Goal: Task Accomplishment & Management: Complete application form

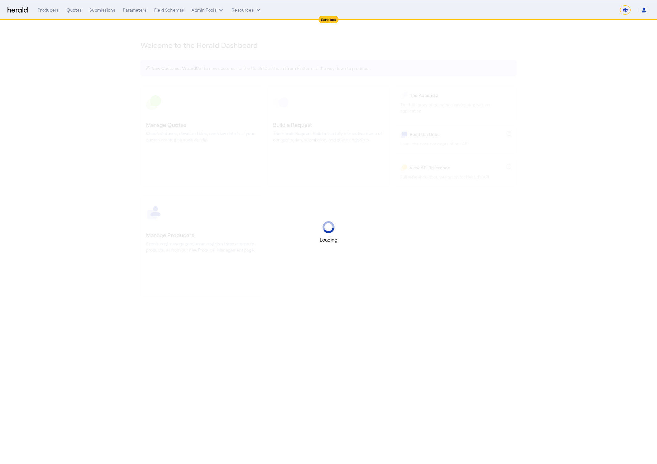
select select "*******"
select select "pfm_2v8p_herald_api"
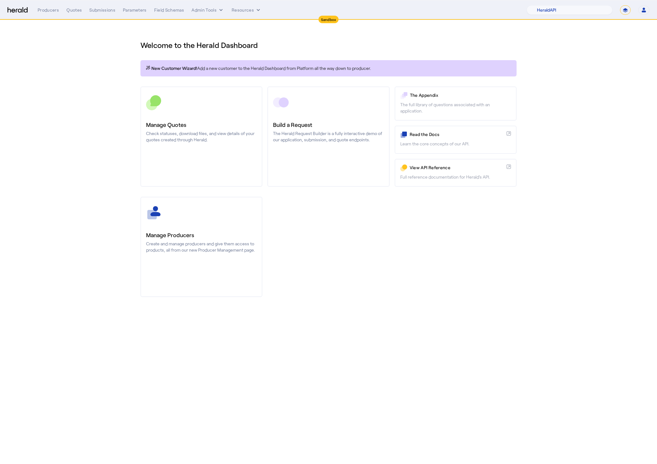
click at [624, 11] on select "**********" at bounding box center [625, 9] width 11 height 9
select select "**********"
click at [620, 5] on select "**********" at bounding box center [625, 9] width 11 height 9
click at [586, 8] on select "1Fort Affinity Risk [PERSON_NAME] [PERSON_NAME] CRC Campus Coverage Citadel Fif…" at bounding box center [582, 9] width 62 height 9
select select "pfm_lx2v_founder_shield"
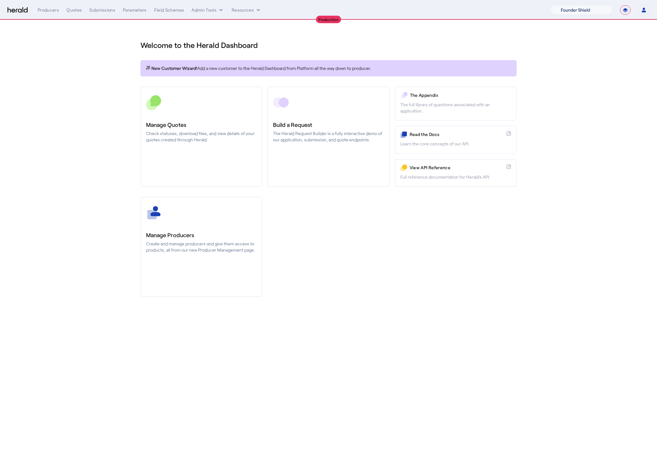
click at [551, 5] on select "1Fort Affinity Risk [PERSON_NAME] [PERSON_NAME] CRC Campus Coverage Citadel Fif…" at bounding box center [582, 9] width 62 height 9
click at [93, 95] on div "You are now impersonating the Founder Shield platform." at bounding box center [328, 232] width 657 height 464
click at [76, 11] on div "You are now impersonating the Founder Shield platform." at bounding box center [328, 232] width 657 height 464
click at [71, 10] on div "You are now impersonating the Founder Shield platform." at bounding box center [328, 232] width 657 height 464
click at [72, 11] on div "Quotes" at bounding box center [73, 10] width 15 height 6
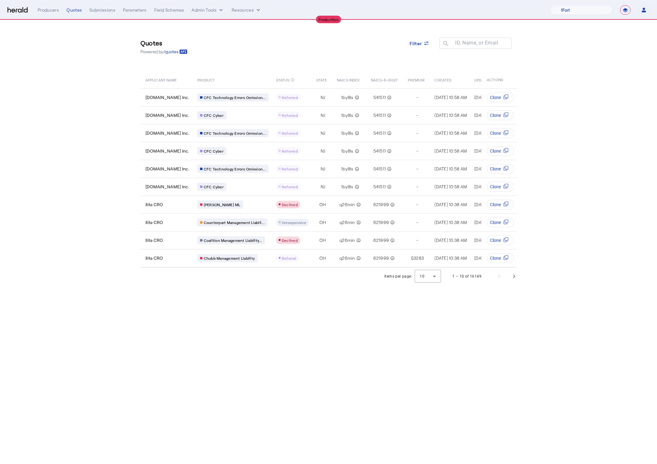
click at [108, 137] on section "Quotes Powered by /quotes Filter ID, Name, or Email search APPLICANT NAME PRODU…" at bounding box center [328, 152] width 657 height 265
click at [520, 283] on span "Next page" at bounding box center [514, 276] width 15 height 15
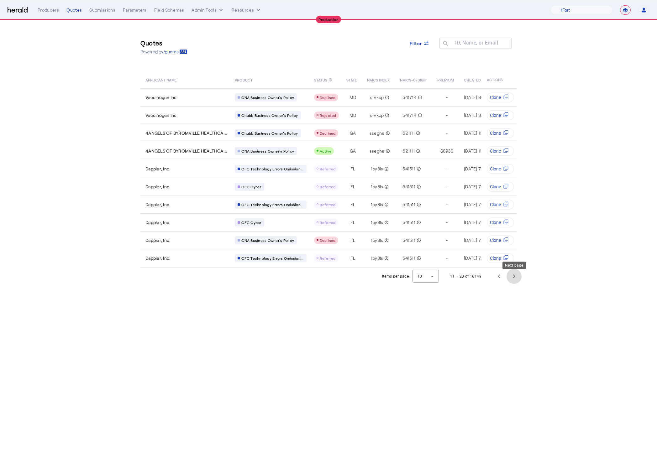
click at [511, 278] on span "Next page" at bounding box center [514, 276] width 15 height 15
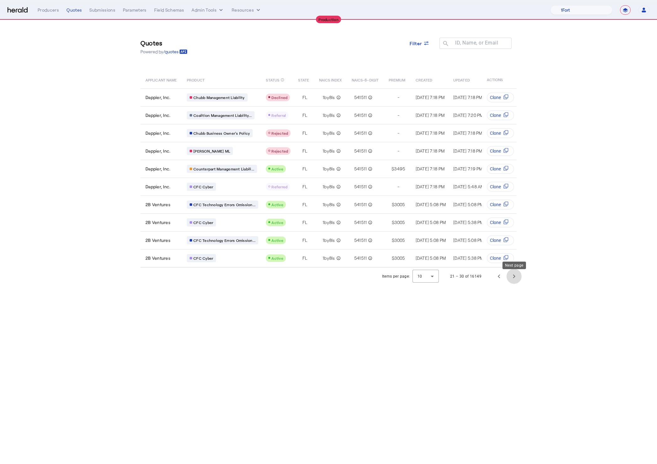
click at [510, 277] on span "Next page" at bounding box center [514, 276] width 15 height 15
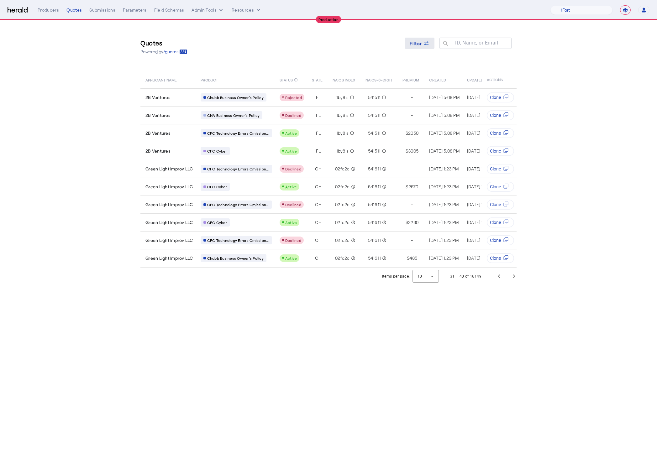
click at [432, 49] on span at bounding box center [420, 43] width 30 height 15
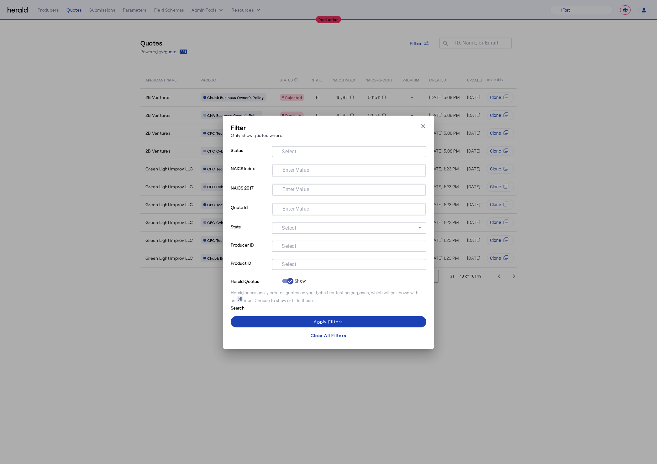
click at [316, 260] on input "Select" at bounding box center [348, 264] width 142 height 8
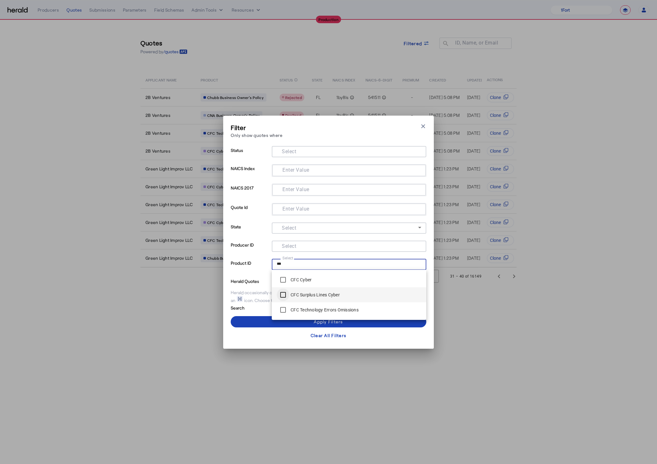
type input "***"
click at [286, 324] on span at bounding box center [329, 322] width 196 height 15
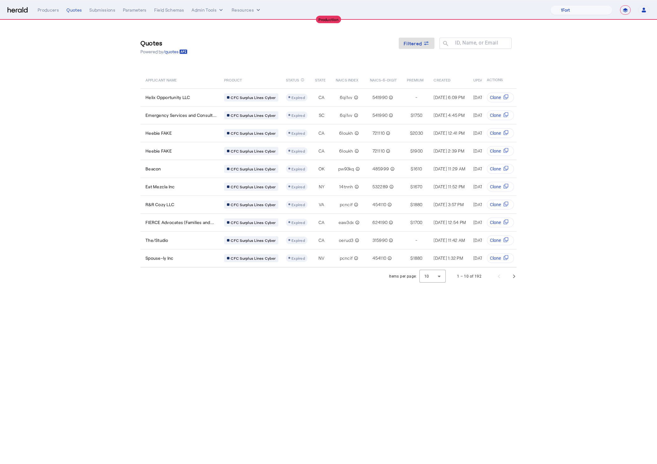
click at [627, 9] on select "**********" at bounding box center [625, 9] width 11 height 9
select select "*******"
click at [620, 5] on select "**********" at bounding box center [625, 9] width 11 height 9
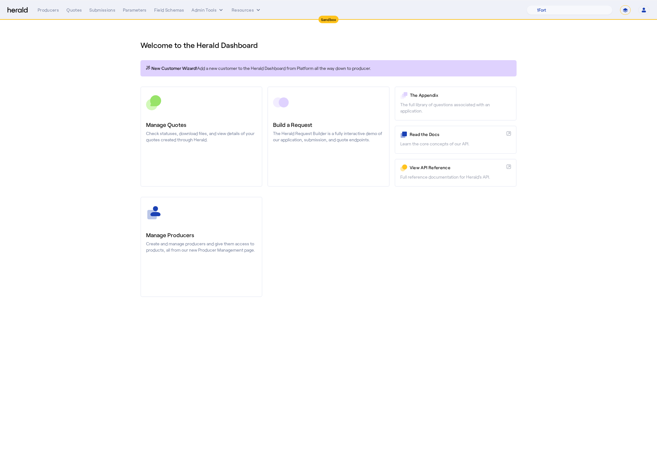
drag, startPoint x: 444, startPoint y: 288, endPoint x: 98, endPoint y: 55, distance: 418.2
click at [440, 288] on div "Manage Producers Create and manage producers and give them access to products, …" at bounding box center [329, 247] width 376 height 100
click at [75, 9] on div "Quotes" at bounding box center [73, 10] width 15 height 6
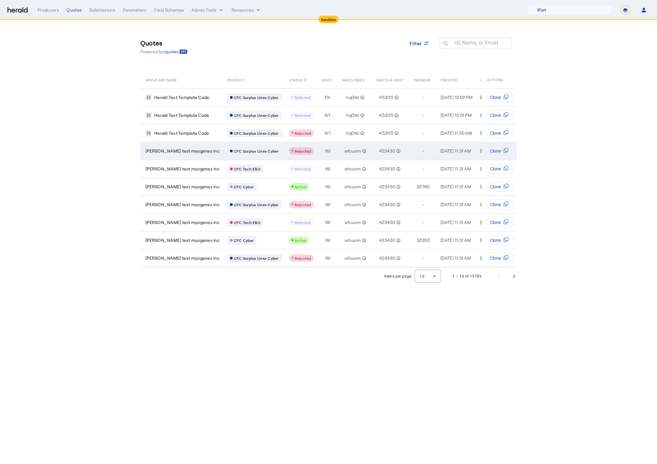
click at [183, 152] on span "[PERSON_NAME] test myogenes inc" at bounding box center [183, 151] width 74 height 6
click at [299, 374] on body "Sandbox Menu Producers Quotes Submissions Parameters Field Schemas Admin Tools …" at bounding box center [328, 232] width 657 height 464
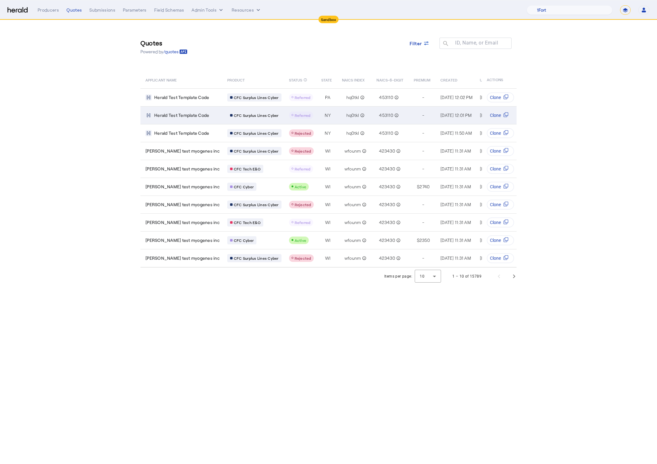
click at [175, 120] on td "Herald Test Template Code" at bounding box center [182, 115] width 82 height 18
click at [531, 101] on section "Quotes Powered by /quotes Filter ID, Name, or Email search APPLICANT NAME PRODU…" at bounding box center [328, 152] width 657 height 265
click at [68, 10] on div "Quotes" at bounding box center [73, 10] width 15 height 6
click at [17, 11] on img at bounding box center [18, 10] width 20 height 6
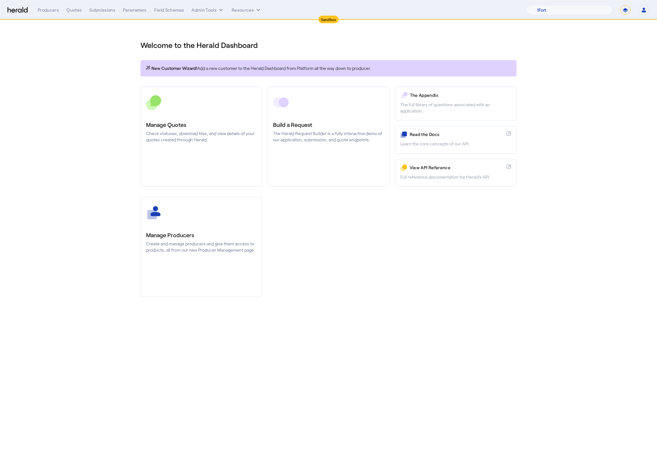
click at [392, 253] on div "Manage Producers Create and manage producers and give them access to products, …" at bounding box center [329, 247] width 376 height 100
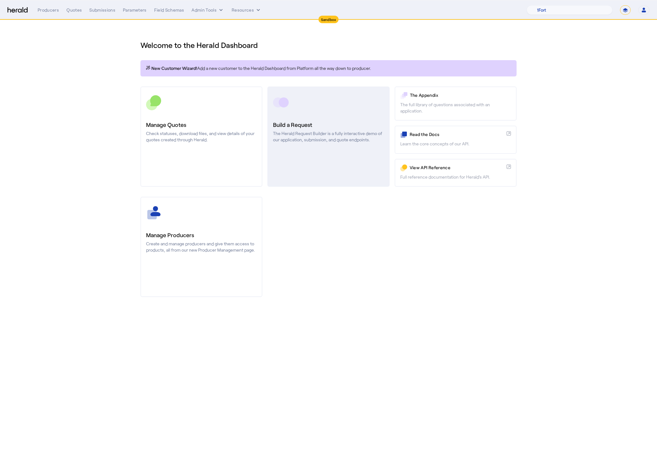
click at [349, 176] on link "Build a Request The Herald Request Builder is a fully interactive demo of our a…" at bounding box center [329, 137] width 122 height 100
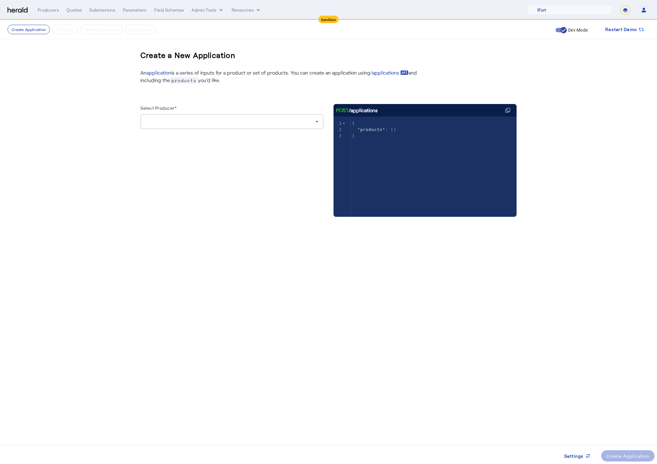
click at [228, 122] on div at bounding box center [231, 122] width 170 height 8
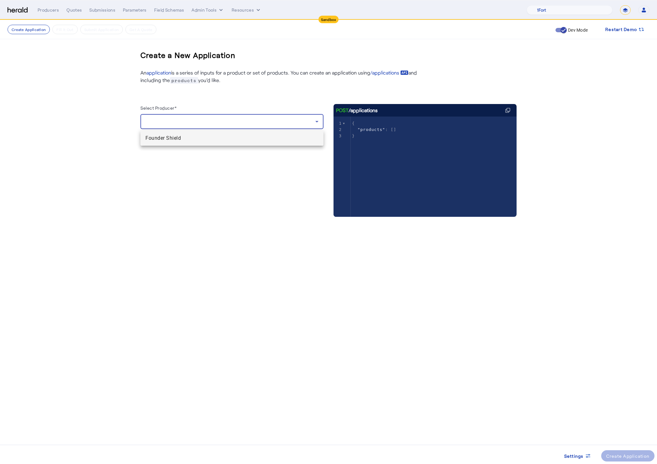
click at [174, 135] on span "Founder Shield" at bounding box center [232, 139] width 173 height 8
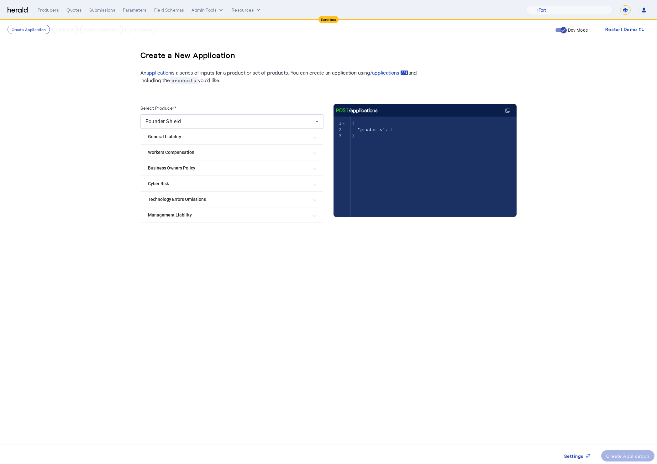
click at [223, 185] on Risk "Cyber Risk" at bounding box center [228, 184] width 161 height 7
click at [214, 188] on Risk "Cyber Risk" at bounding box center [228, 186] width 161 height 7
click at [214, 188] on mat-expansion-panel-header "Cyber Risk" at bounding box center [232, 183] width 183 height 15
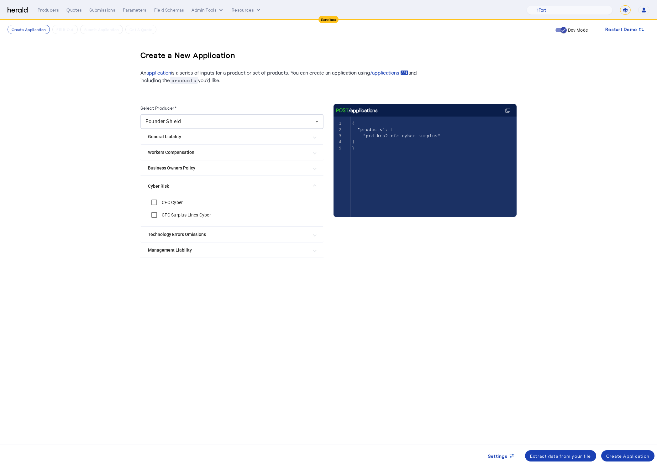
click at [292, 327] on body "Sandbox Menu Producers Quotes Submissions Parameters Field Schemas Admin Tools …" at bounding box center [328, 232] width 657 height 464
click at [629, 453] on div "Create Application" at bounding box center [629, 456] width 44 height 7
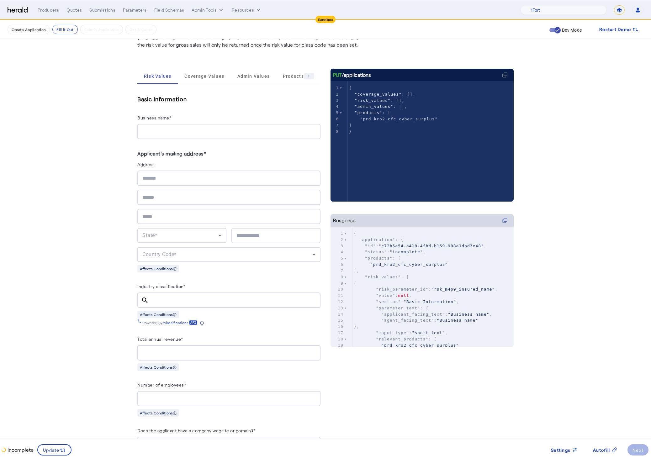
scroll to position [70, 0]
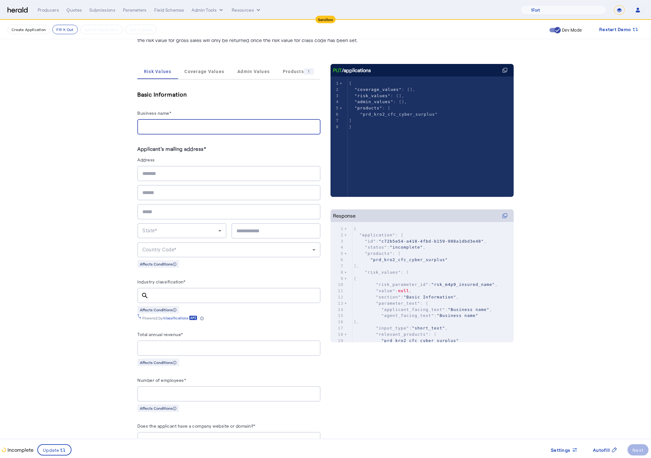
click at [168, 125] on input "Business name*" at bounding box center [228, 127] width 173 height 8
type input "**********"
click at [178, 171] on input "text" at bounding box center [228, 174] width 173 height 8
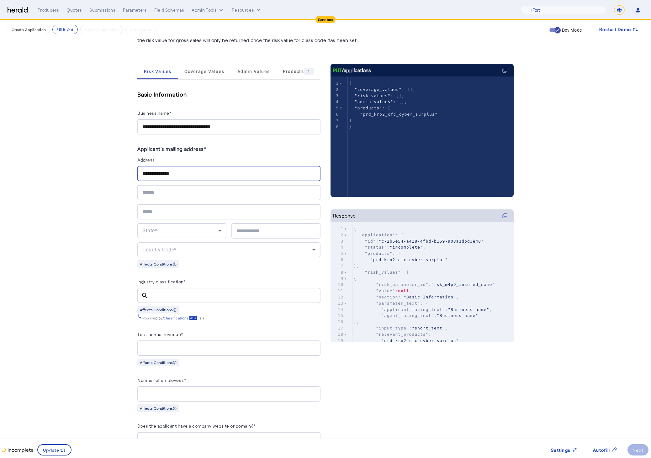
type input "**********"
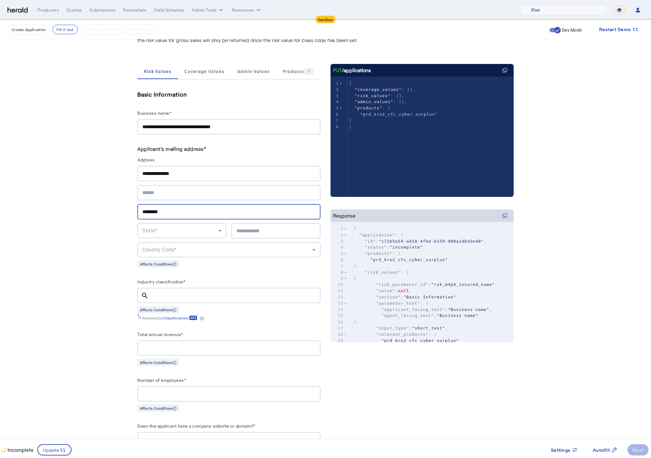
type input "********"
type input "*****"
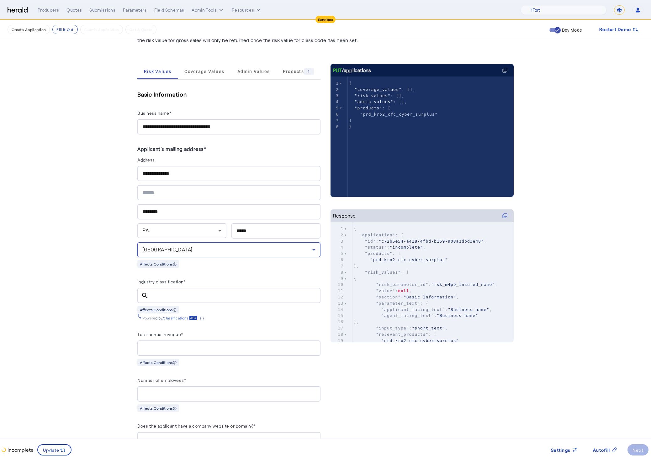
click at [174, 295] on input "Industry classification*" at bounding box center [235, 296] width 162 height 8
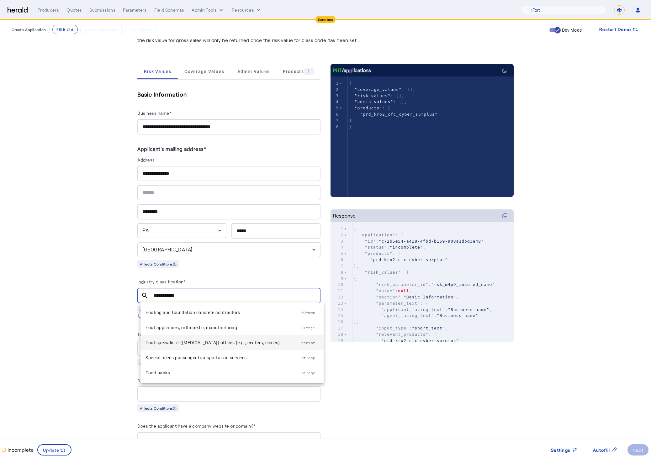
type input "**********"
click at [217, 344] on span "Foot specialists' (podiatry) offices (e.g., centers, clinics)" at bounding box center [224, 343] width 156 height 8
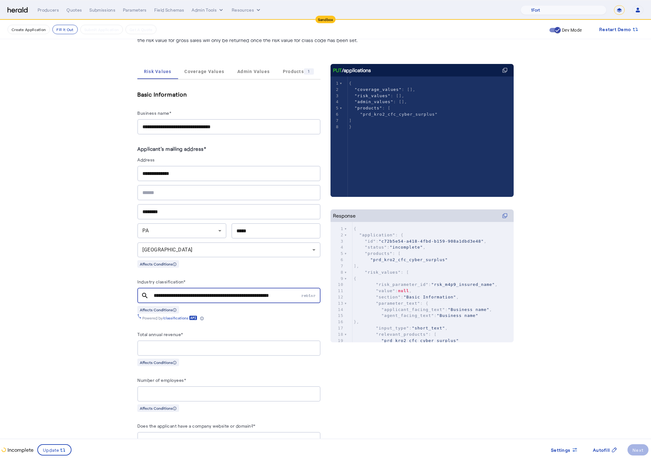
click at [200, 354] on div at bounding box center [228, 348] width 173 height 15
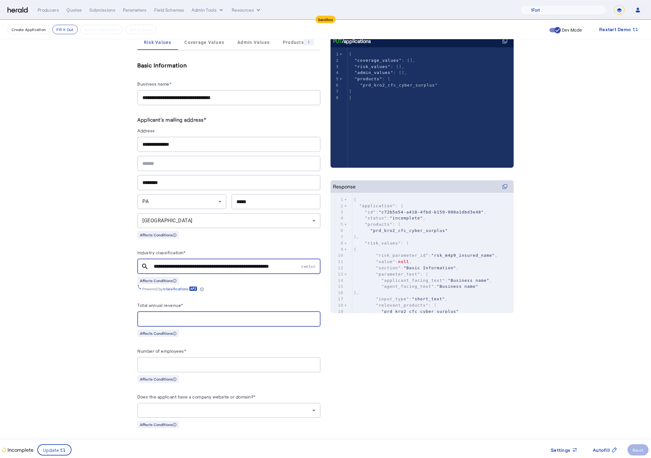
scroll to position [109, 0]
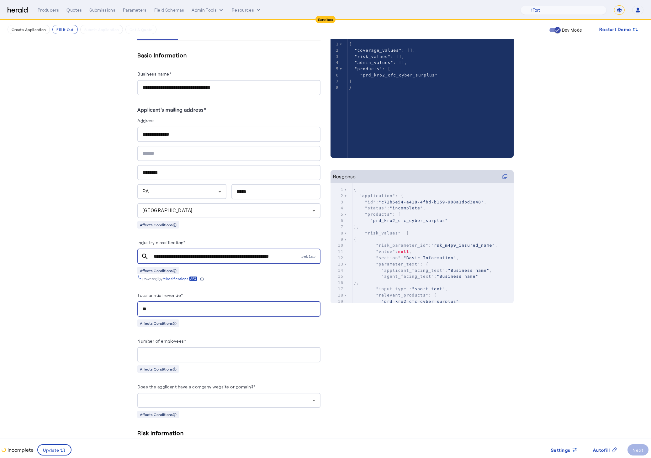
type input "*"
type input "**********"
click at [194, 354] on input "Number of employees*" at bounding box center [228, 355] width 173 height 8
type input "*"
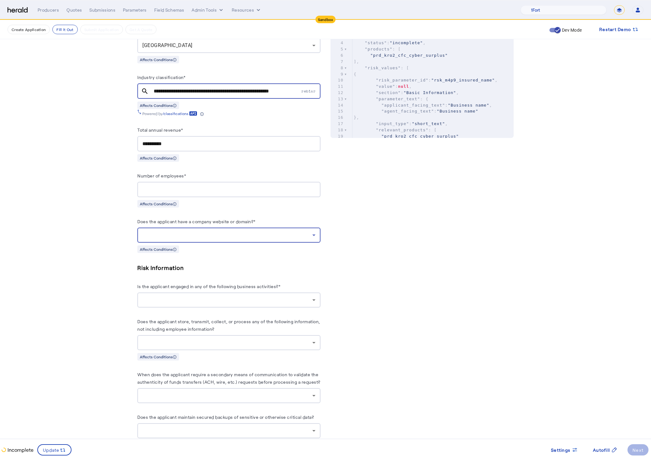
click at [255, 243] on div at bounding box center [228, 235] width 173 height 15
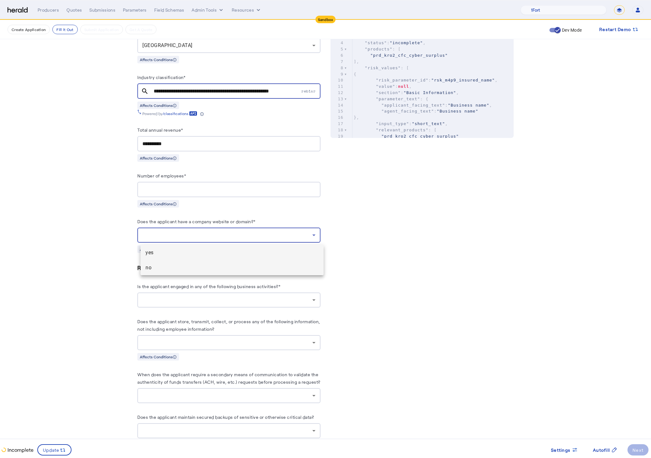
click at [222, 265] on span "no" at bounding box center [232, 268] width 173 height 8
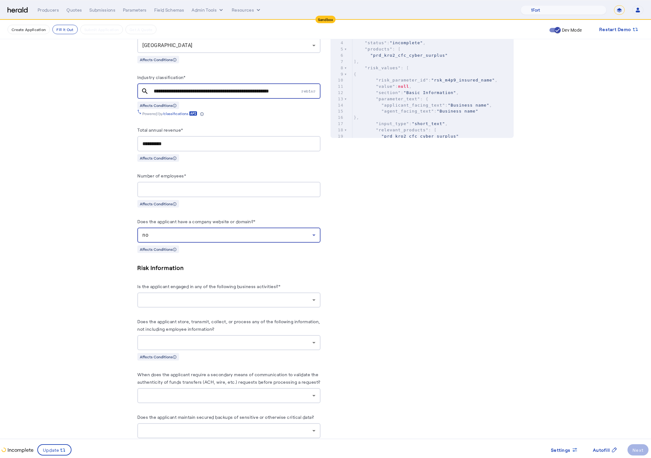
click at [446, 289] on div "PUT /applications xxxxxxxxxx 8 1 { 2 "coverage_values" : [], 3 "risk_values" : …" at bounding box center [422, 326] width 183 height 934
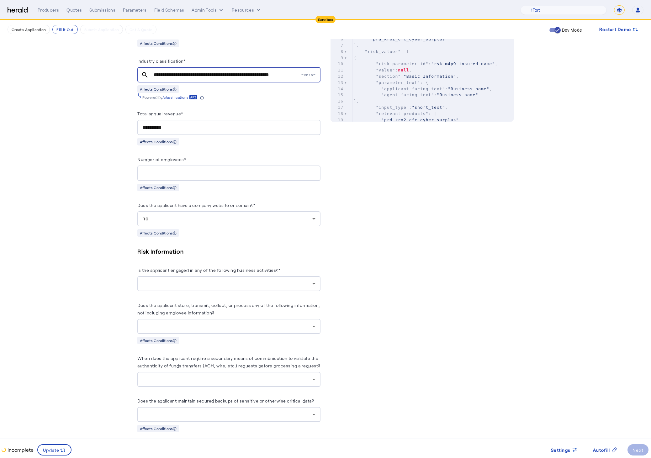
click at [276, 282] on div at bounding box center [227, 284] width 170 height 8
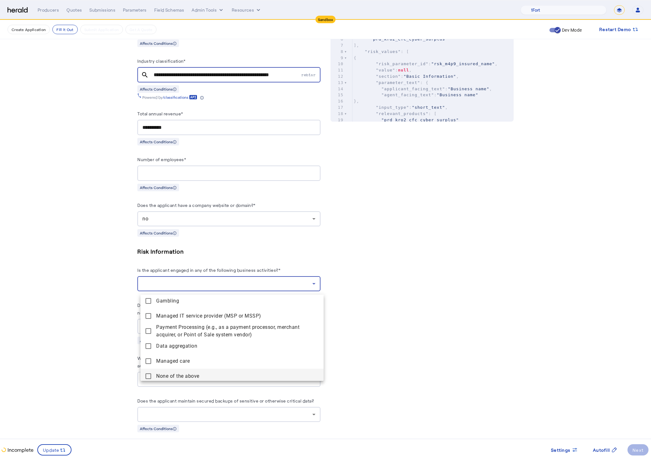
scroll to position [64, 0]
click at [143, 373] on above "None of the above" at bounding box center [232, 373] width 183 height 15
click at [92, 358] on div at bounding box center [325, 229] width 651 height 458
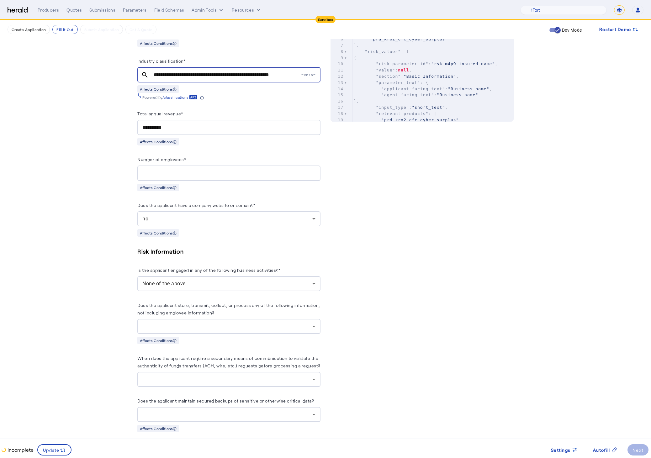
click at [284, 334] on div at bounding box center [228, 326] width 173 height 15
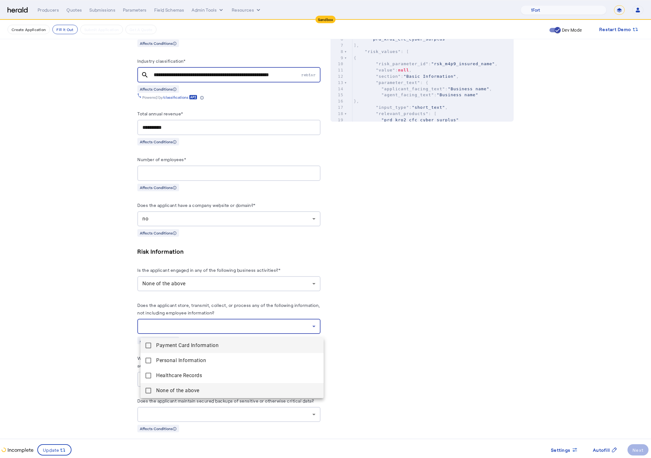
click at [146, 389] on mat-pseudo-checkbox at bounding box center [149, 391] width 6 height 6
click at [89, 386] on div at bounding box center [325, 229] width 651 height 458
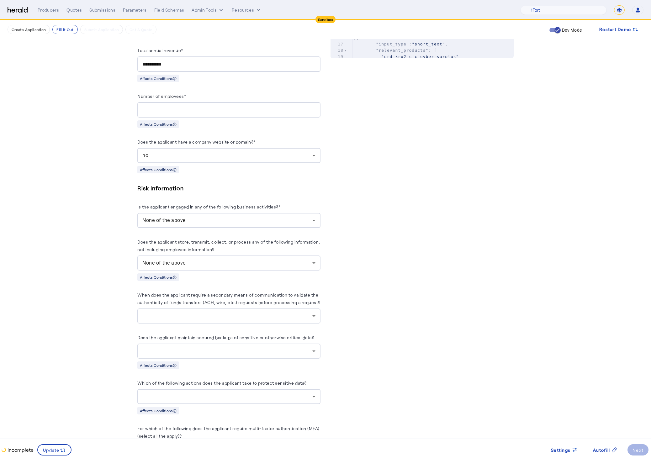
scroll to position [361, 0]
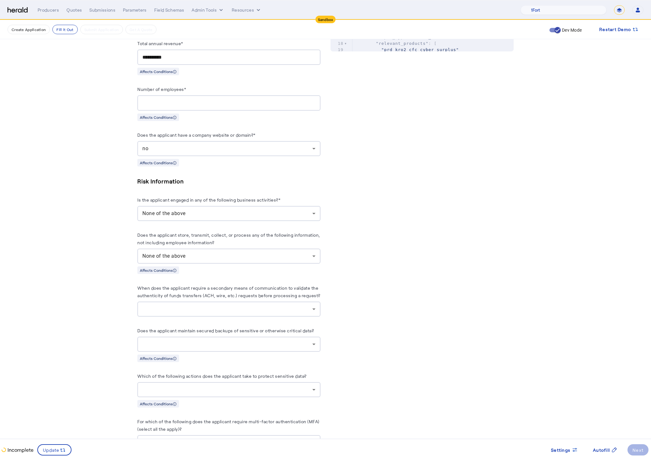
click at [247, 313] on div at bounding box center [227, 309] width 170 height 8
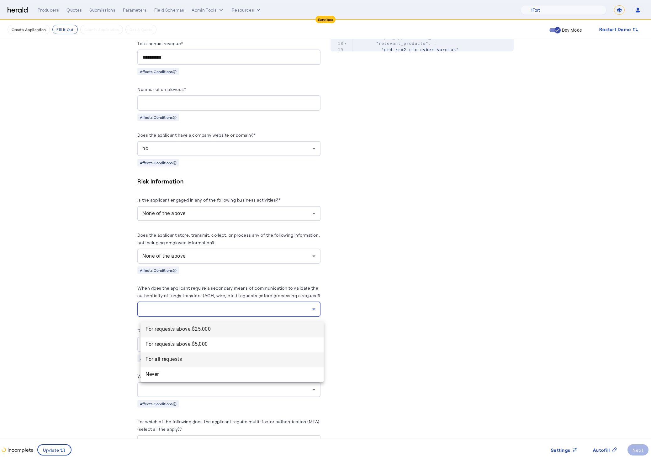
click at [222, 354] on requests "For all requests" at bounding box center [232, 359] width 183 height 15
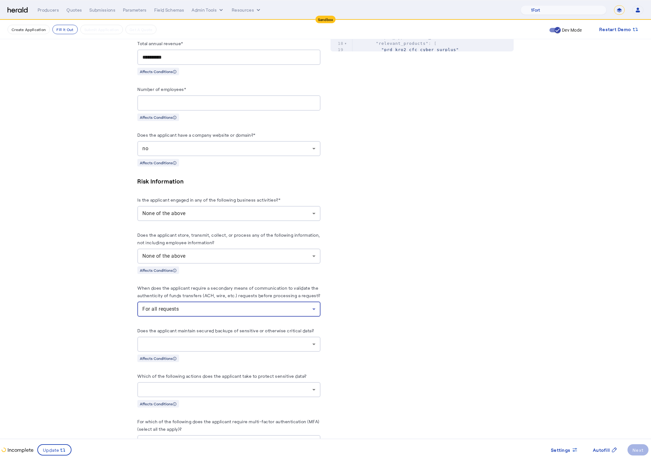
click at [456, 348] on div "PUT /applications xxxxxxxxxx 8 1 { 2 "coverage_values" : [], 3 "risk_values" : …" at bounding box center [422, 240] width 183 height 934
click at [264, 348] on div at bounding box center [227, 345] width 170 height 8
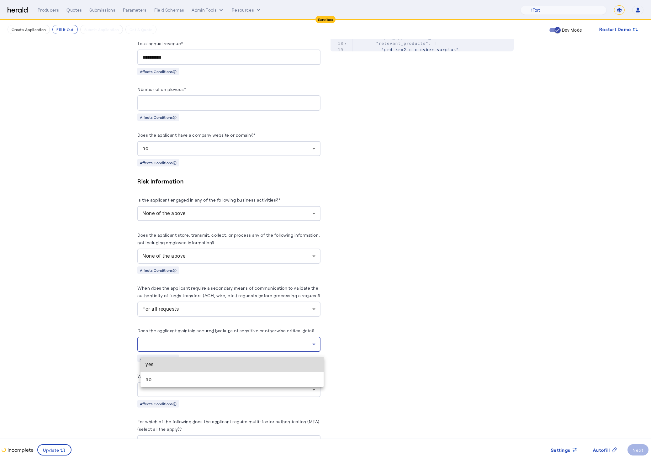
click at [251, 362] on span "yes" at bounding box center [232, 365] width 173 height 8
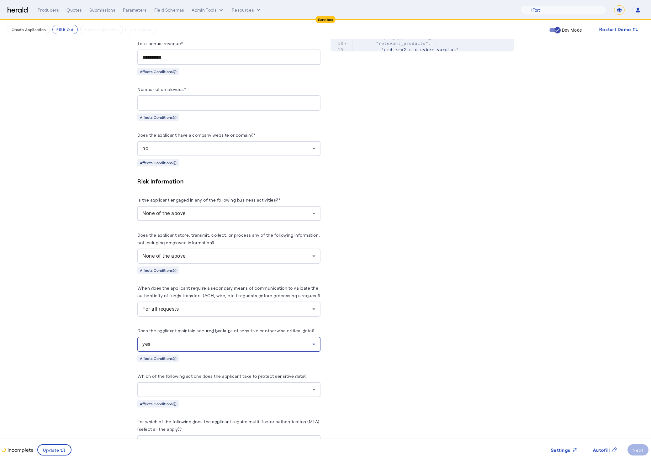
click at [431, 353] on div "PUT /applications xxxxxxxxxx 8 1 { 2 "coverage_values" : [], 3 "risk_values" : …" at bounding box center [422, 240] width 183 height 934
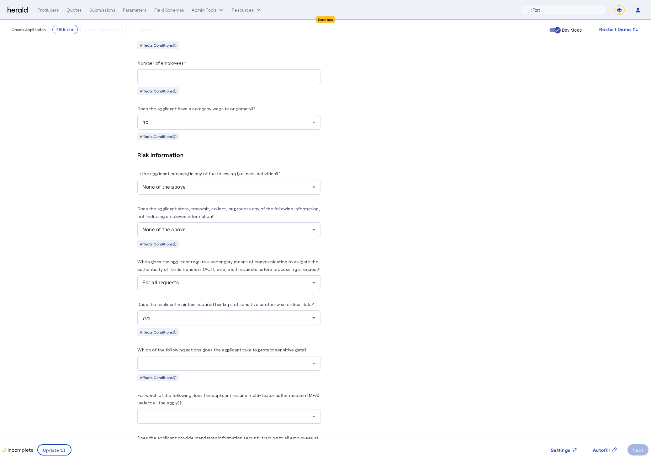
scroll to position [443, 0]
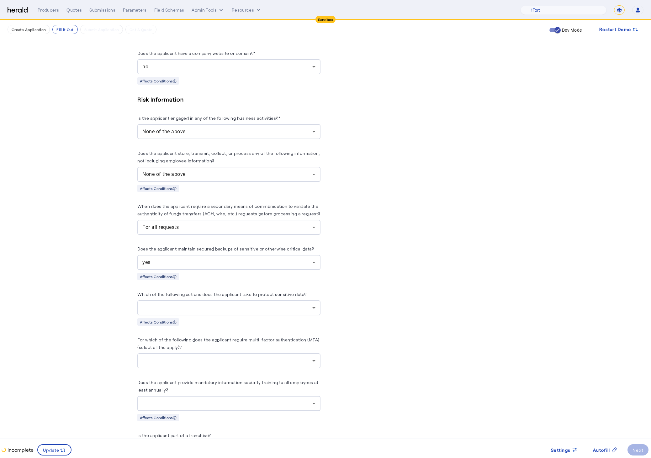
click at [243, 307] on div at bounding box center [228, 307] width 173 height 15
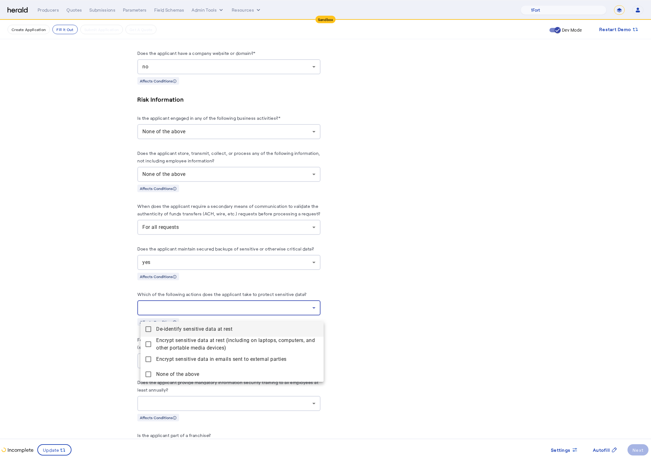
click at [395, 312] on div at bounding box center [325, 229] width 651 height 458
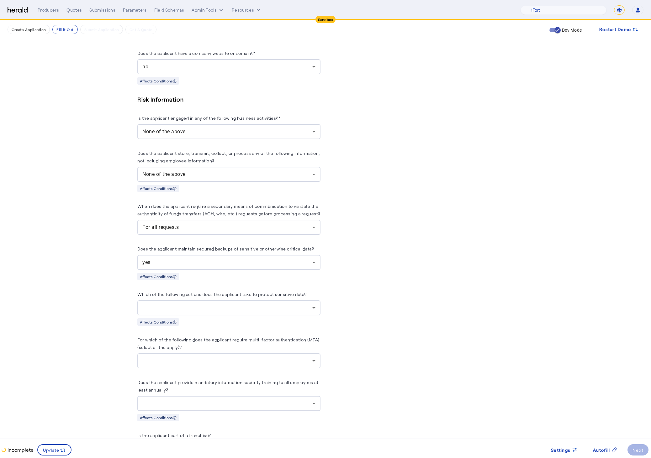
click at [261, 311] on div at bounding box center [227, 308] width 170 height 8
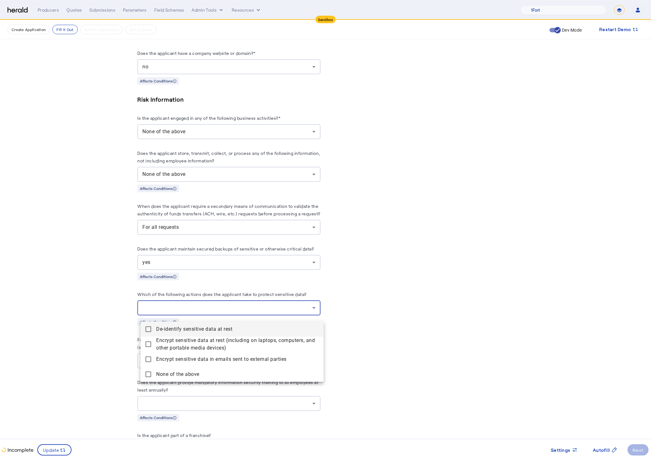
click at [148, 330] on mat-pseudo-checkbox at bounding box center [149, 329] width 6 height 6
click at [144, 343] on devices\) "Encrypt sensitive data at rest (including on laptops, computers, and other port…" at bounding box center [232, 344] width 183 height 15
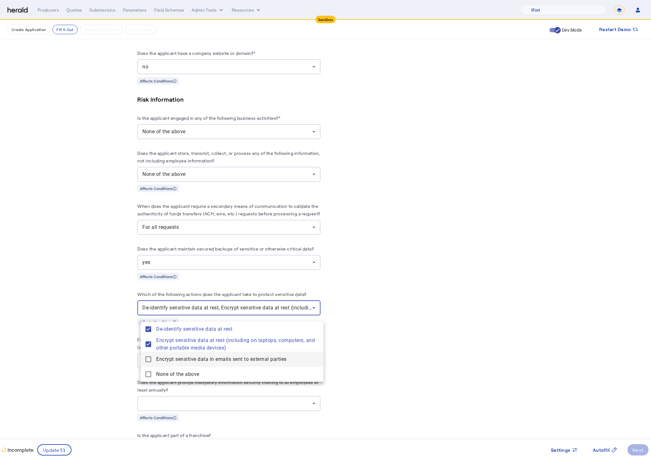
click at [148, 359] on mat-pseudo-checkbox at bounding box center [149, 360] width 6 height 6
click at [96, 355] on div at bounding box center [325, 229] width 651 height 458
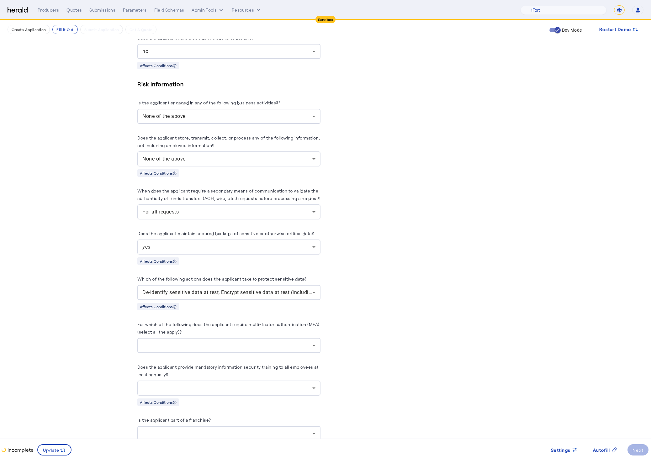
scroll to position [459, 0]
click at [230, 348] on div at bounding box center [227, 345] width 170 height 8
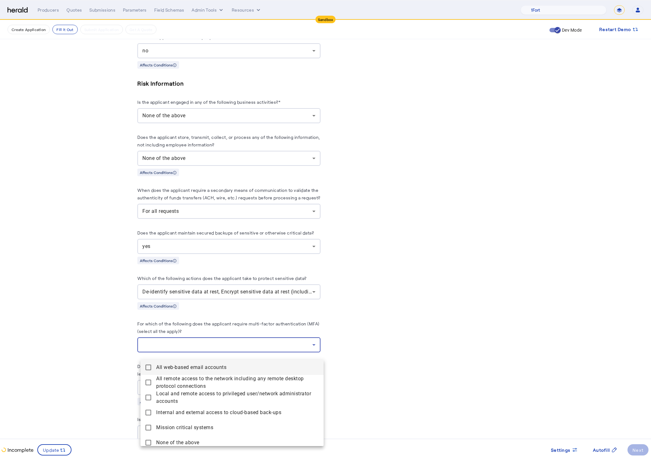
click at [143, 366] on accounts "All web-based email accounts" at bounding box center [232, 367] width 183 height 15
click at [143, 385] on connections "All remote access to the network including any remote desktop protocol connecti…" at bounding box center [232, 382] width 183 height 15
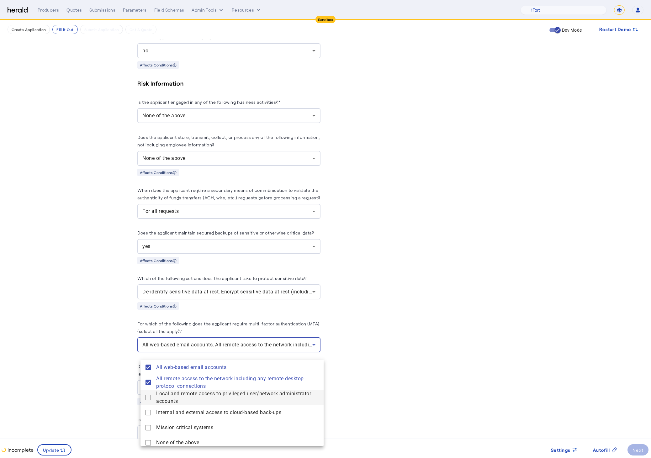
click at [143, 404] on accounts "Local and remote access to privileged user/network administrator accounts" at bounding box center [232, 397] width 183 height 15
click at [145, 416] on back-ups "Internal and external access to cloud-based back-ups" at bounding box center [232, 412] width 183 height 15
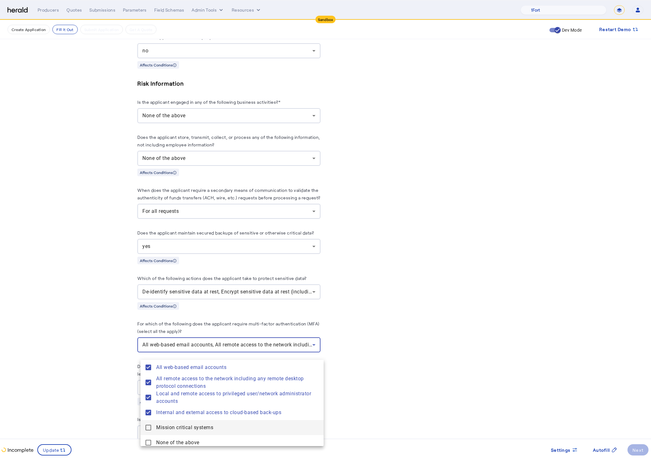
click at [146, 422] on systems "Mission critical systems" at bounding box center [232, 427] width 183 height 15
click at [92, 388] on div at bounding box center [325, 229] width 651 height 458
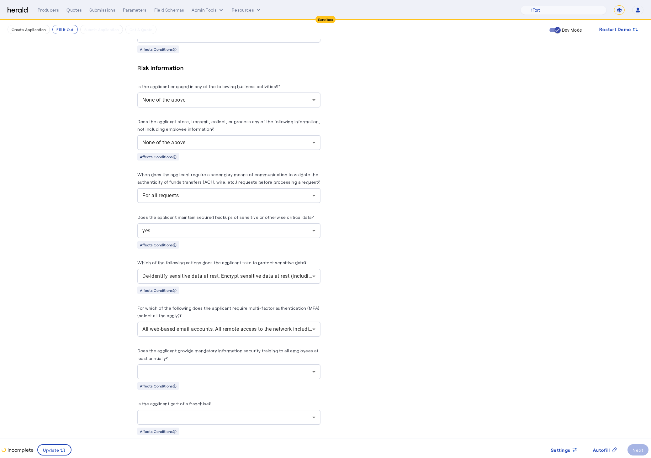
scroll to position [521, 0]
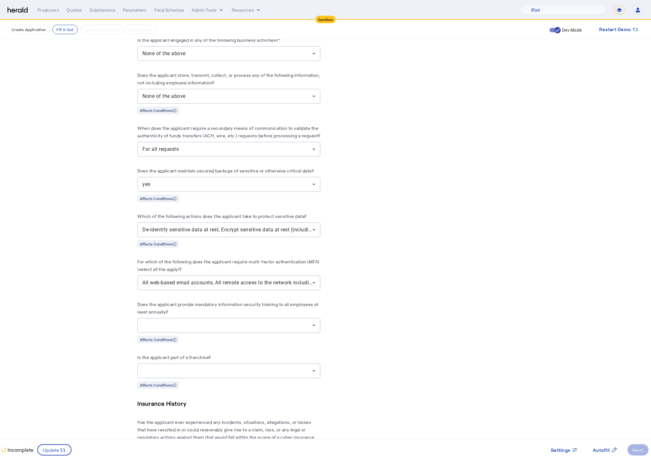
click at [234, 333] on div at bounding box center [228, 325] width 173 height 15
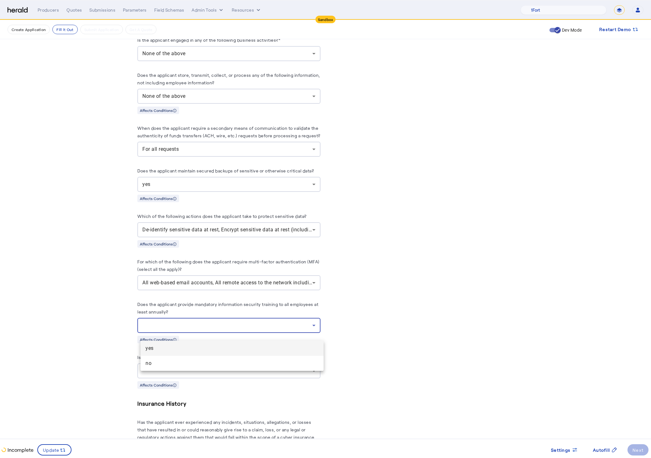
click at [182, 342] on mat-option "yes" at bounding box center [232, 348] width 183 height 15
click at [273, 375] on div at bounding box center [227, 371] width 170 height 8
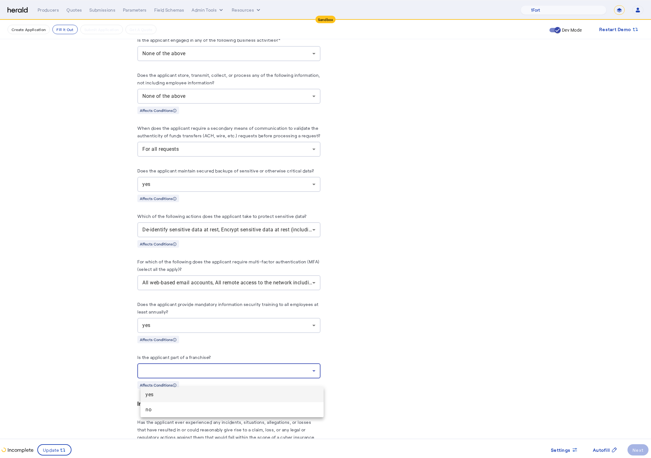
click at [470, 353] on div at bounding box center [325, 229] width 651 height 458
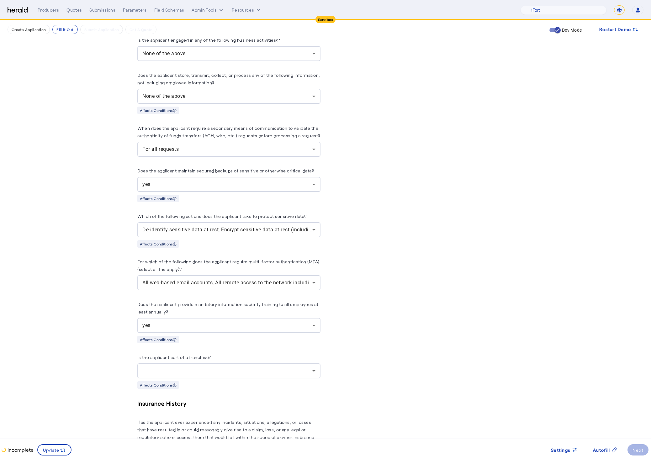
click at [241, 379] on div at bounding box center [228, 371] width 173 height 15
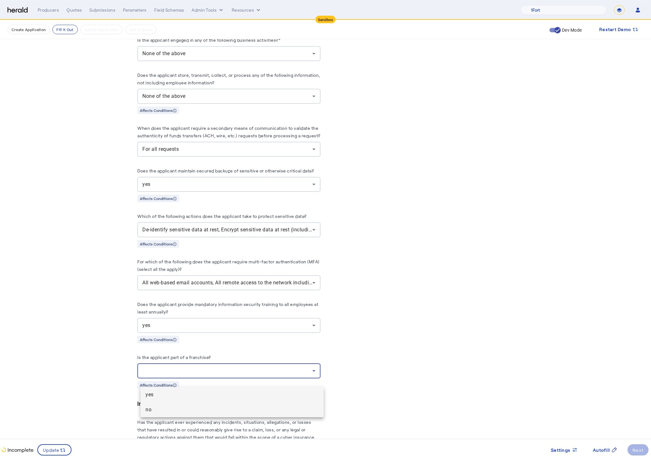
click at [159, 408] on span "no" at bounding box center [232, 410] width 173 height 8
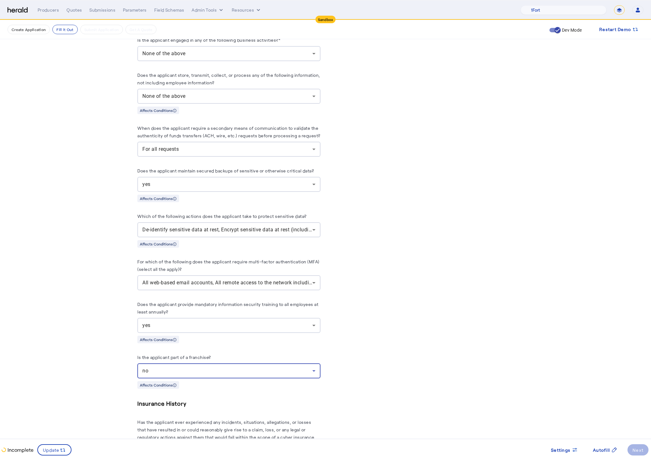
click at [441, 366] on div "PUT /applications xxxxxxxxxx 8 1 { 2 "coverage_values" : [], 3 "risk_values" : …" at bounding box center [422, 80] width 183 height 934
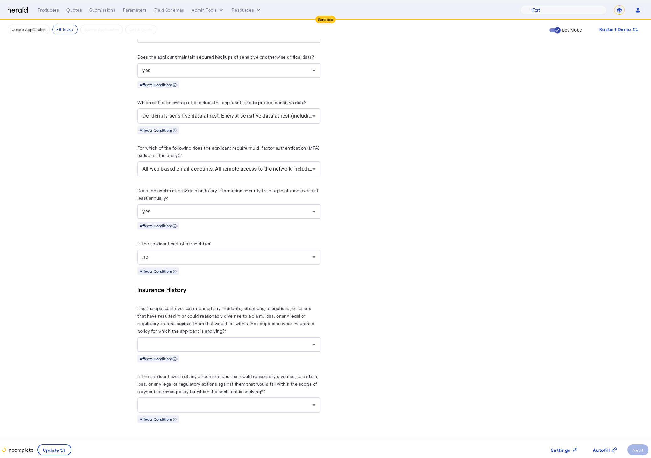
scroll to position [646, 0]
click at [258, 341] on div at bounding box center [227, 345] width 170 height 8
click at [187, 373] on span "no" at bounding box center [232, 374] width 173 height 8
click at [253, 405] on div at bounding box center [227, 405] width 170 height 8
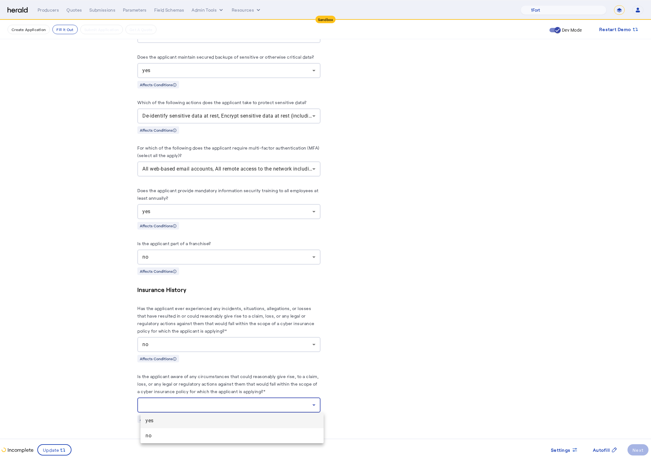
click at [185, 441] on mat-option "no" at bounding box center [232, 435] width 183 height 15
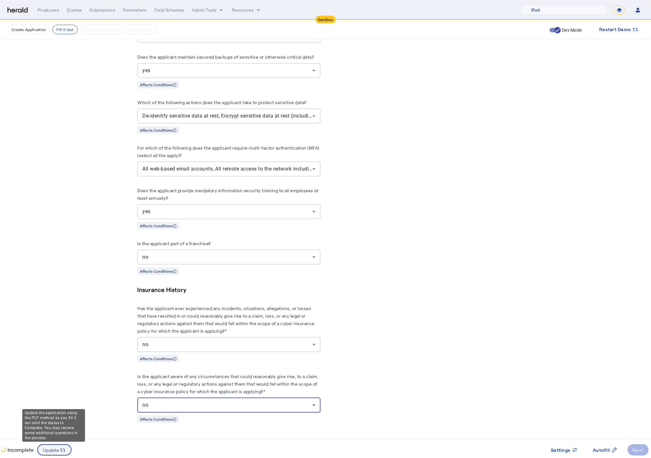
click at [56, 446] on span at bounding box center [54, 450] width 33 height 15
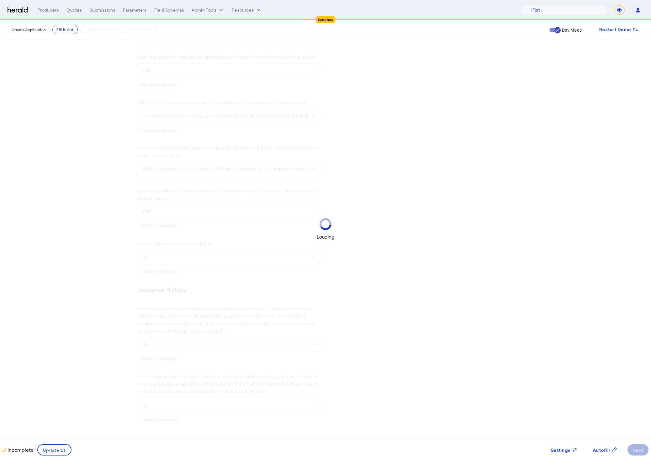
scroll to position [0, 0]
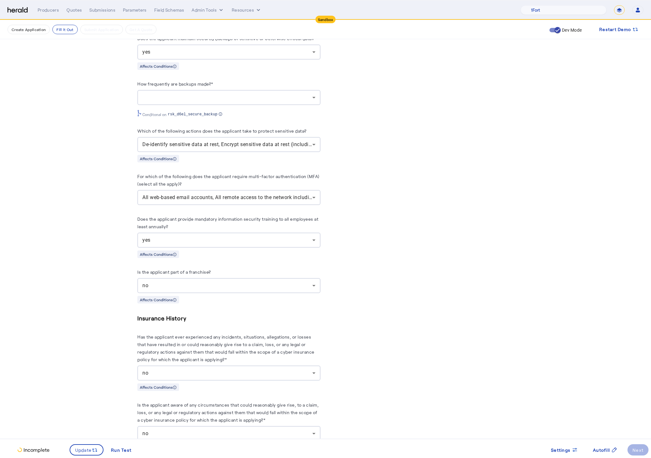
scroll to position [662, 0]
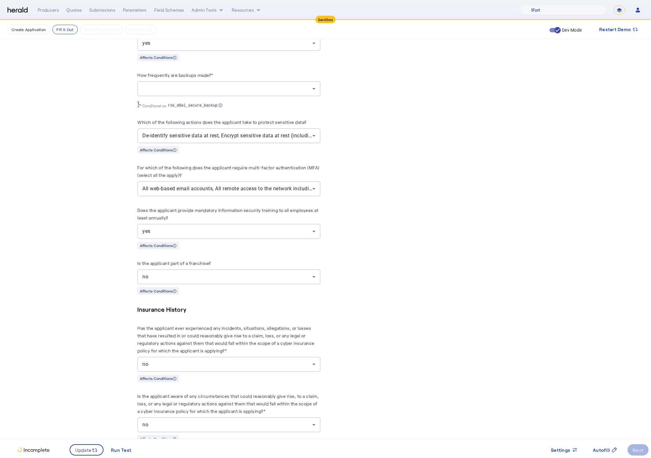
click at [222, 93] on div at bounding box center [227, 89] width 170 height 8
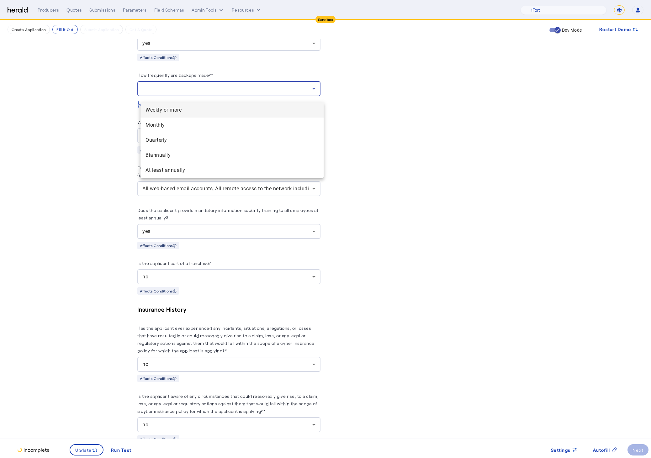
click at [201, 111] on span "Weekly or more" at bounding box center [232, 110] width 173 height 8
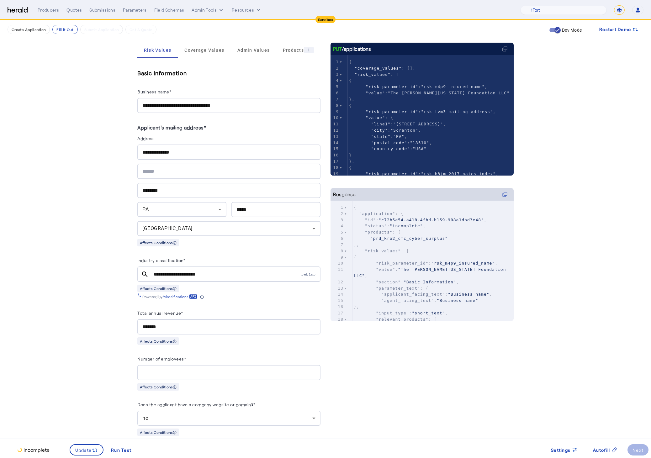
scroll to position [89, 0]
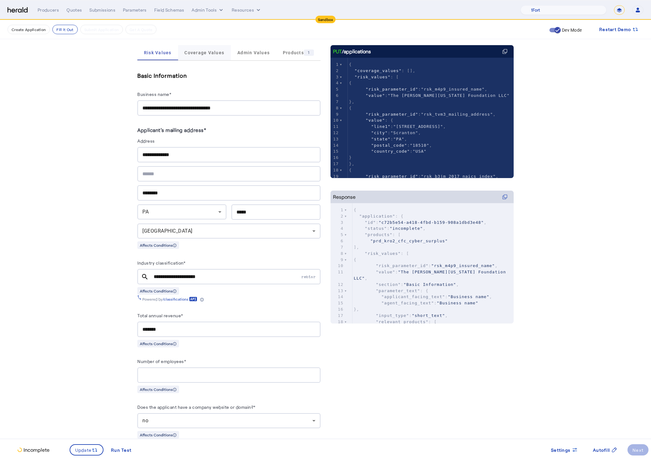
click at [189, 53] on span "Coverage Values" at bounding box center [204, 52] width 40 height 4
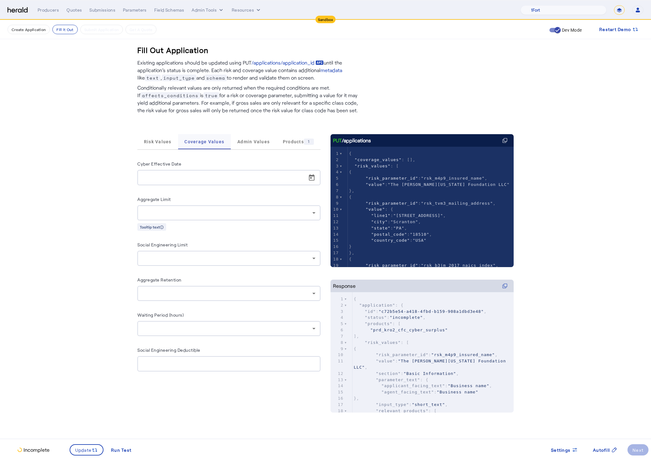
scroll to position [0, 0]
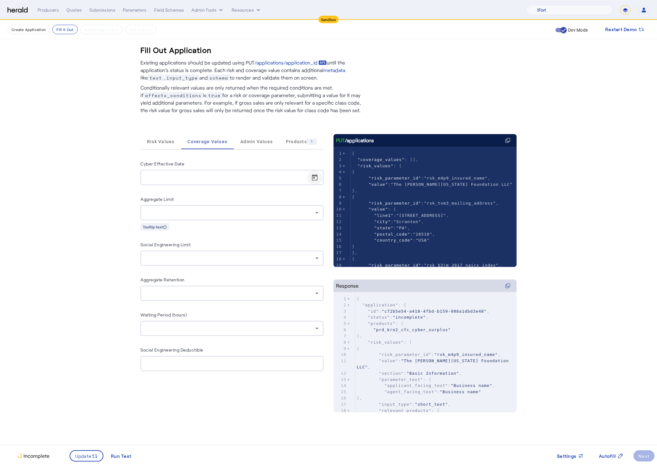
click at [312, 180] on span "Open calendar" at bounding box center [314, 177] width 15 height 15
click at [166, 274] on span "22" at bounding box center [161, 274] width 11 height 11
type input "**********"
click at [76, 308] on fill-application-step "**********" at bounding box center [328, 235] width 657 height 430
click at [91, 455] on span "Update" at bounding box center [83, 456] width 17 height 7
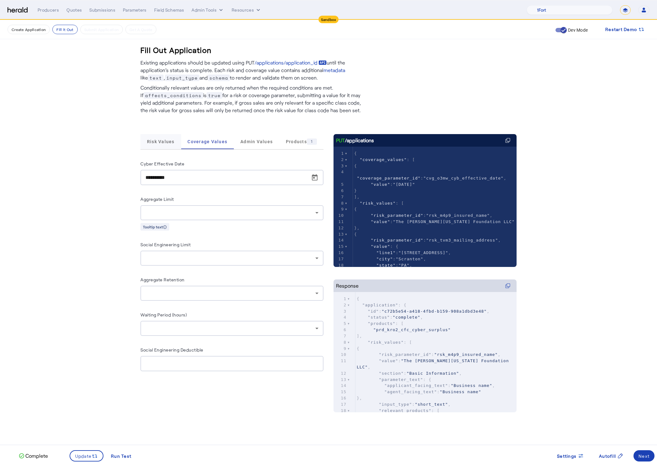
click at [169, 144] on span "Risk Values" at bounding box center [161, 142] width 28 height 4
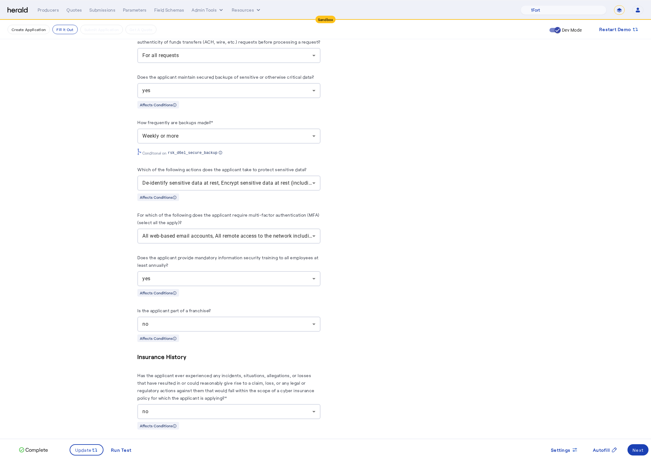
scroll to position [694, 0]
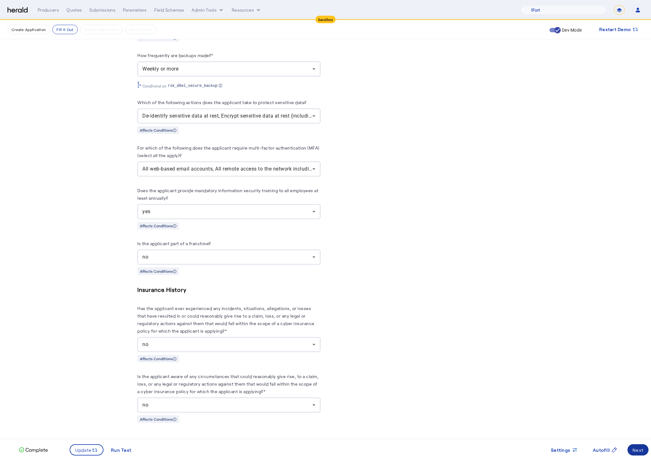
click at [644, 449] on span at bounding box center [638, 450] width 21 height 15
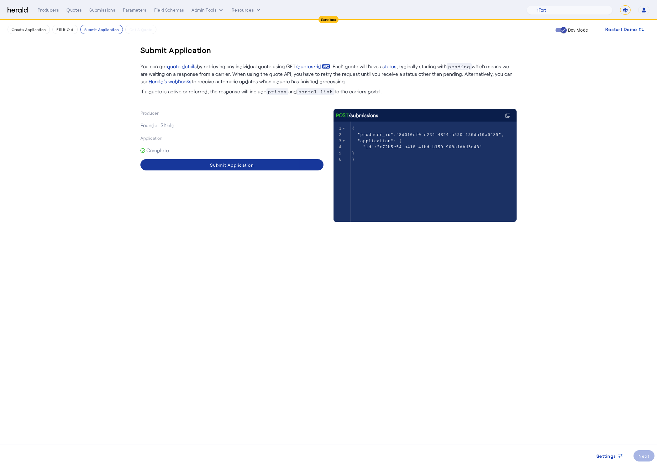
click at [240, 159] on span at bounding box center [232, 164] width 183 height 15
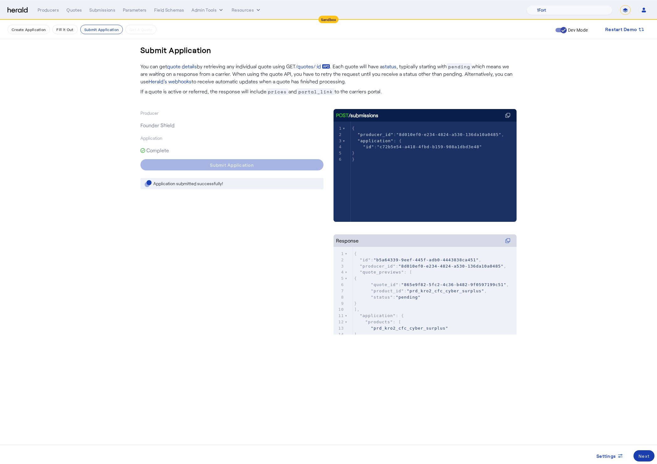
click at [642, 456] on div "Next" at bounding box center [644, 456] width 11 height 7
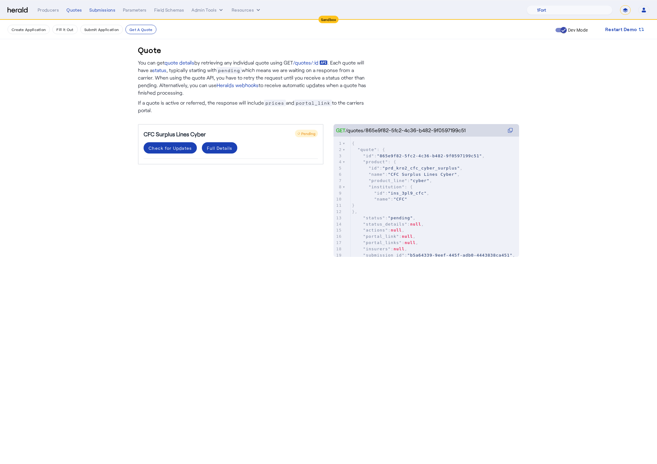
click at [155, 226] on div "CFC Surplus Lines Cyber Pending Check for Updates Full Details" at bounding box center [231, 184] width 186 height 120
click at [172, 150] on div "Check for Updates" at bounding box center [170, 148] width 43 height 7
click at [256, 221] on div "CFC Surplus Lines Cyber Pending Check for Updates Full Details" at bounding box center [231, 184] width 186 height 120
click at [249, 212] on div "CFC Surplus Lines Cyber Pending Check for Updates Full Details" at bounding box center [231, 184] width 186 height 120
click at [174, 151] on span at bounding box center [170, 148] width 53 height 15
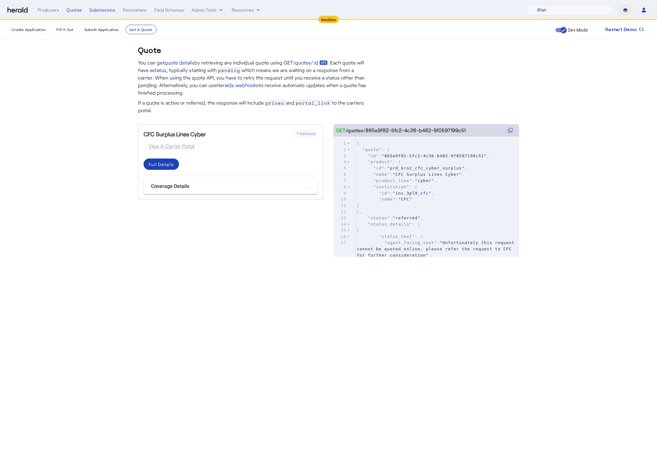
click at [301, 181] on mat-expansion-panel-header "Coverage Details" at bounding box center [231, 186] width 174 height 15
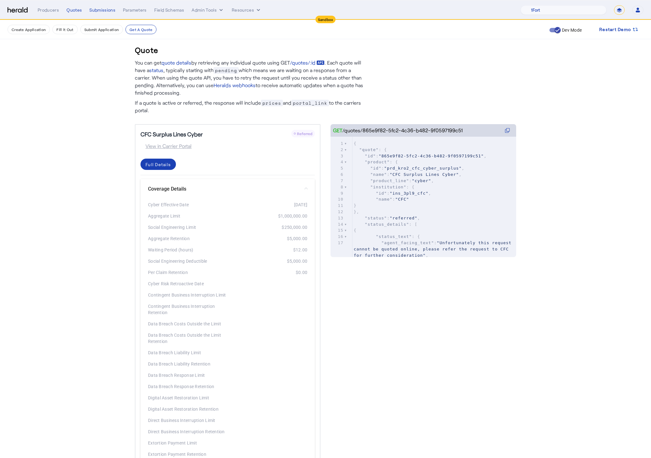
click at [300, 188] on mat-panel-title "Coverage Details" at bounding box center [224, 189] width 152 height 8
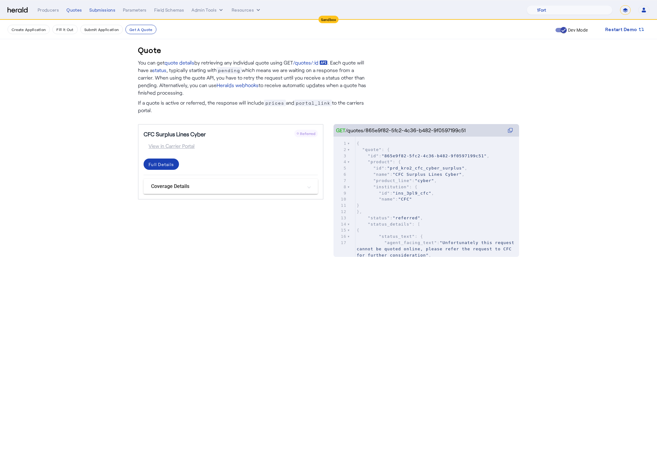
click at [154, 155] on div "CFC Surplus Lines Cyber Referred View in Carrier Portal Full Details Coverage D…" at bounding box center [231, 162] width 186 height 76
click at [157, 161] on div "Full Details" at bounding box center [161, 164] width 25 height 7
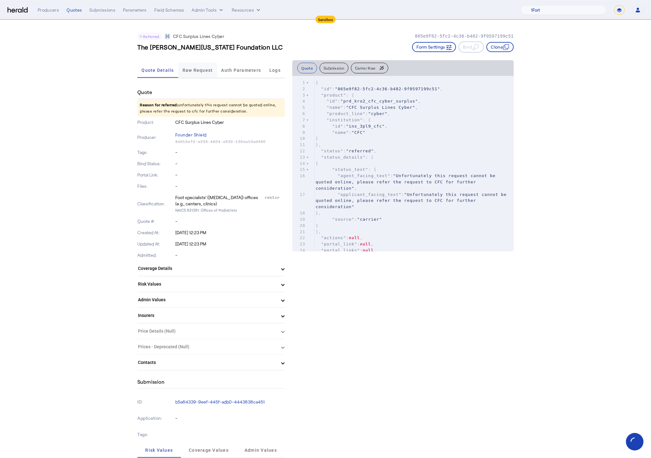
click at [193, 73] on span "Raw Request" at bounding box center [198, 70] width 30 height 15
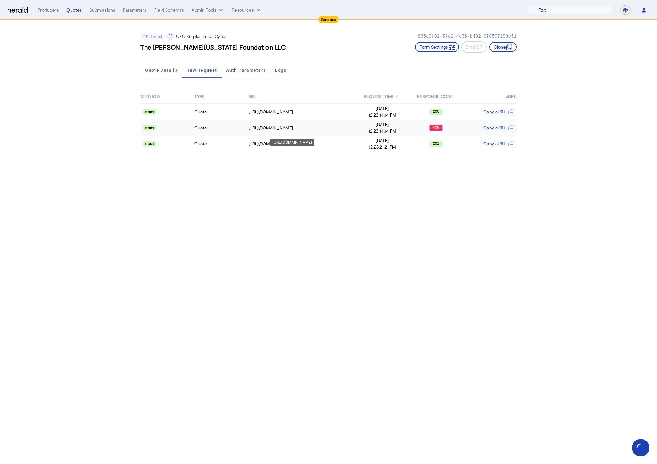
click at [352, 125] on div "https://test-api.cfcunderwriting.com/v1.2/quotes/create-quote" at bounding box center [301, 128] width 107 height 6
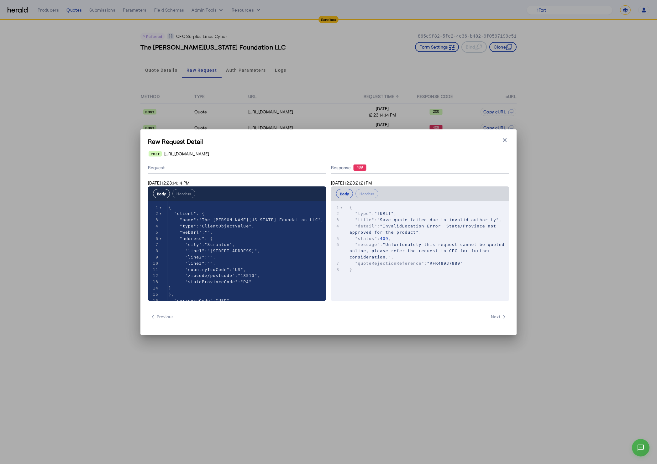
click at [438, 241] on pre ""status" : 409 ," at bounding box center [431, 239] width 167 height 6
click at [505, 140] on icon "button" at bounding box center [505, 140] width 4 height 4
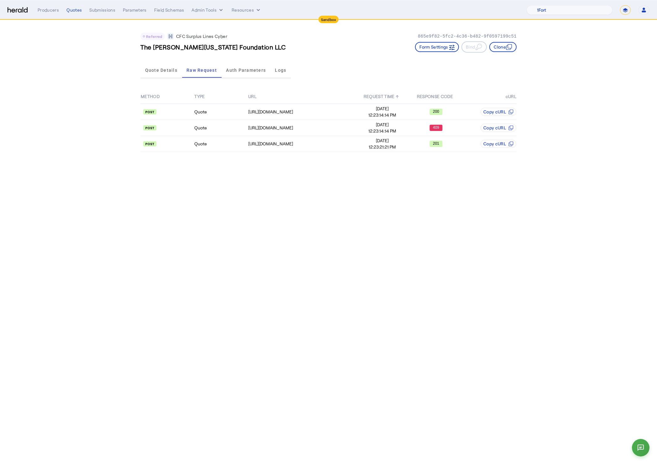
click at [513, 186] on body "Sandbox Menu Producers Quotes Submissions Parameters Field Schemas Admin Tools …" at bounding box center [328, 232] width 657 height 464
click at [502, 50] on button "Clone" at bounding box center [503, 47] width 27 height 10
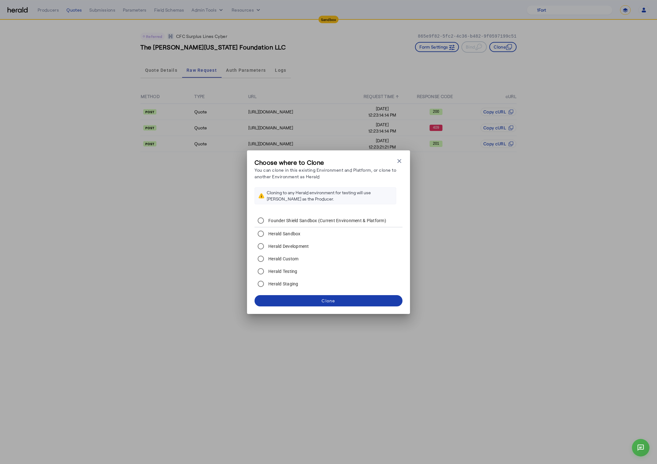
click at [336, 303] on span at bounding box center [329, 301] width 148 height 15
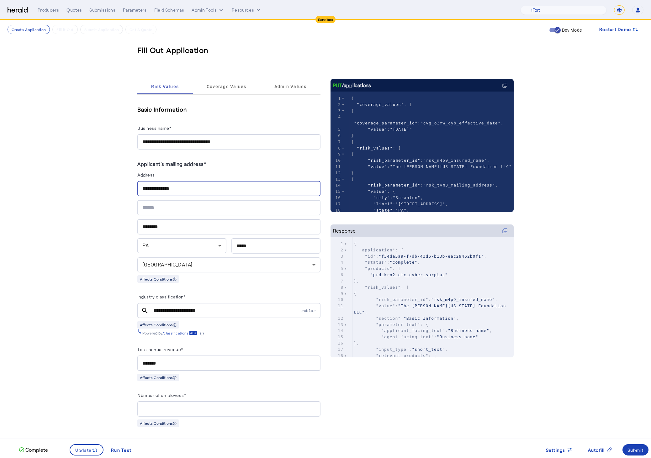
click at [161, 192] on input "**********" at bounding box center [228, 189] width 173 height 8
click at [162, 191] on input "**********" at bounding box center [228, 189] width 173 height 8
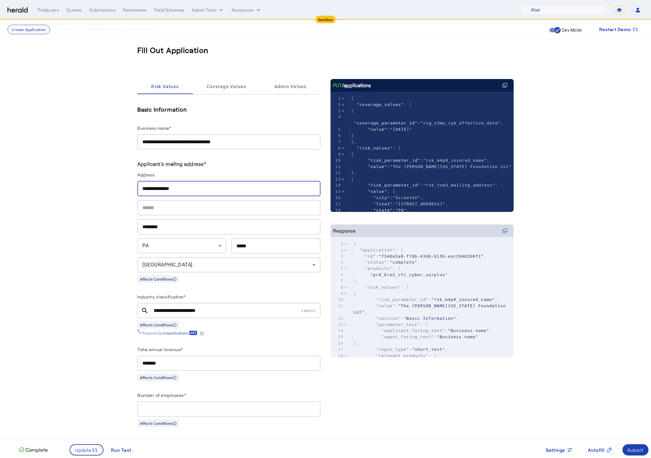
click at [194, 193] on div "**********" at bounding box center [228, 188] width 173 height 15
drag, startPoint x: 194, startPoint y: 190, endPoint x: 82, endPoint y: 186, distance: 112.0
paste input "**********"
type input "**********"
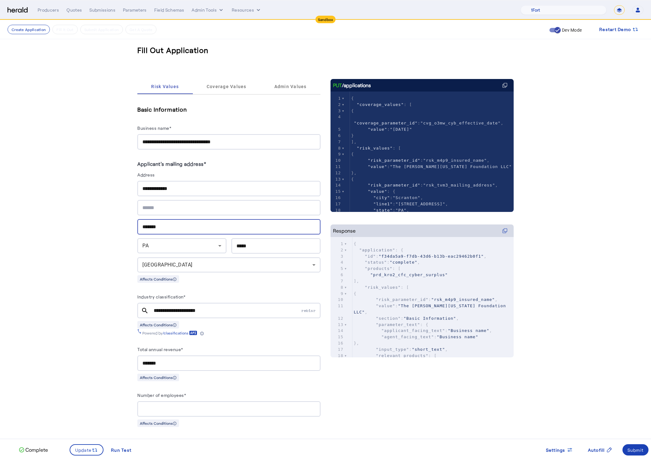
type input "*******"
type input "*****"
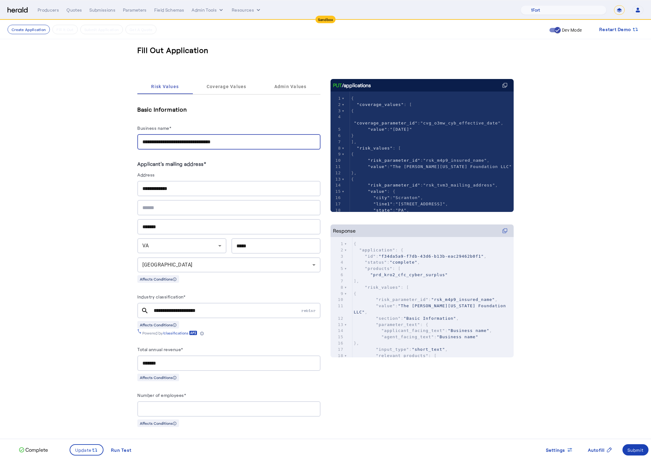
click at [240, 142] on input "**********" at bounding box center [228, 142] width 173 height 8
drag, startPoint x: 249, startPoint y: 143, endPoint x: 69, endPoint y: 110, distance: 182.7
type input "**********"
click at [87, 457] on span at bounding box center [86, 450] width 33 height 15
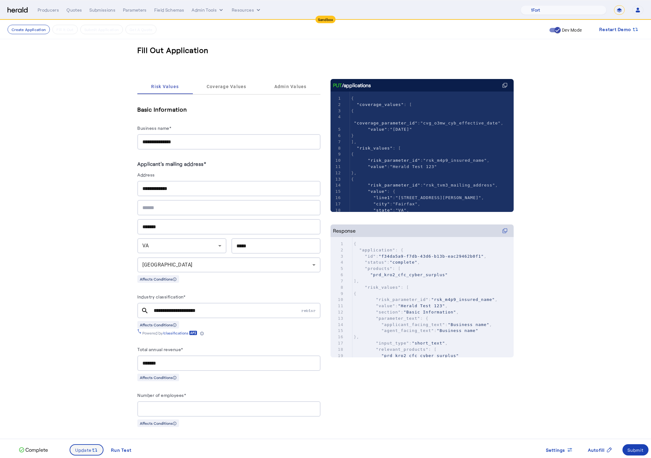
click at [84, 450] on span "Update" at bounding box center [83, 450] width 17 height 7
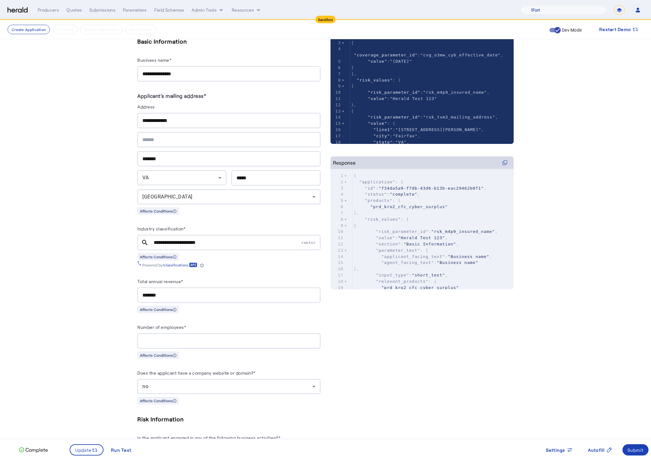
scroll to position [168, 0]
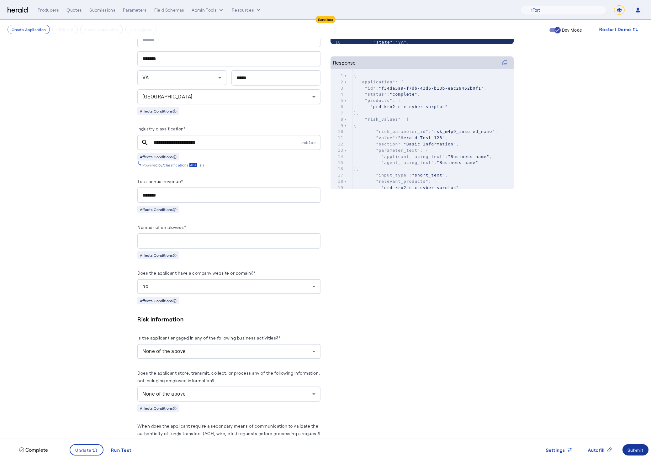
click at [626, 445] on span at bounding box center [636, 450] width 26 height 15
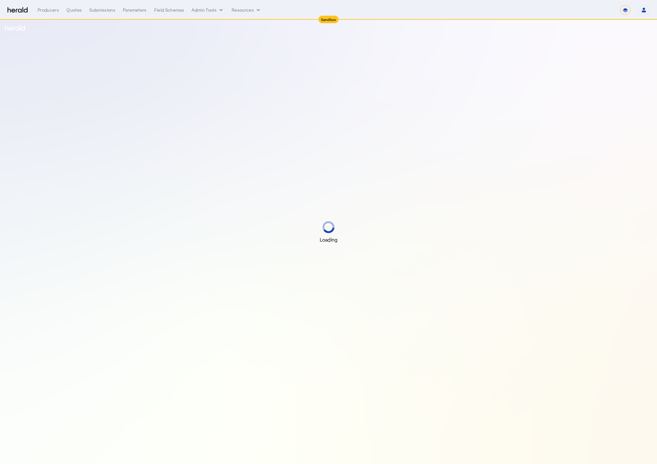
select select "*******"
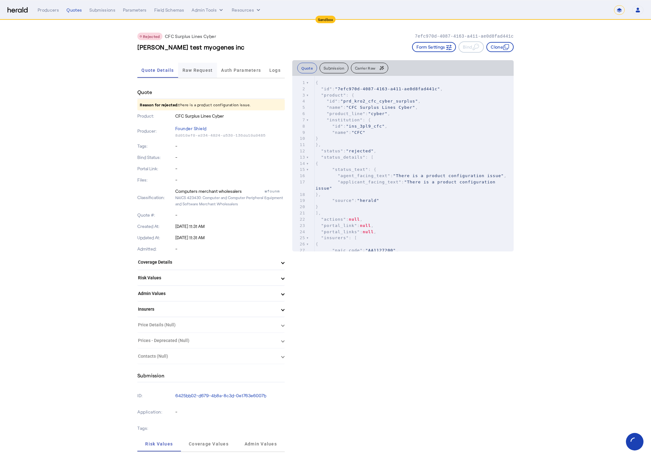
click at [198, 72] on span "Raw Request" at bounding box center [198, 70] width 30 height 4
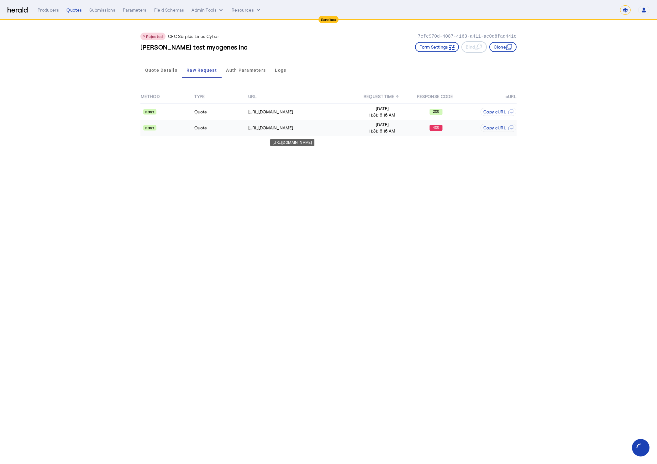
click at [346, 126] on div "[URL][DOMAIN_NAME]" at bounding box center [301, 128] width 107 height 6
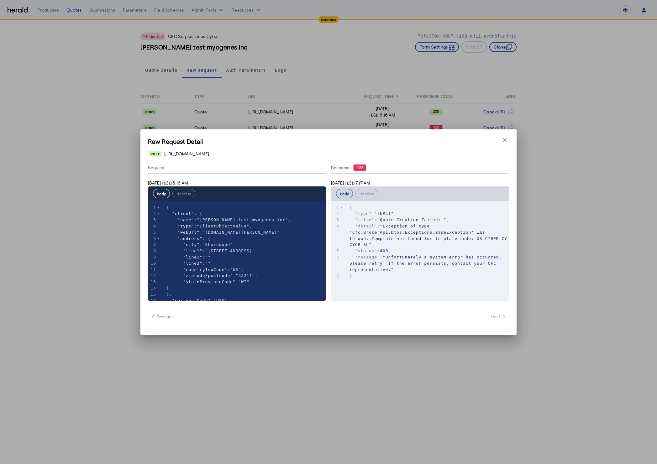
click at [422, 238] on span ""Exception of type 'Cfc.BrokerApi.Dtos.Exceptions.BaseException' was thrown.:Te…" at bounding box center [430, 235] width 161 height 23
click at [459, 223] on pre ""detail" : "Exception of type 'Cfc.BrokerApi.Dtos.Exceptions.BaseException' was…" at bounding box center [431, 235] width 167 height 25
click at [458, 226] on pre ""detail" : "Exception of type 'Cfc.BrokerApi.Dtos.Exceptions.BaseException' was…" at bounding box center [431, 235] width 167 height 25
click at [435, 243] on pre ""detail" : "Exception of type 'Cfc.BrokerApi.Dtos.Exceptions.BaseException' was…" at bounding box center [431, 235] width 167 height 25
click at [418, 245] on pre ""detail" : "Exception of type 'Cfc.BrokerApi.Dtos.Exceptions.BaseException' was…" at bounding box center [431, 235] width 167 height 25
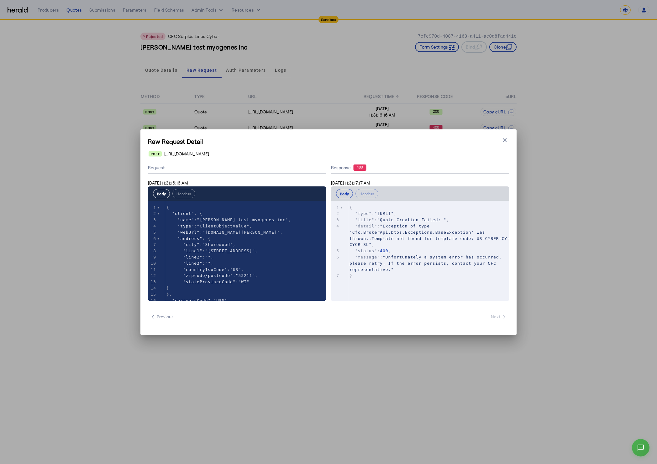
click at [418, 250] on pre ""status" : 400 ," at bounding box center [431, 251] width 167 height 6
click at [503, 137] on icon "button" at bounding box center [505, 140] width 6 height 6
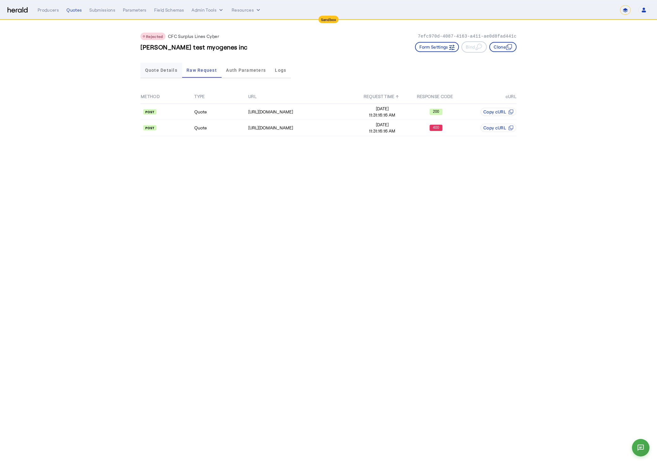
click at [151, 68] on span "Quote Details" at bounding box center [161, 70] width 32 height 4
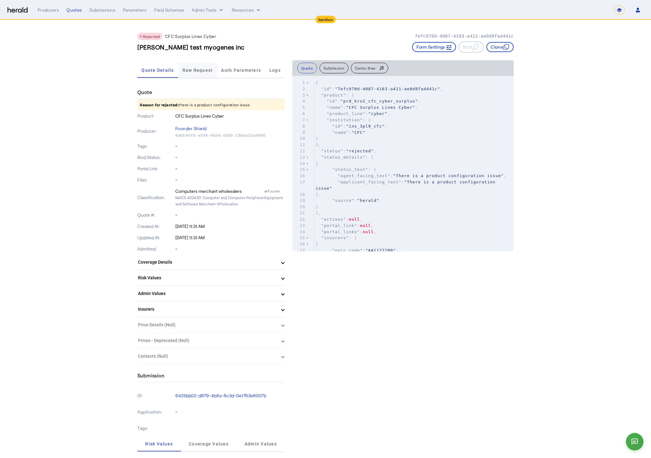
click at [201, 74] on span "Raw Request" at bounding box center [198, 70] width 30 height 15
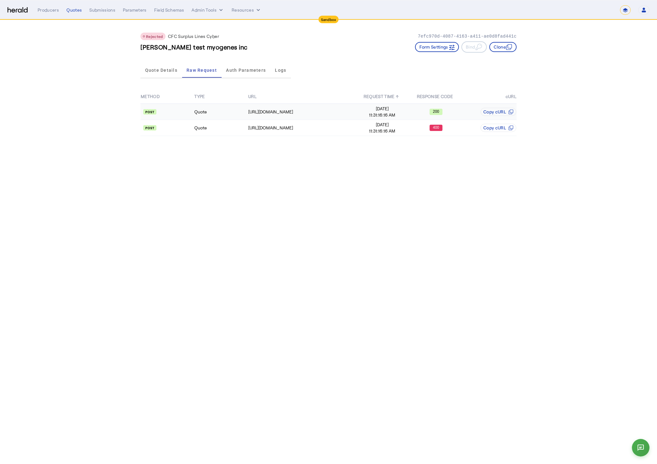
click at [213, 111] on td "Quote" at bounding box center [221, 112] width 54 height 16
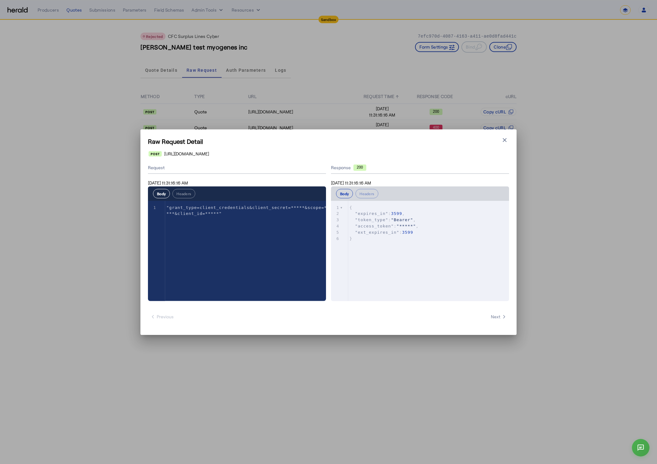
click at [513, 140] on div "Raw Request Detail Close modal https://login.microsoftonline.com/b0d469b2-1411-…" at bounding box center [329, 233] width 376 height 206
click at [508, 140] on icon "button" at bounding box center [505, 140] width 6 height 6
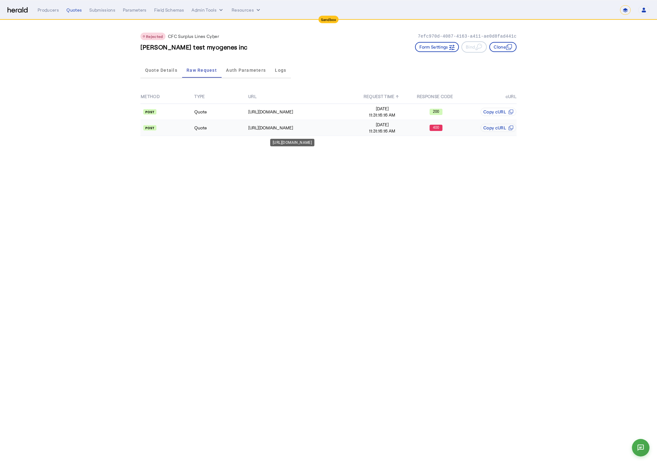
click at [272, 127] on div "https://test-api.cfcunderwriting.com/v1.2/quotes/create-quote" at bounding box center [301, 128] width 107 height 6
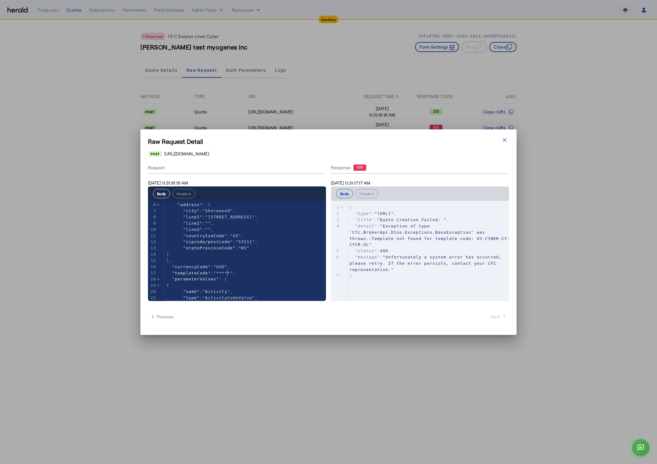
type textarea "********"
click at [504, 137] on icon "button" at bounding box center [505, 140] width 6 height 6
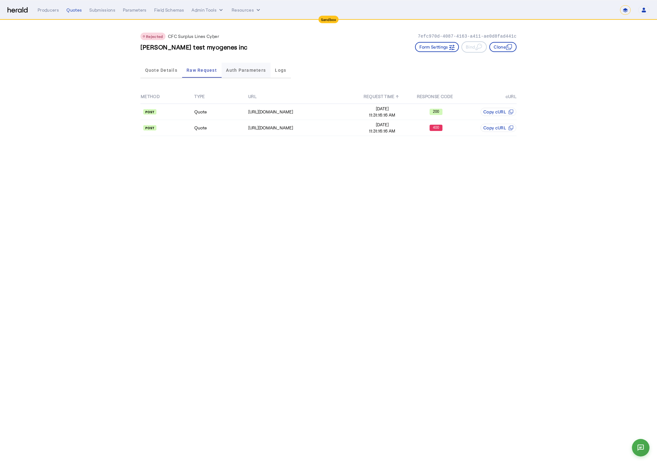
click at [239, 71] on span "Auth Parameters" at bounding box center [246, 70] width 40 height 4
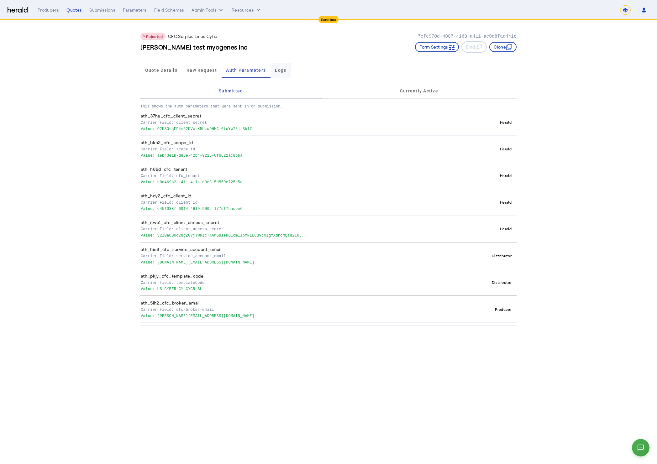
click at [284, 74] on span "Logs" at bounding box center [280, 70] width 11 height 15
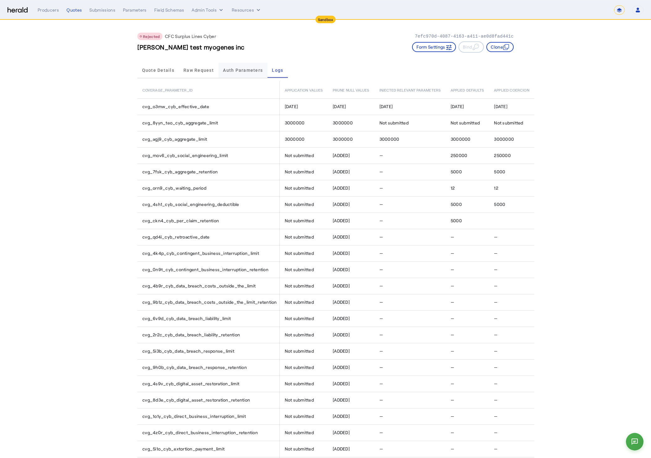
click at [253, 72] on span "Auth Parameters" at bounding box center [243, 70] width 40 height 15
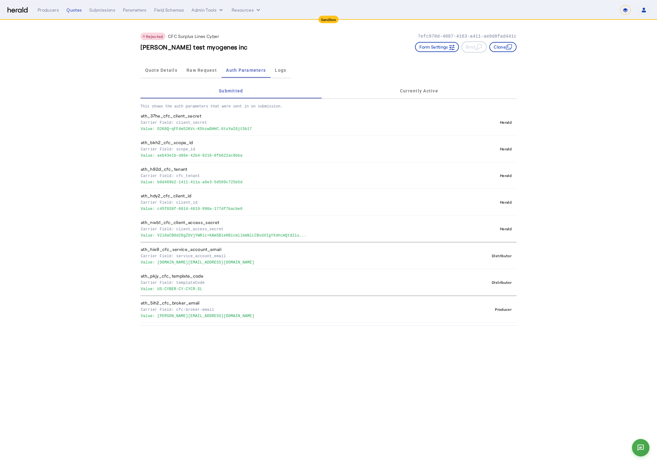
click at [175, 374] on body "**********" at bounding box center [328, 232] width 657 height 464
click at [158, 70] on span "Quote Details" at bounding box center [161, 70] width 32 height 4
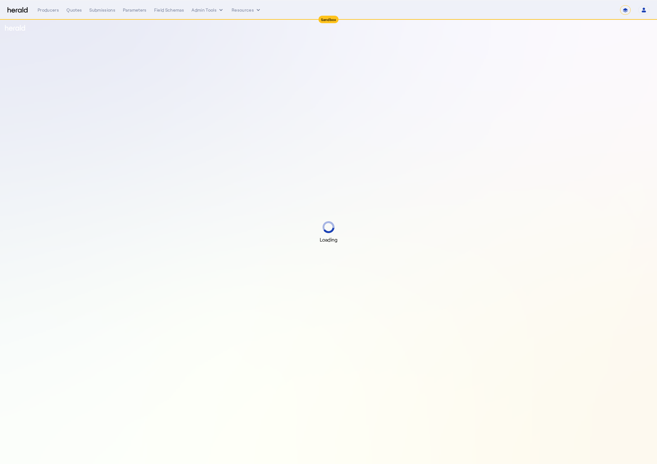
select select "*******"
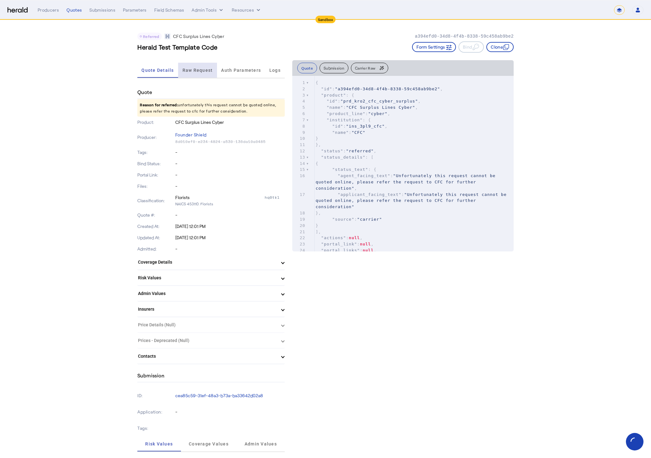
click at [204, 68] on span "Raw Request" at bounding box center [198, 70] width 30 height 4
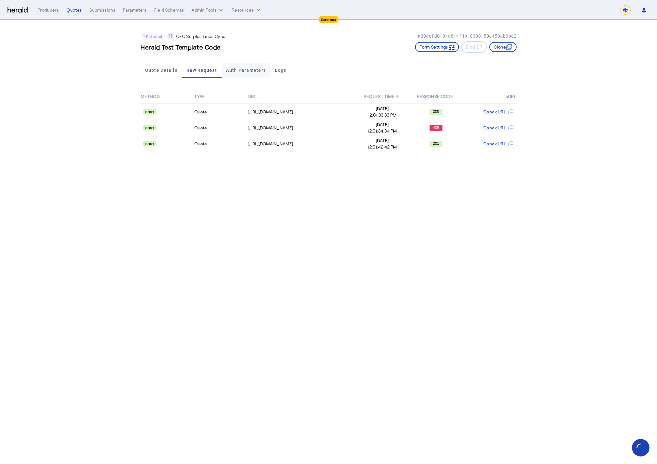
click at [249, 75] on span "Auth Parameters" at bounding box center [246, 70] width 40 height 15
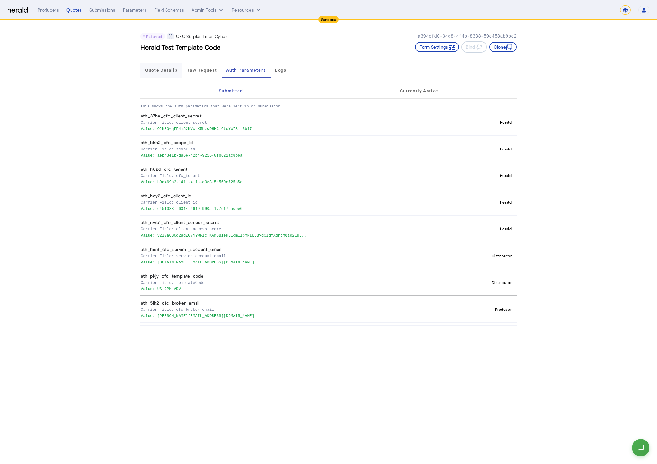
click at [145, 73] on div "Quote Details" at bounding box center [162, 70] width 42 height 15
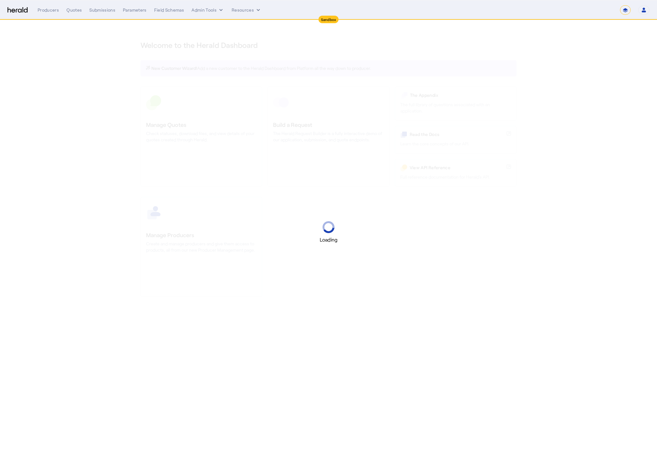
select select "*******"
select select "pfm_2v8p_herald_api"
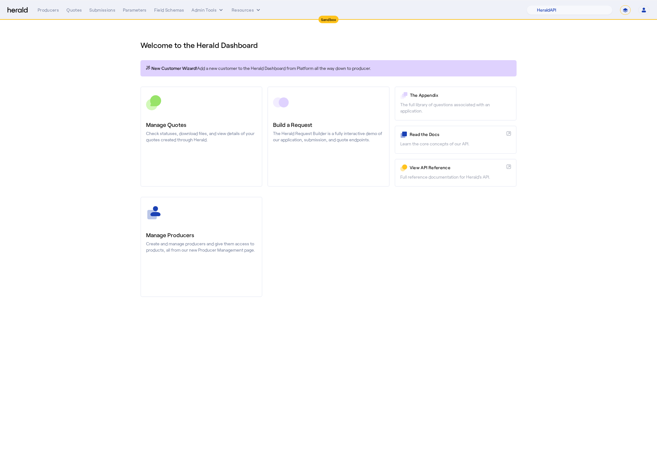
click at [61, 5] on nav "Sandbox Menu Producers Quotes Submissions Parameters Field Schemas Admin Tools …" at bounding box center [328, 9] width 657 height 19
click at [74, 14] on div "Producers Quotes Submissions Parameters Field Schemas Admin Tools Resources 1Fo…" at bounding box center [344, 9] width 612 height 9
click at [73, 12] on div "Quotes" at bounding box center [73, 10] width 15 height 6
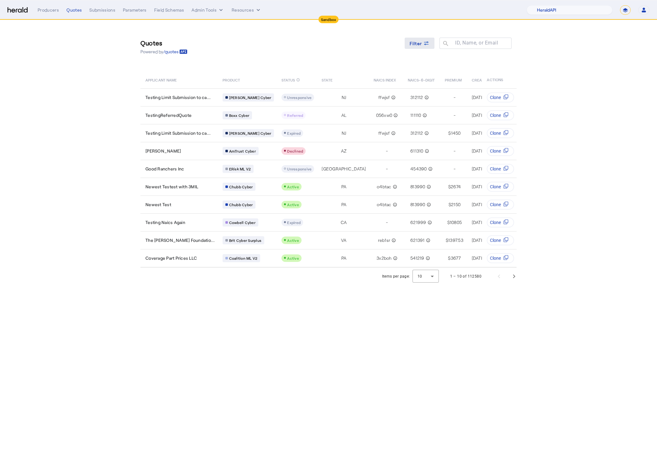
click at [433, 46] on span at bounding box center [420, 43] width 30 height 15
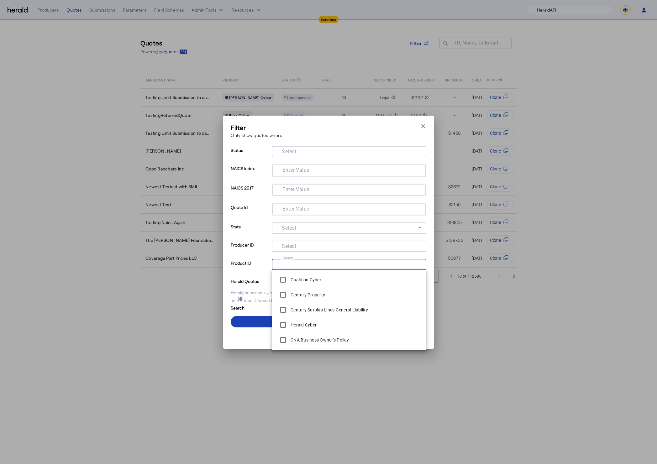
click at [330, 263] on input "Select" at bounding box center [348, 264] width 142 height 8
type input "***"
click at [245, 320] on span at bounding box center [329, 322] width 196 height 15
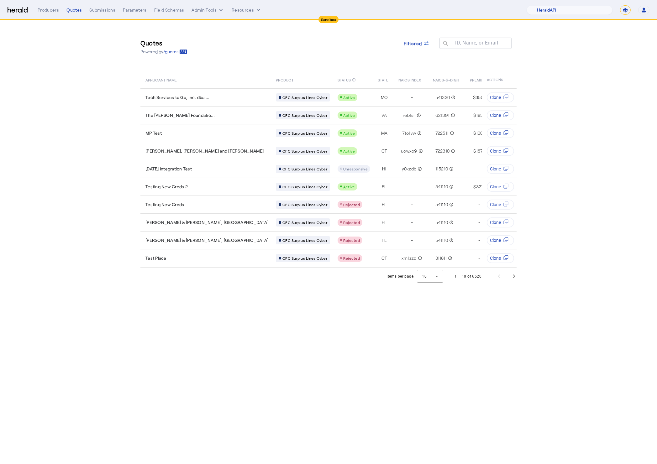
click at [291, 348] on body "Sandbox Menu Producers Quotes Submissions Parameters Field Schemas Admin Tools …" at bounding box center [328, 232] width 657 height 464
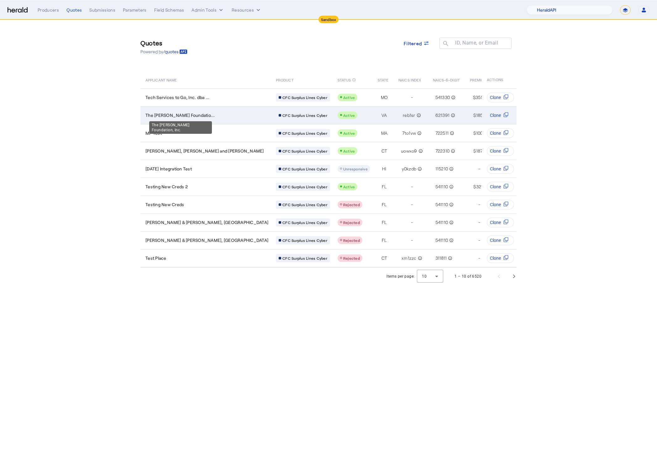
click at [188, 115] on span "The Thomas Jefferson Foundatio..." at bounding box center [181, 115] width 70 height 6
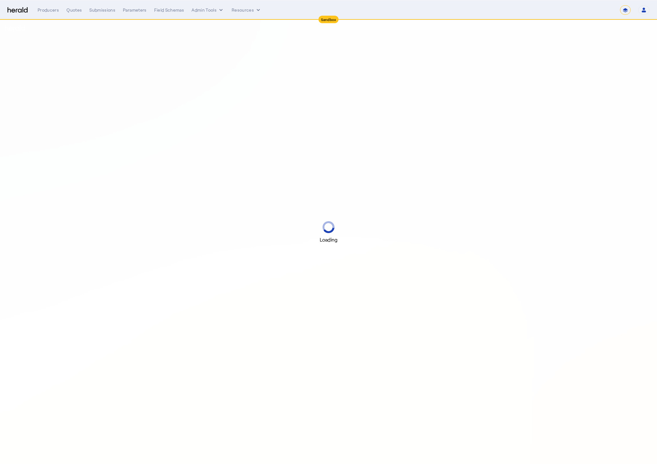
select select "*******"
select select "pfm_2v8p_herald_api"
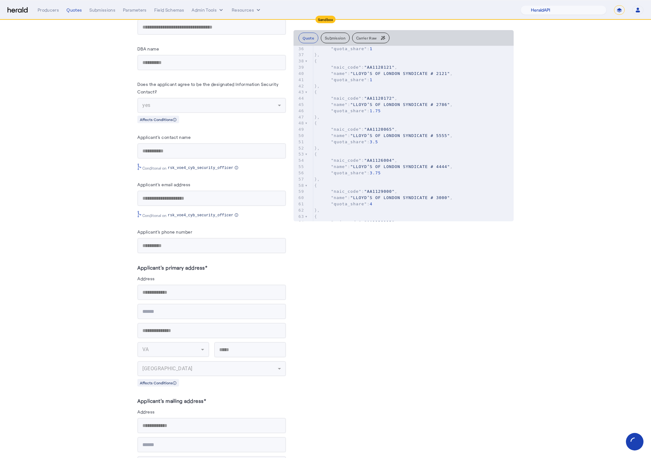
scroll to position [719, 0]
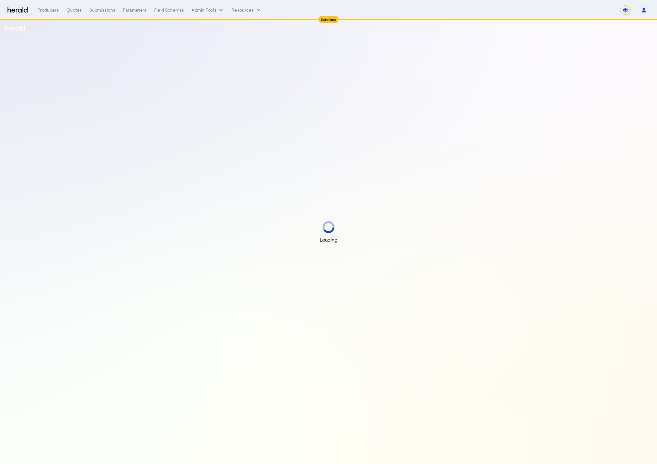
select select "*******"
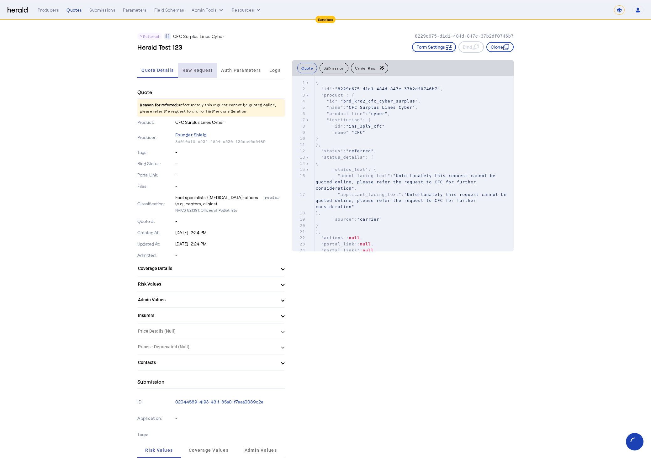
click at [193, 71] on span "Raw Request" at bounding box center [198, 70] width 30 height 4
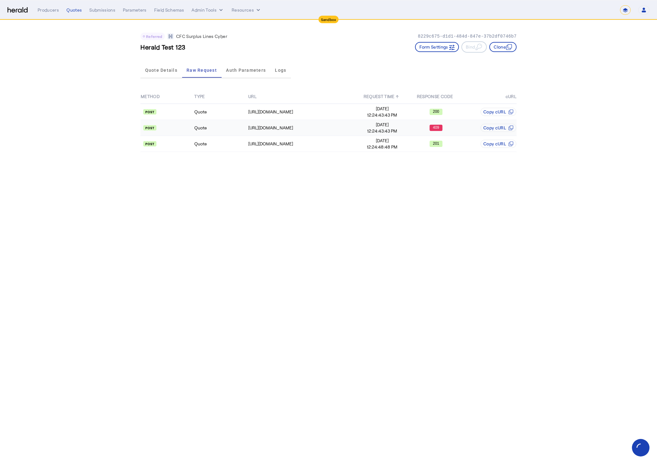
click at [380, 125] on span "Sep 15, 2025" at bounding box center [382, 125] width 53 height 6
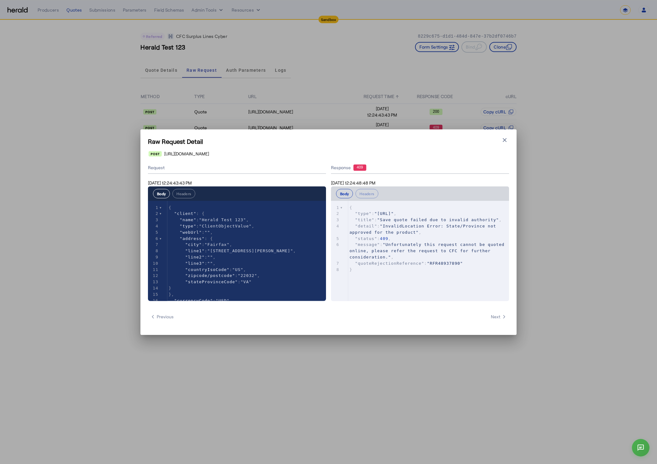
click at [511, 142] on div "Raw Request Detail Close modal https://test-api.cfcunderwriting.com/v1.2/quotes…" at bounding box center [329, 233] width 376 height 206
click at [496, 140] on h1 "Raw Request Detail" at bounding box center [328, 141] width 361 height 9
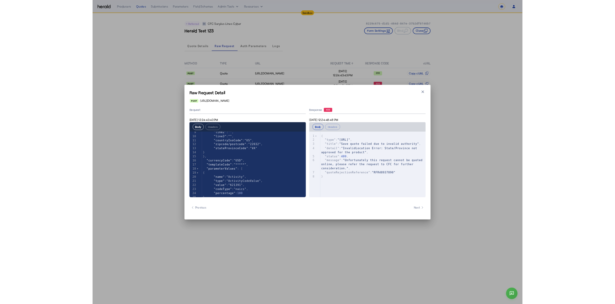
scroll to position [55, 0]
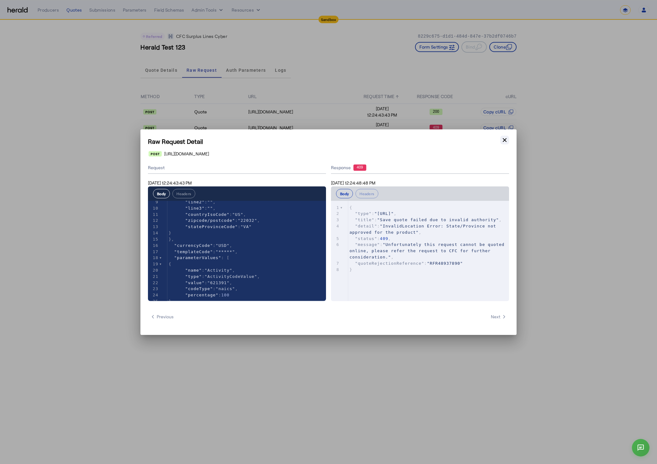
click at [504, 140] on icon "button" at bounding box center [505, 140] width 6 height 6
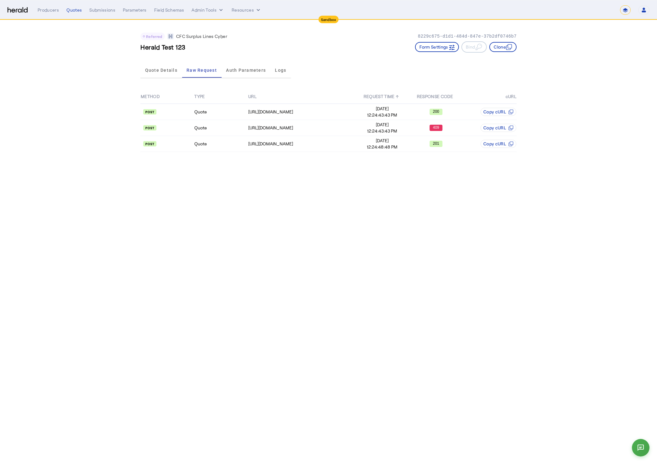
click at [369, 240] on body "**********" at bounding box center [328, 232] width 657 height 464
click at [145, 69] on span "Quote Details" at bounding box center [161, 70] width 32 height 4
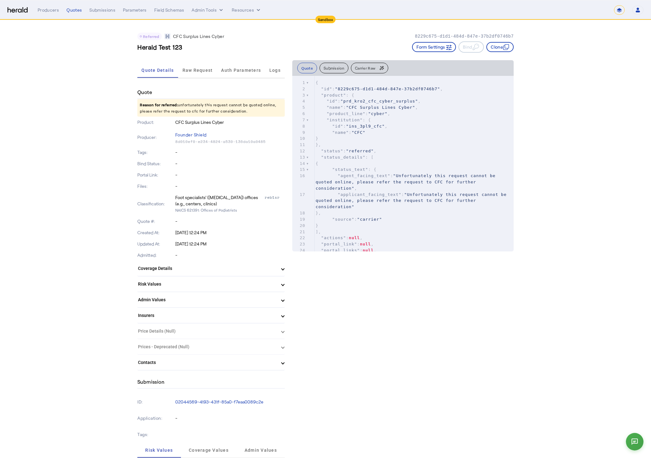
click at [73, 7] on div "Quotes" at bounding box center [73, 10] width 15 height 6
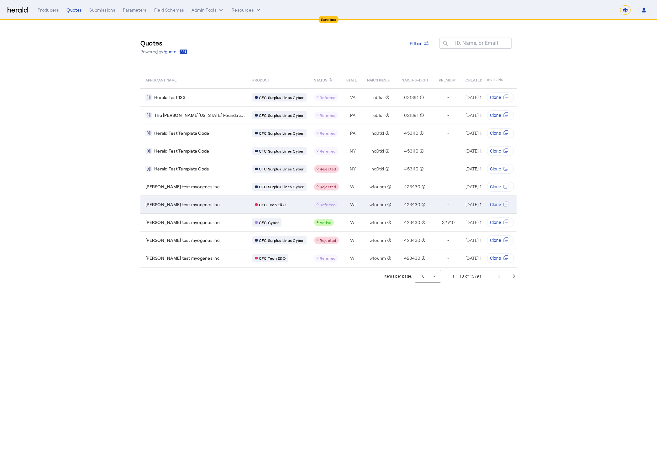
click at [186, 203] on span "jesse test myogenes inc" at bounding box center [183, 205] width 74 height 6
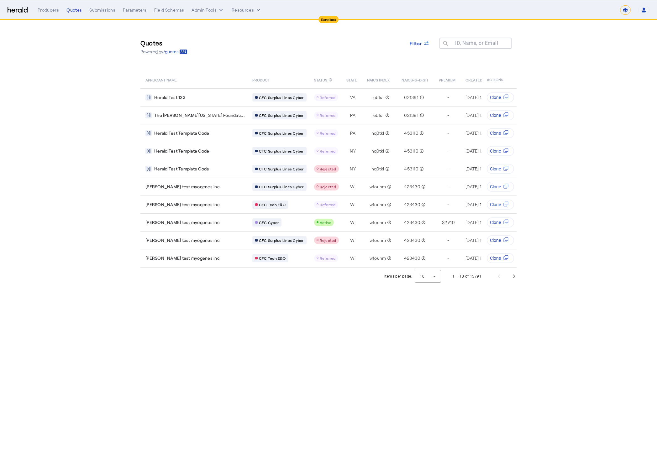
click at [254, 307] on body "**********" at bounding box center [328, 232] width 657 height 464
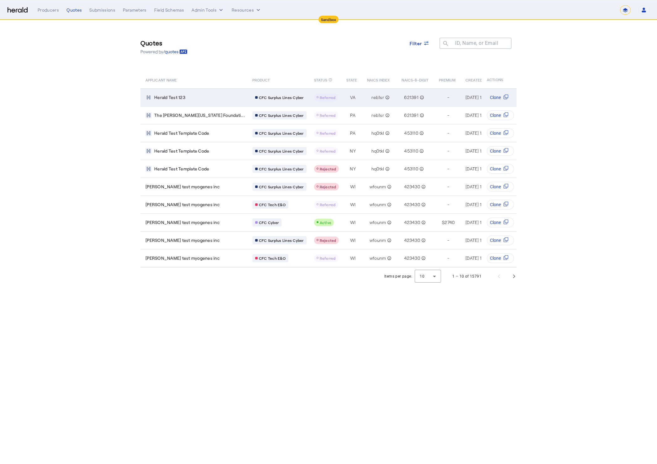
click at [190, 97] on div "Herald Test 123" at bounding box center [195, 97] width 99 height 6
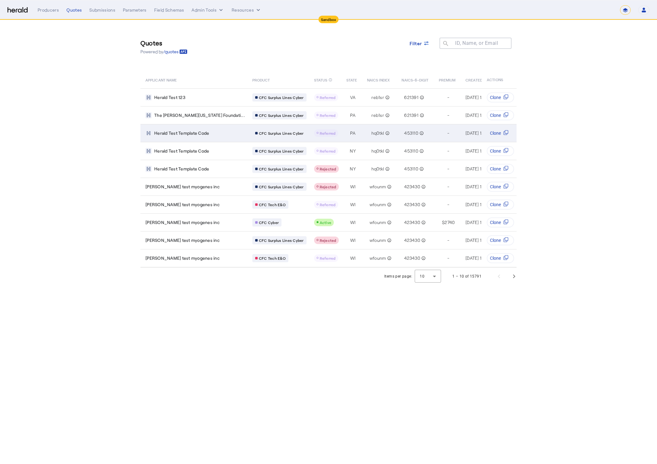
click at [200, 131] on span "Herald Test Template Code" at bounding box center [181, 133] width 55 height 6
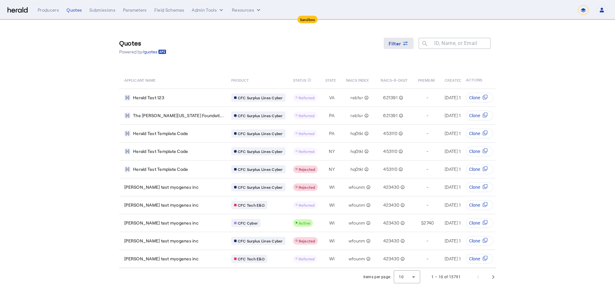
click at [407, 41] on icon at bounding box center [405, 43] width 6 height 6
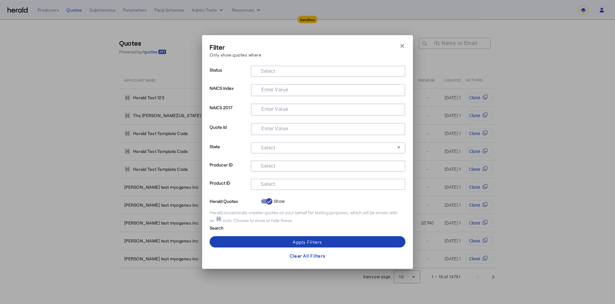
click at [274, 185] on mat-label "Select" at bounding box center [268, 184] width 14 height 6
click at [274, 185] on input "Select" at bounding box center [327, 184] width 142 height 8
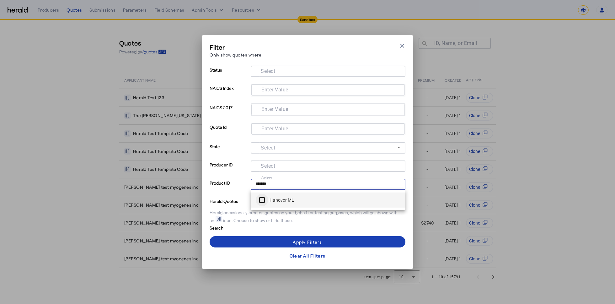
type input "*******"
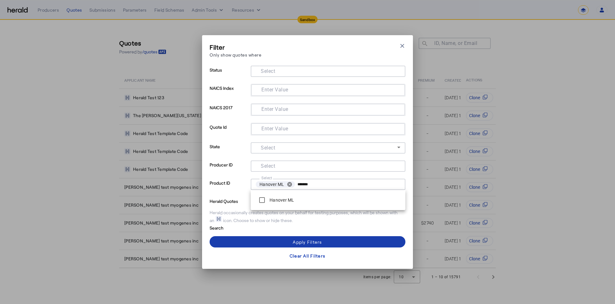
click at [285, 237] on span at bounding box center [308, 241] width 196 height 15
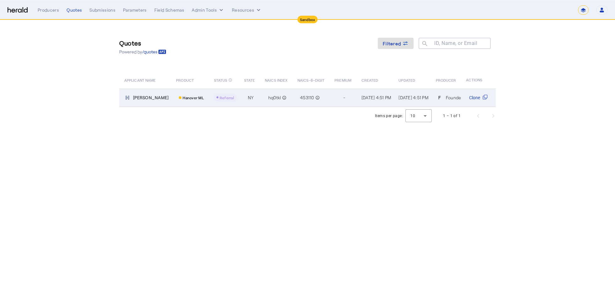
click at [220, 98] on span "Referral" at bounding box center [227, 97] width 14 height 4
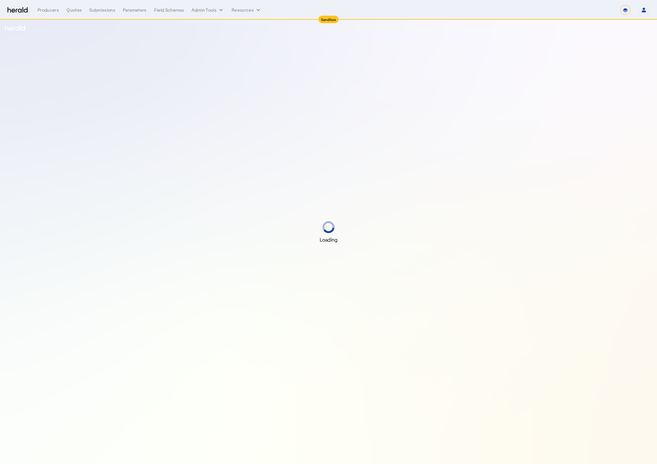
select select "*******"
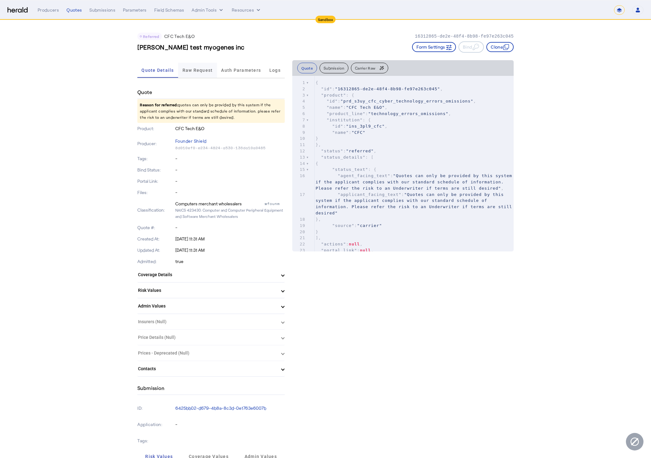
click at [197, 70] on span "Raw Request" at bounding box center [198, 70] width 30 height 4
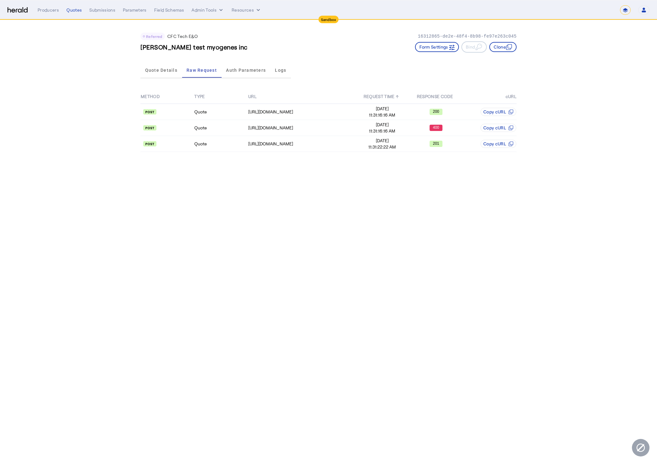
click at [241, 78] on div "Quote Details Raw Request Auth Parameters Logs" at bounding box center [216, 70] width 151 height 21
click at [243, 70] on span "Auth Parameters" at bounding box center [246, 70] width 40 height 4
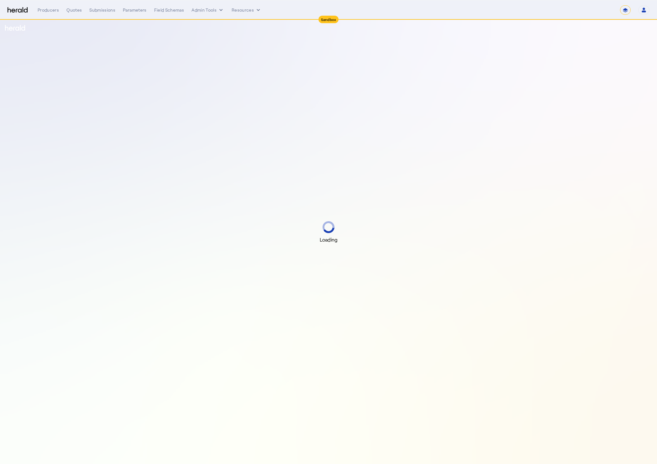
select select "*******"
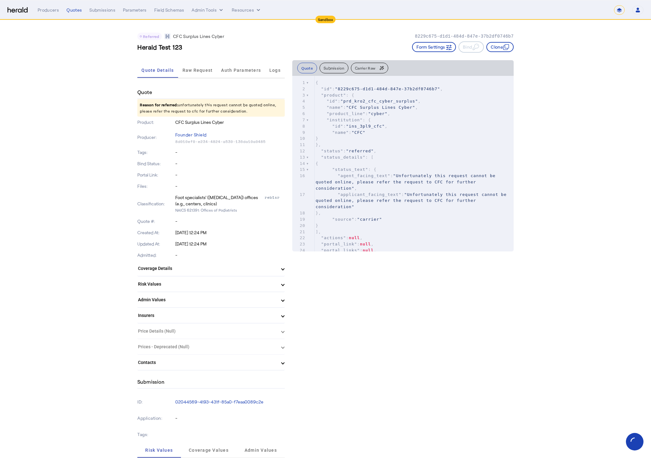
click at [187, 69] on span "Raw Request" at bounding box center [198, 70] width 30 height 4
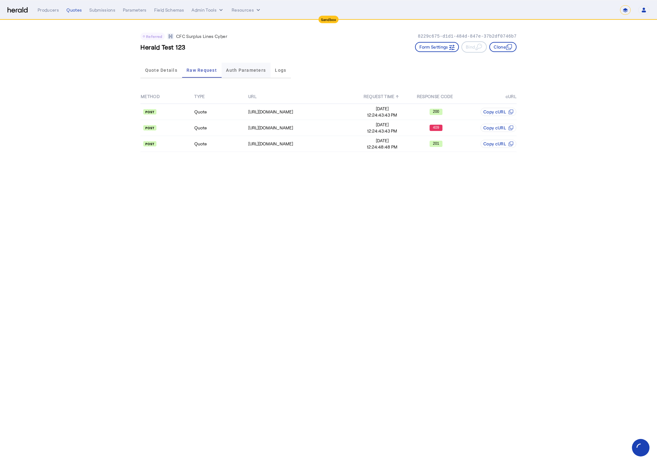
click at [247, 76] on span "Auth Parameters" at bounding box center [246, 70] width 40 height 15
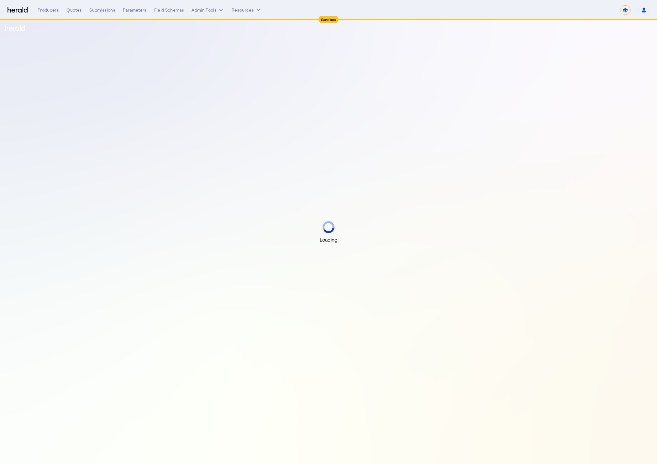
select select "*******"
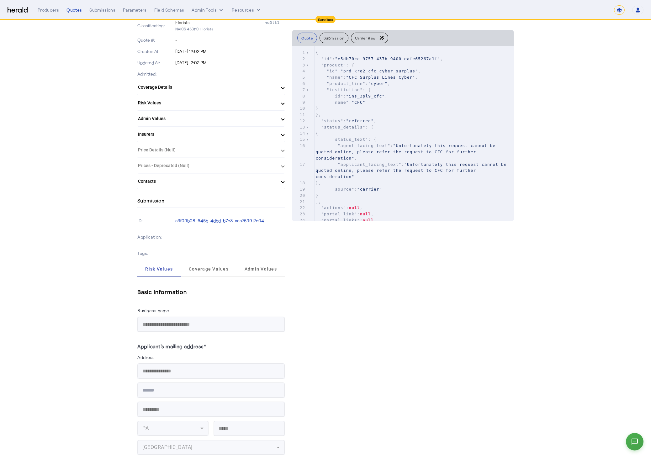
scroll to position [2, 0]
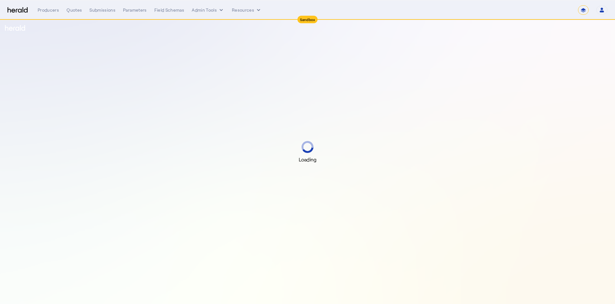
select select "*******"
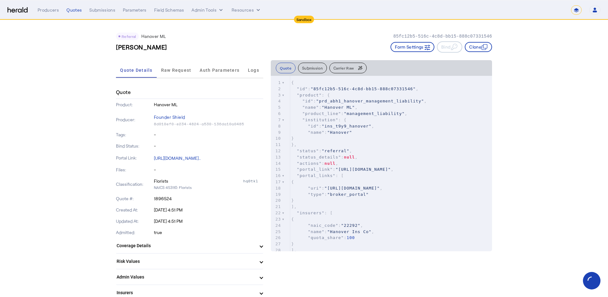
click at [409, 47] on button "Form Settings" at bounding box center [413, 47] width 44 height 10
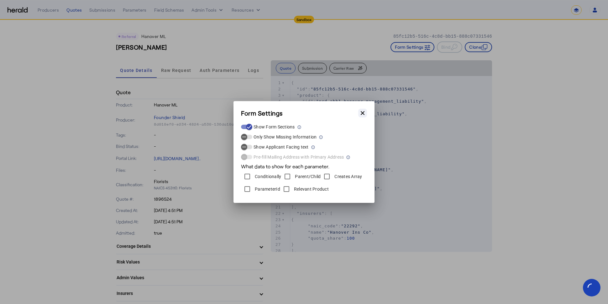
click at [365, 115] on icon "button" at bounding box center [363, 113] width 6 height 6
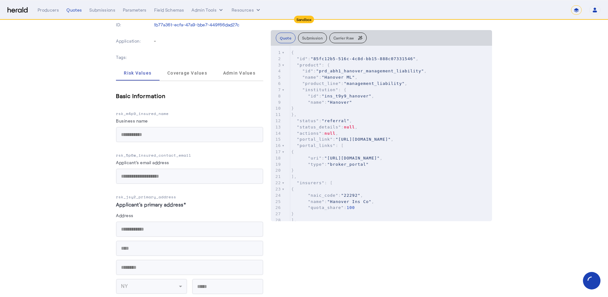
scroll to position [368, 0]
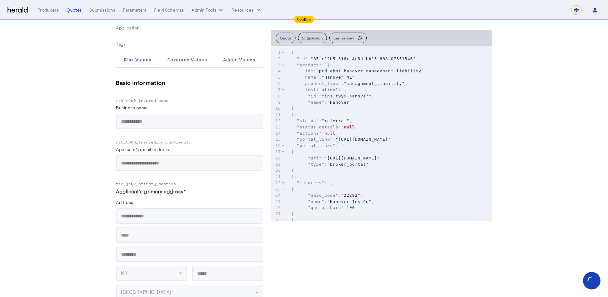
click at [151, 184] on p "rsk_jsy2_primary_address" at bounding box center [189, 184] width 147 height 6
copy p "rsk_jsy2_primary_address"
click at [239, 98] on p "rsk_m4p9_insured_name" at bounding box center [189, 101] width 147 height 6
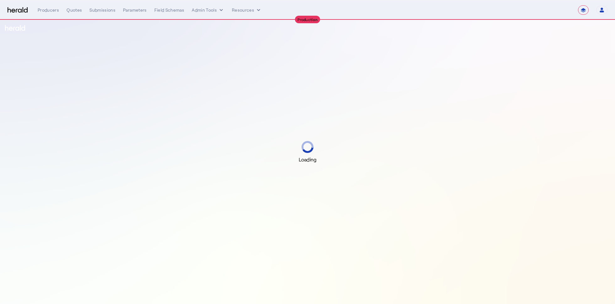
select select "**********"
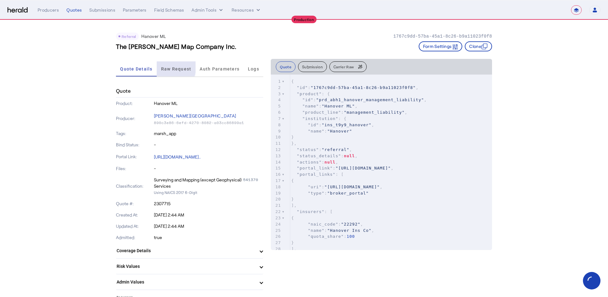
click at [168, 67] on span "Raw Request" at bounding box center [176, 69] width 30 height 4
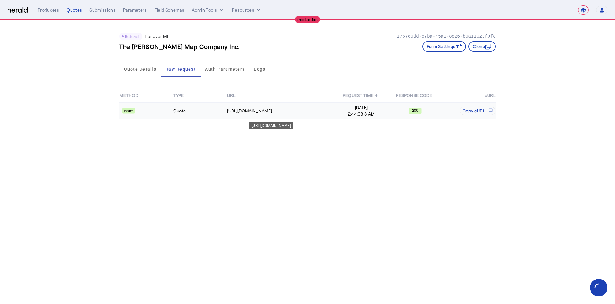
click at [276, 112] on div "[URL][DOMAIN_NAME]" at bounding box center [280, 111] width 107 height 6
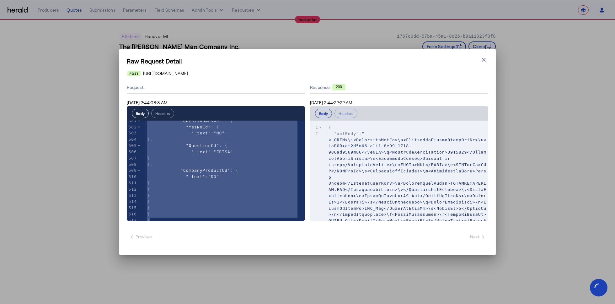
scroll to position [3780, 0]
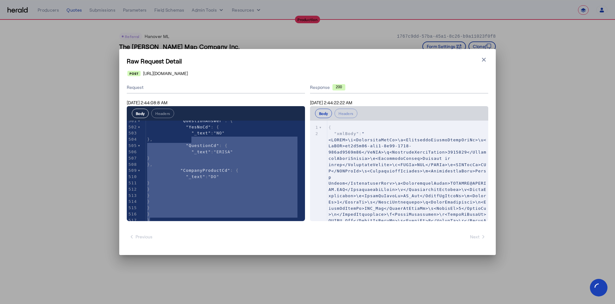
type textarea "**********"
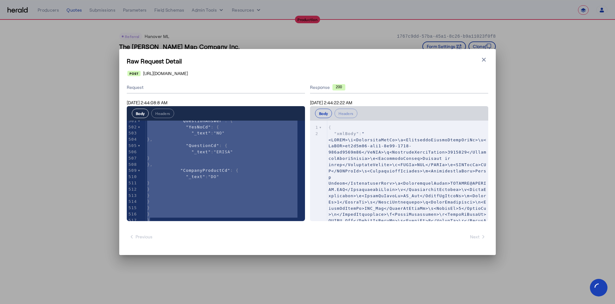
type textarea "**********"
drag, startPoint x: 152, startPoint y: 215, endPoint x: 189, endPoint y: 53, distance: 166.5
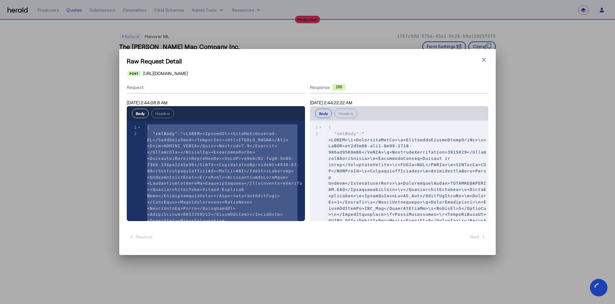
scroll to position [0, 0]
type textarea "**********"
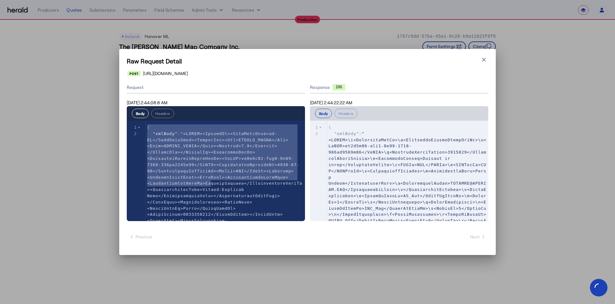
drag, startPoint x: 148, startPoint y: 126, endPoint x: 305, endPoint y: 184, distance: 167.2
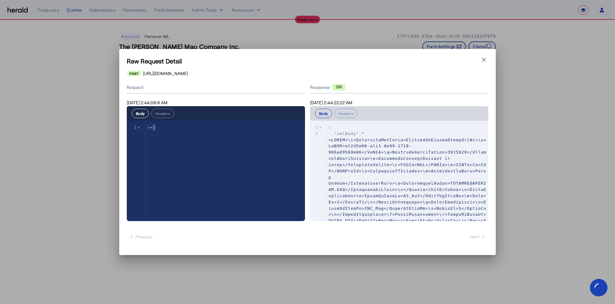
type textarea "**********"
drag, startPoint x: 158, startPoint y: 128, endPoint x: 149, endPoint y: 128, distance: 8.5
click at [481, 60] on icon "button" at bounding box center [483, 59] width 6 height 6
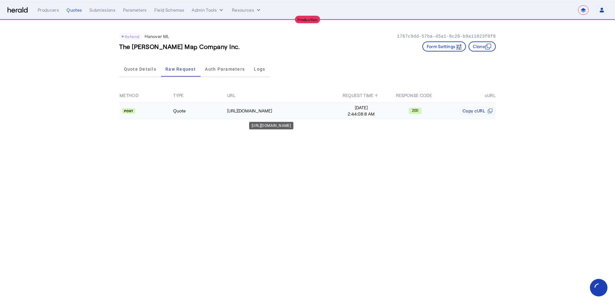
click at [254, 110] on div "https://spextservices.allmerica.com/prod/apexapi/connect5/ratingservice" at bounding box center [280, 111] width 107 height 6
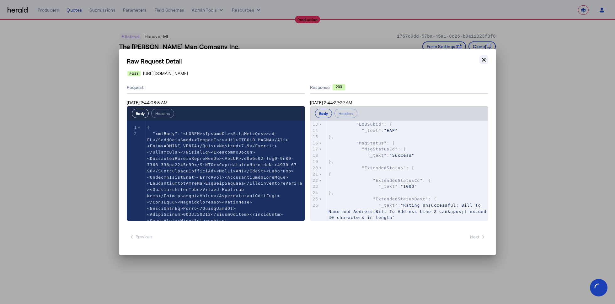
click at [484, 63] on button "Close modal" at bounding box center [483, 59] width 9 height 9
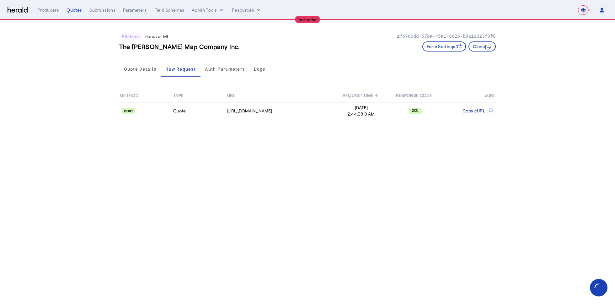
click at [69, 13] on div "**********" at bounding box center [323, 9] width 570 height 9
click at [70, 11] on div "Quotes" at bounding box center [73, 10] width 15 height 6
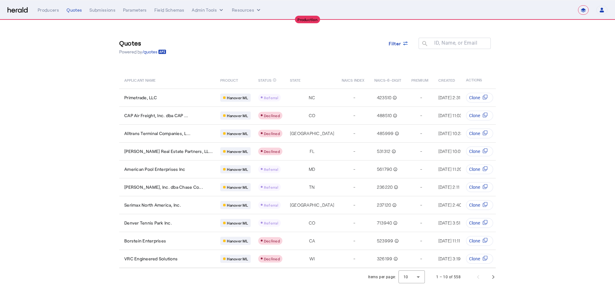
click at [303, 54] on div "Quotes Powered by /quotes Filter ID, Name, or Email search" at bounding box center [307, 47] width 376 height 28
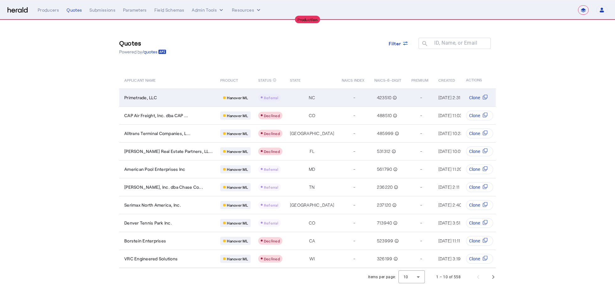
click at [145, 100] on td "Primetrade, LLC" at bounding box center [167, 97] width 96 height 18
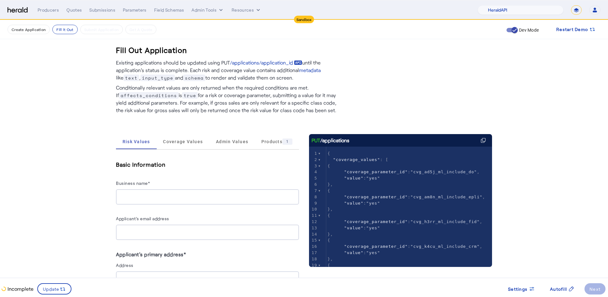
select select "pfm_2v8p_herald_api"
select select "*******"
click at [21, 12] on img at bounding box center [18, 10] width 20 height 6
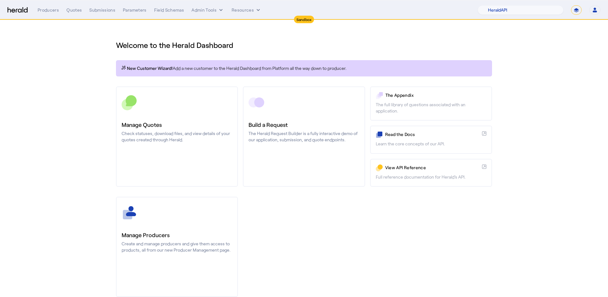
click at [541, 48] on section "Welcome to the Herald Dashboard New Customer Wizard! Add a new customer to the …" at bounding box center [304, 165] width 608 height 290
click at [216, 10] on button "Admin Tools" at bounding box center [208, 10] width 33 height 6
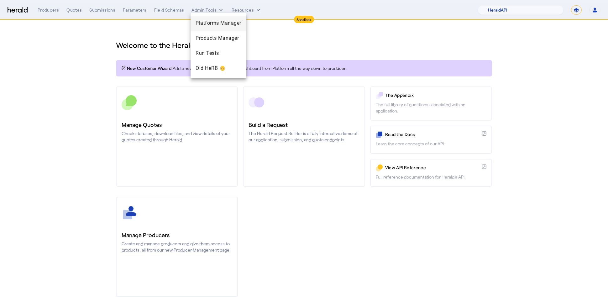
click at [216, 26] on span "Platforms Manager" at bounding box center [219, 23] width 46 height 8
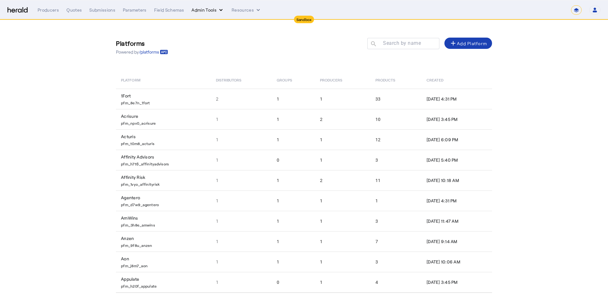
click at [204, 12] on button "Admin Tools" at bounding box center [208, 10] width 33 height 6
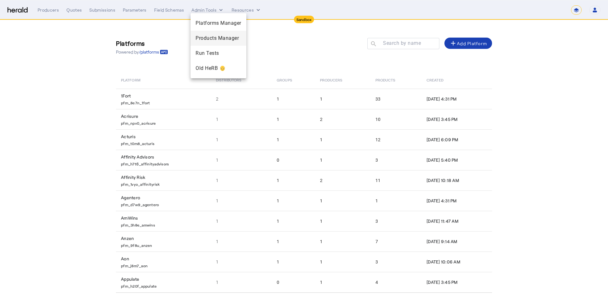
click at [209, 37] on span "Products Manager" at bounding box center [219, 39] width 46 height 8
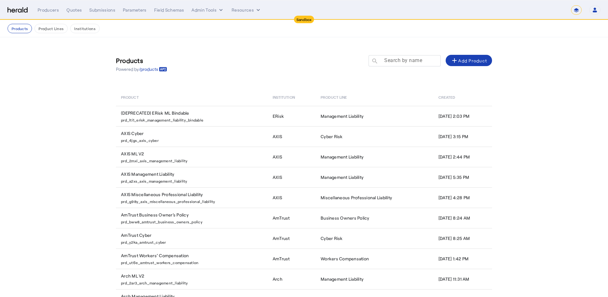
click at [414, 61] on mat-label "Search by name" at bounding box center [404, 60] width 38 height 6
click at [414, 61] on input "Search by name" at bounding box center [408, 61] width 56 height 8
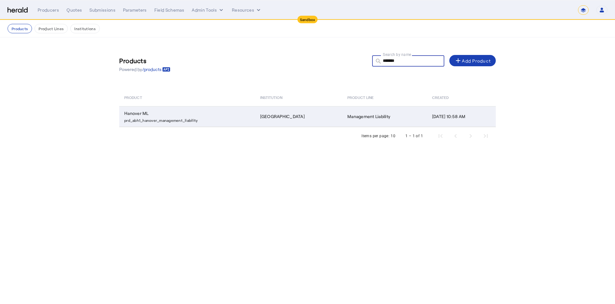
type input "*******"
click at [227, 119] on p "prd_abh1_hanover_management_liability" at bounding box center [188, 119] width 128 height 6
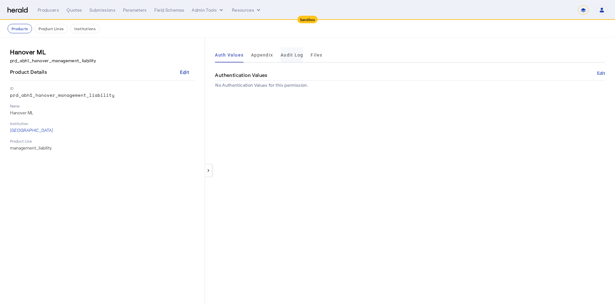
click at [287, 53] on span "Audit Log" at bounding box center [291, 55] width 23 height 4
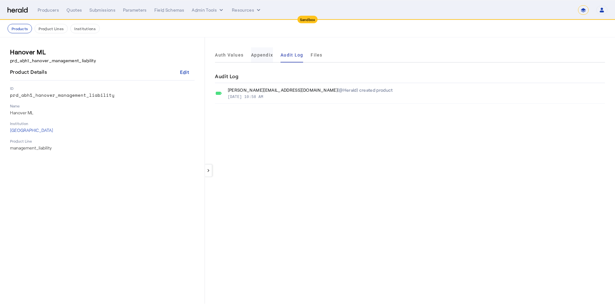
click at [261, 54] on span "Appendix" at bounding box center [262, 55] width 22 height 4
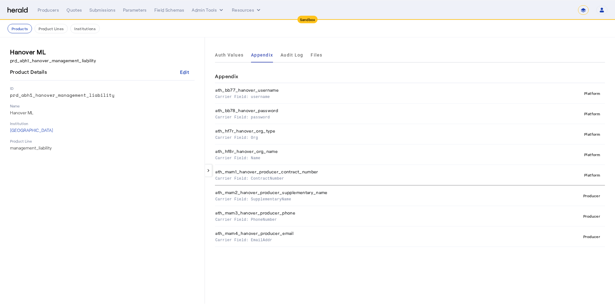
click at [321, 54] on div "Auth Values Appendix Audit Log Files" at bounding box center [410, 54] width 390 height 15
click at [315, 53] on span "Files" at bounding box center [317, 55] width 12 height 4
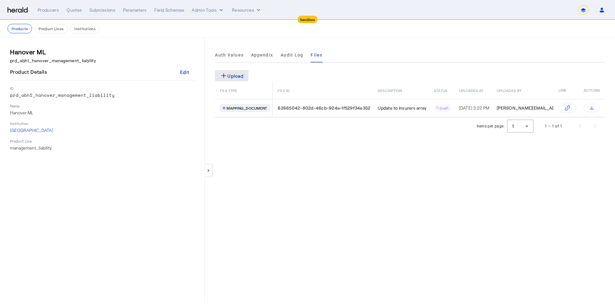
click at [236, 74] on div "add Upload" at bounding box center [232, 76] width 24 height 8
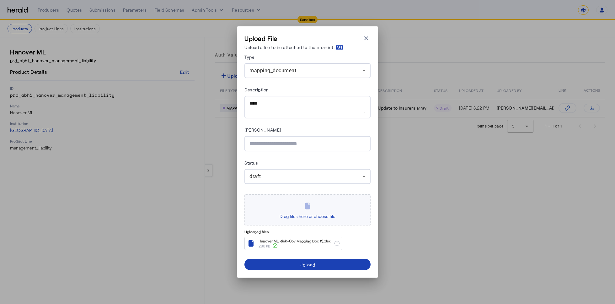
click at [294, 141] on input "[PERSON_NAME]" at bounding box center [307, 144] width 116 height 8
paste input "**********"
type input "**********"
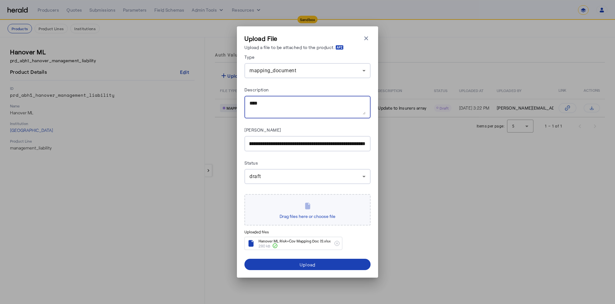
click at [277, 108] on textarea "Description" at bounding box center [307, 106] width 116 height 15
type textarea "**********"
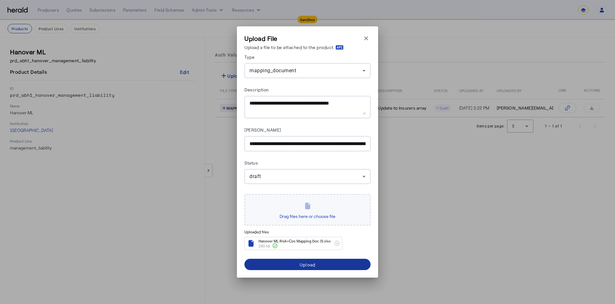
click at [334, 266] on span "submit" at bounding box center [307, 264] width 126 height 15
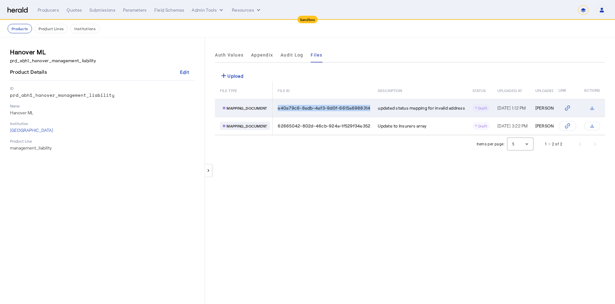
drag, startPoint x: 369, startPoint y: 107, endPoint x: 278, endPoint y: 106, distance: 91.0
click at [278, 106] on div "e40e79c6-8edb-4ef3-9d0f-6615a6988314" at bounding box center [324, 108] width 93 height 6
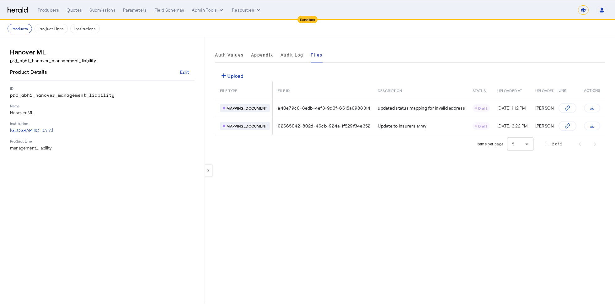
click at [369, 192] on div "keyboard_arrow_left Auth Values Appendix Audit Log Files add Upload FILE TYPE F…" at bounding box center [410, 170] width 410 height 266
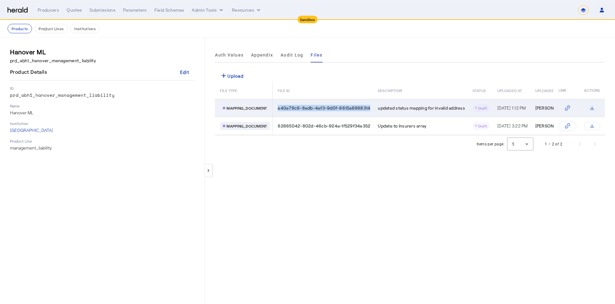
drag, startPoint x: 370, startPoint y: 107, endPoint x: 276, endPoint y: 109, distance: 94.1
click at [276, 109] on td "e40e79c6-8edb-4ef3-9d0f-6615a6988314" at bounding box center [323, 108] width 100 height 18
copy span "e40e79c6-8edb-4ef3-9d0f-6615a6988314"
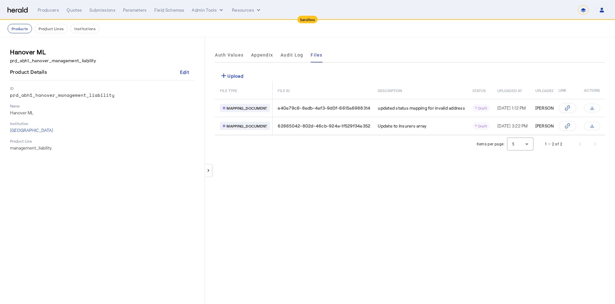
click at [396, 168] on div "keyboard_arrow_left Auth Values Appendix Audit Log Files add Upload FILE TYPE F…" at bounding box center [410, 170] width 410 height 266
click at [415, 176] on div "keyboard_arrow_left Auth Values Appendix Audit Log Files add Upload FILE TYPE F…" at bounding box center [410, 170] width 410 height 266
click at [283, 232] on div "keyboard_arrow_left Auth Values Appendix Audit Log Files add Upload FILE TYPE F…" at bounding box center [410, 170] width 410 height 266
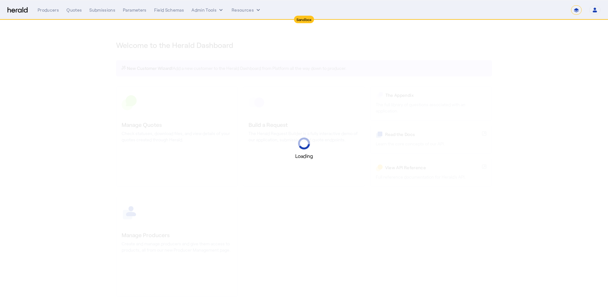
select select "*******"
select select "pfm_2v8p_herald_api"
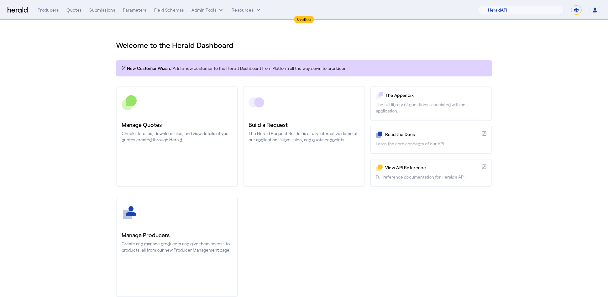
click at [581, 12] on select "**********" at bounding box center [576, 9] width 11 height 9
select select "**********"
click at [572, 5] on select "**********" at bounding box center [576, 9] width 11 height 9
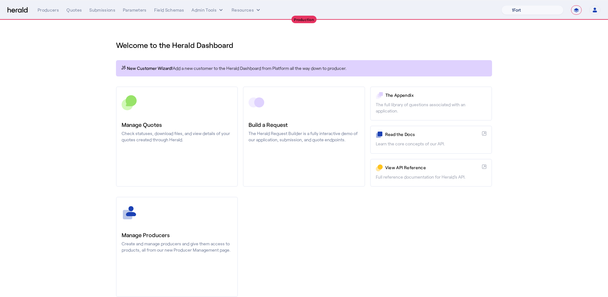
click at [530, 13] on select "1Fort Affinity Risk [PERSON_NAME] [PERSON_NAME] CRC Campus Coverage Citadel Fif…" at bounding box center [533, 9] width 62 height 9
select select "pfm_lx2v_founder_shield"
click at [502, 5] on select "1Fort Affinity Risk Billy BindHQ Bunker CRC Campus Coverage Citadel Fifthwall F…" at bounding box center [533, 9] width 62 height 9
click at [72, 12] on div "Quotes" at bounding box center [73, 10] width 15 height 6
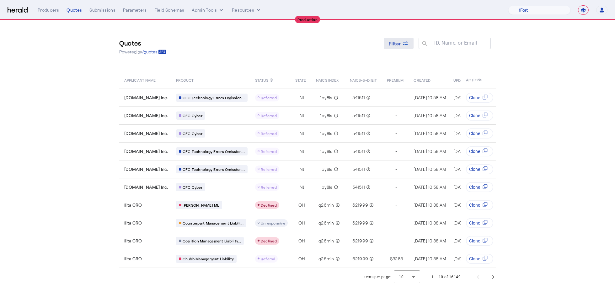
click at [405, 46] on icon at bounding box center [405, 43] width 6 height 6
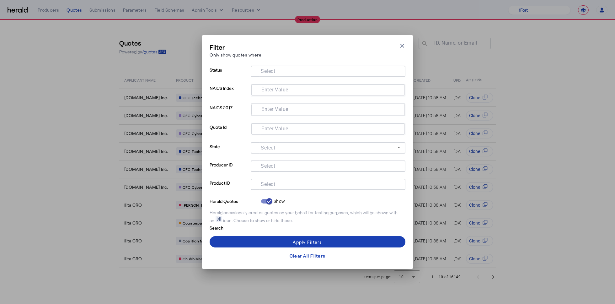
click at [279, 186] on input "Select" at bounding box center [327, 184] width 142 height 8
type input "******"
click at [307, 245] on span at bounding box center [308, 241] width 196 height 15
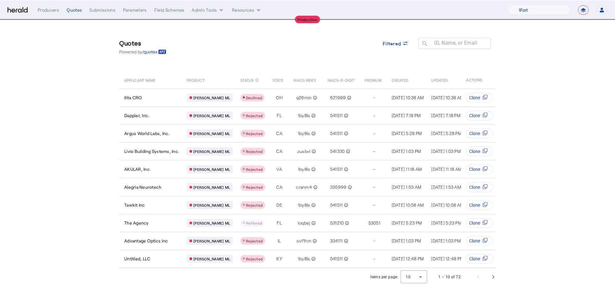
click at [103, 145] on section "Quotes Powered by /quotes Filtered ID, Name, or Email search APPLICANT NAME PRO…" at bounding box center [307, 152] width 615 height 265
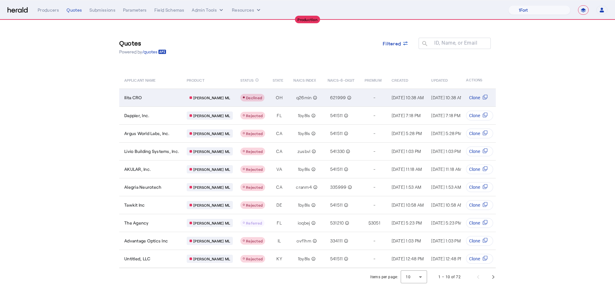
click at [153, 97] on div "Ilita CRO" at bounding box center [151, 97] width 55 height 6
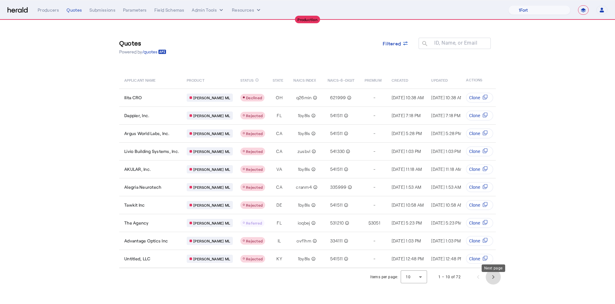
click at [496, 284] on span "Next page" at bounding box center [493, 276] width 15 height 15
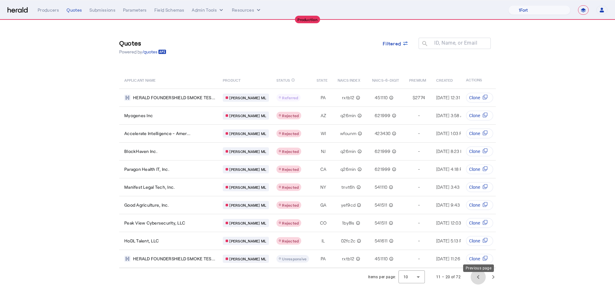
click at [479, 284] on span "Previous page" at bounding box center [477, 276] width 15 height 15
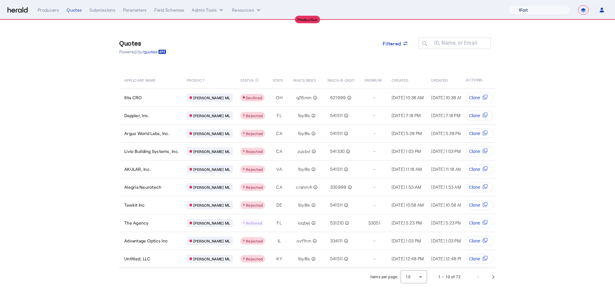
click at [553, 11] on select "1Fort Affinity Risk Billy BindHQ Bunker CRC Campus Coverage Citadel Fifthwall F…" at bounding box center [539, 9] width 62 height 9
click at [508, 5] on select "1Fort Affinity Risk Billy BindHQ Bunker CRC Campus Coverage Citadel Fifthwall F…" at bounding box center [539, 9] width 62 height 9
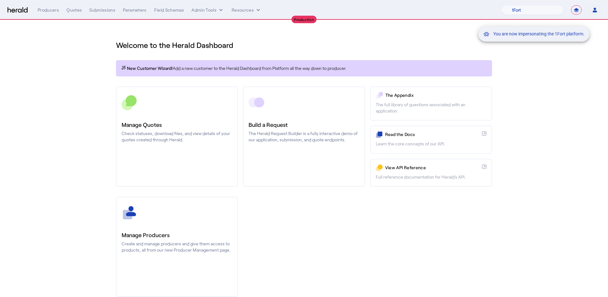
click at [82, 31] on div "You are now impersonating the 1Fort platform." at bounding box center [304, 148] width 608 height 297
click at [77, 12] on div "You are now impersonating the 1Fort platform." at bounding box center [304, 148] width 608 height 297
click at [73, 11] on div "Quotes" at bounding box center [73, 10] width 15 height 6
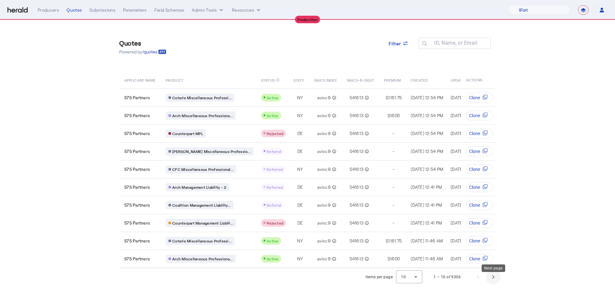
click at [491, 284] on span "Next page" at bounding box center [493, 276] width 15 height 15
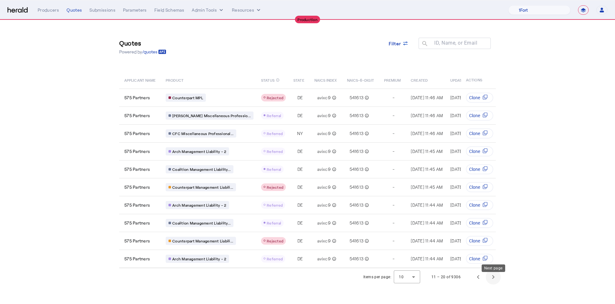
click at [497, 284] on span "Next page" at bounding box center [493, 276] width 15 height 15
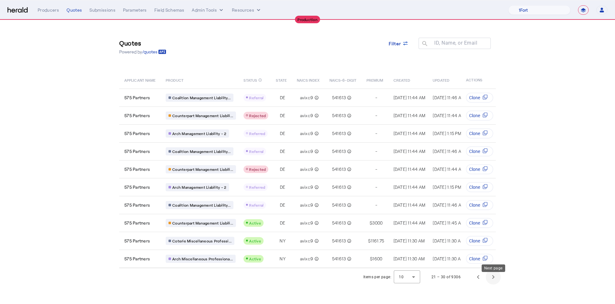
click at [489, 278] on span "Next page" at bounding box center [493, 276] width 15 height 15
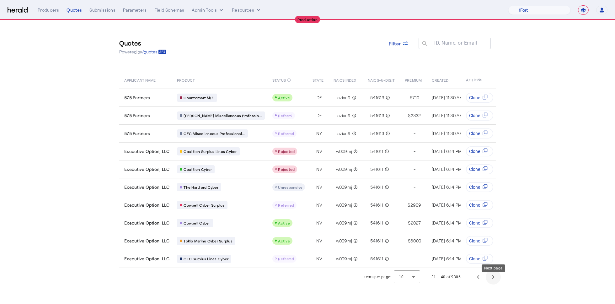
click at [495, 283] on span "Next page" at bounding box center [493, 276] width 15 height 15
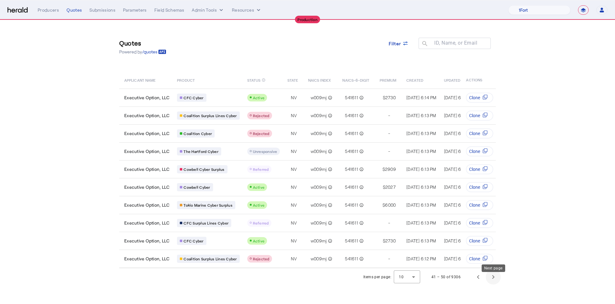
click at [496, 284] on span "Next page" at bounding box center [493, 276] width 15 height 15
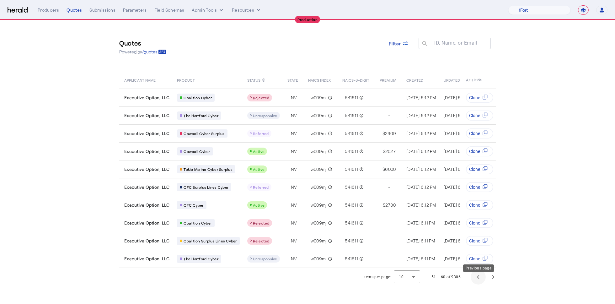
click at [478, 283] on span "Previous page" at bounding box center [477, 276] width 15 height 15
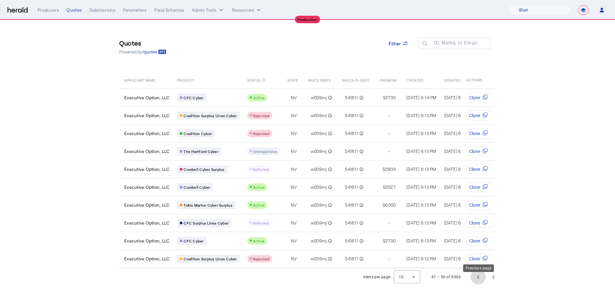
click at [478, 283] on span "Previous page" at bounding box center [477, 276] width 15 height 15
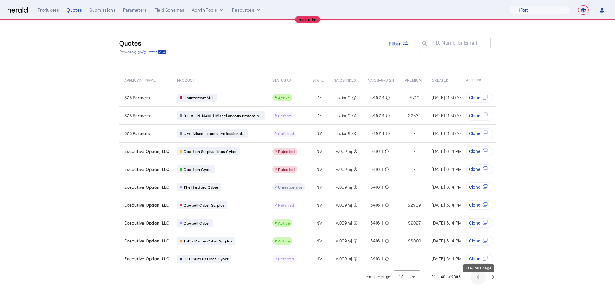
click at [478, 283] on span "Previous page" at bounding box center [477, 276] width 15 height 15
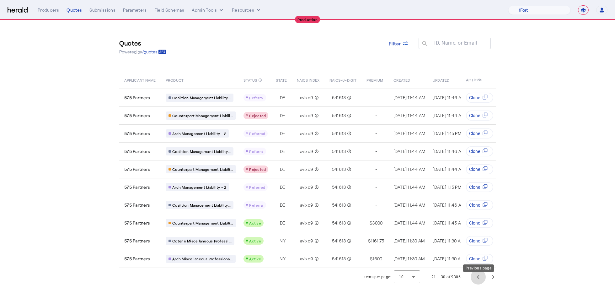
click at [478, 283] on span "Previous page" at bounding box center [477, 276] width 15 height 15
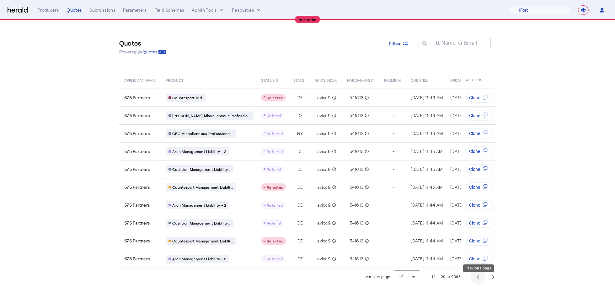
click at [478, 283] on span "Previous page" at bounding box center [477, 276] width 15 height 15
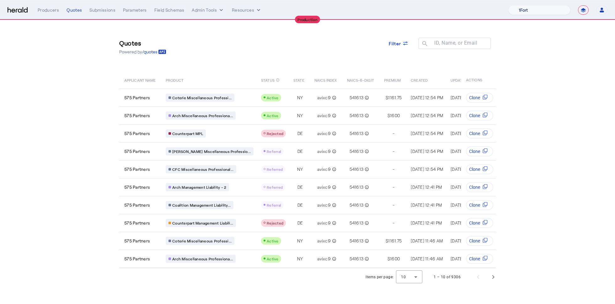
click at [524, 13] on select "1Fort Affinity Risk Billy BindHQ Bunker CRC Campus Coverage Citadel Fifthwall F…" at bounding box center [539, 9] width 62 height 9
select select "pfm_h3db_crc"
click at [508, 5] on select "1Fort Affinity Risk Billy BindHQ Bunker CRC Campus Coverage Citadel Fifthwall F…" at bounding box center [539, 9] width 62 height 9
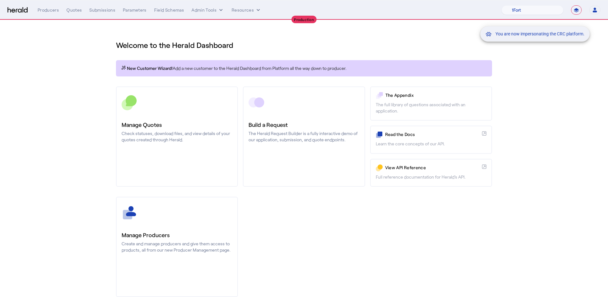
click at [92, 81] on div "You are now impersonating the CRC platform." at bounding box center [304, 148] width 608 height 297
click at [74, 7] on div "You are now impersonating the CRC platform." at bounding box center [304, 148] width 608 height 297
click at [74, 10] on div "Quotes" at bounding box center [73, 10] width 15 height 6
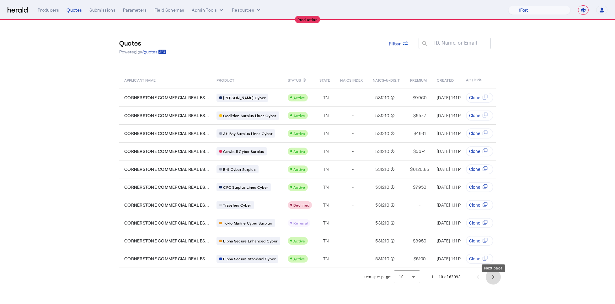
click at [496, 284] on span "Next page" at bounding box center [493, 276] width 15 height 15
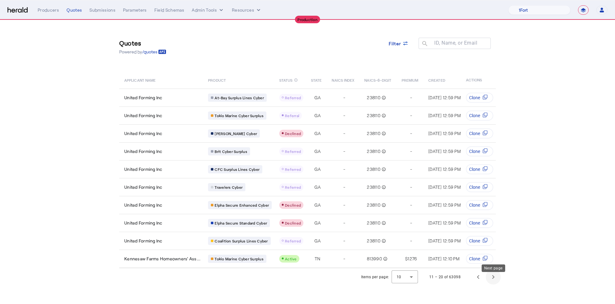
click at [498, 284] on span "Next page" at bounding box center [493, 276] width 15 height 15
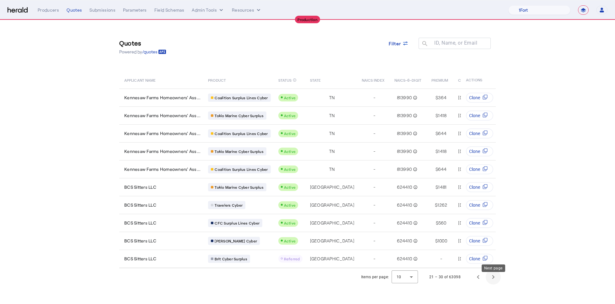
click at [496, 284] on span "Next page" at bounding box center [493, 276] width 15 height 15
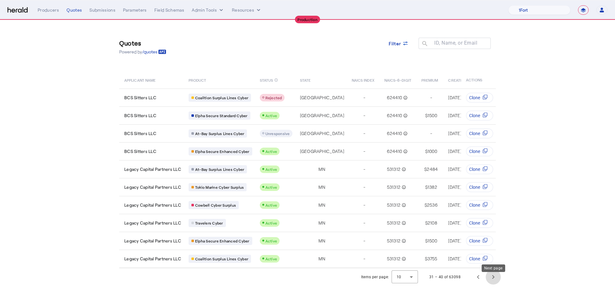
click at [495, 284] on span "Next page" at bounding box center [493, 276] width 15 height 15
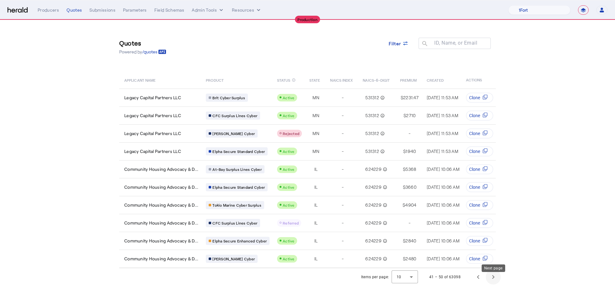
click at [495, 284] on span "Next page" at bounding box center [493, 276] width 15 height 15
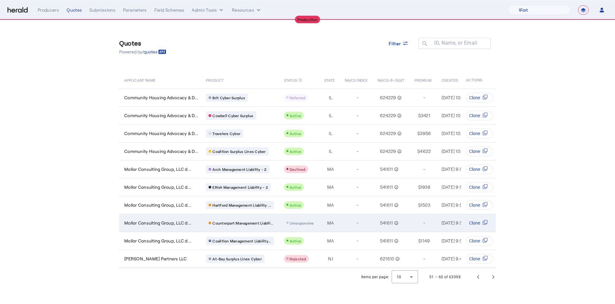
click at [350, 226] on div "-" at bounding box center [357, 222] width 25 height 9
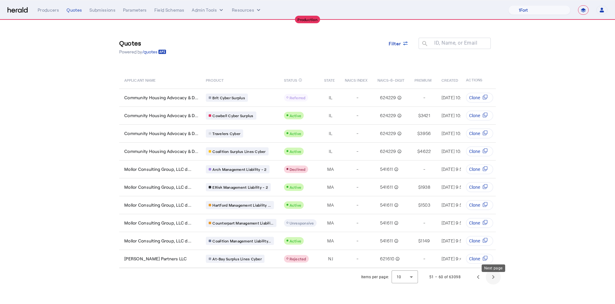
click at [495, 282] on span "Next page" at bounding box center [493, 276] width 15 height 15
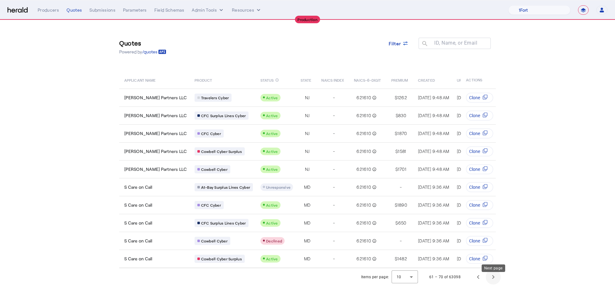
click at [494, 283] on span "Next page" at bounding box center [493, 276] width 15 height 15
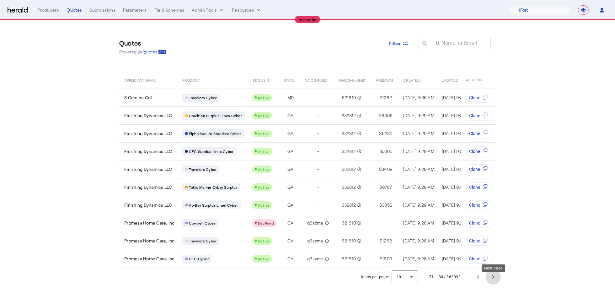
click at [494, 283] on span "Next page" at bounding box center [493, 276] width 15 height 15
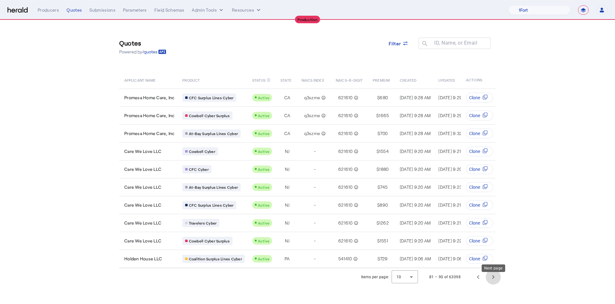
click at [494, 283] on span "Next page" at bounding box center [493, 276] width 15 height 15
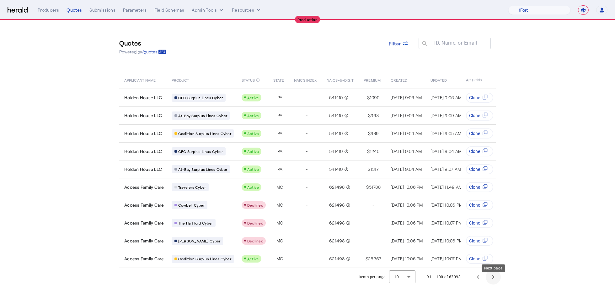
click at [494, 283] on span "Next page" at bounding box center [493, 276] width 15 height 15
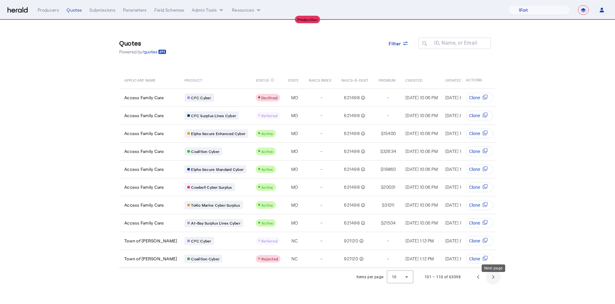
click at [494, 283] on span "Next page" at bounding box center [493, 276] width 15 height 15
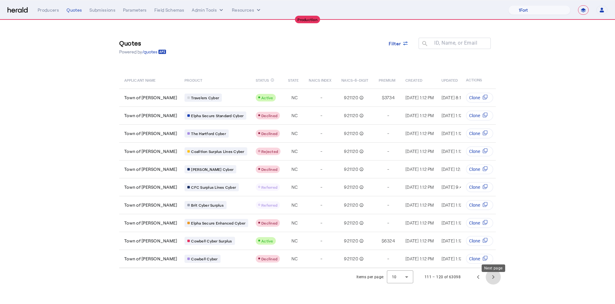
click at [494, 283] on span "Next page" at bounding box center [493, 276] width 15 height 15
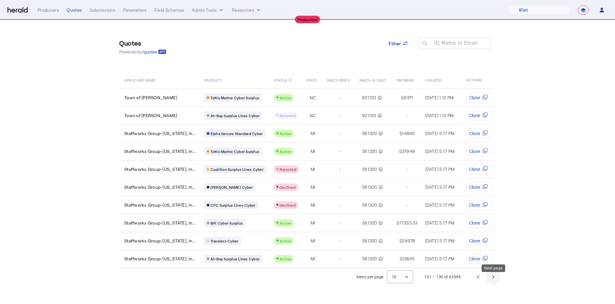
click at [493, 283] on span "Next page" at bounding box center [493, 276] width 15 height 15
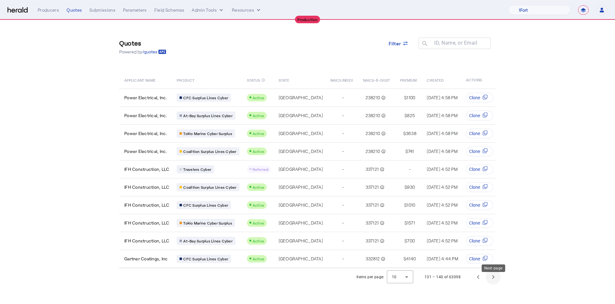
click at [493, 283] on span "Next page" at bounding box center [493, 276] width 15 height 15
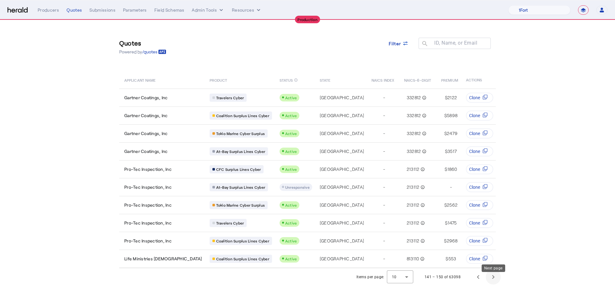
click at [493, 283] on span "Next page" at bounding box center [493, 276] width 15 height 15
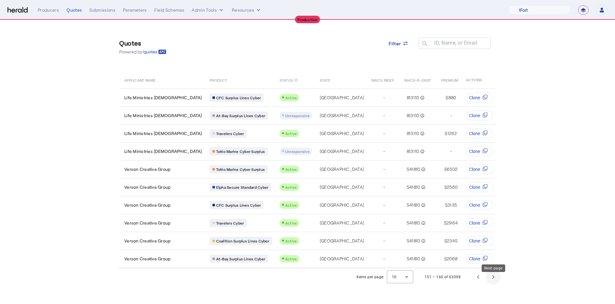
click at [493, 283] on span "Next page" at bounding box center [493, 276] width 15 height 15
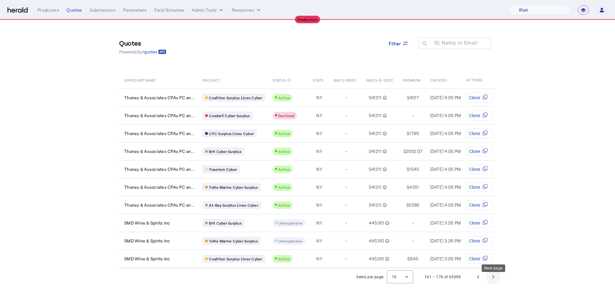
click at [493, 283] on span "Next page" at bounding box center [493, 276] width 15 height 15
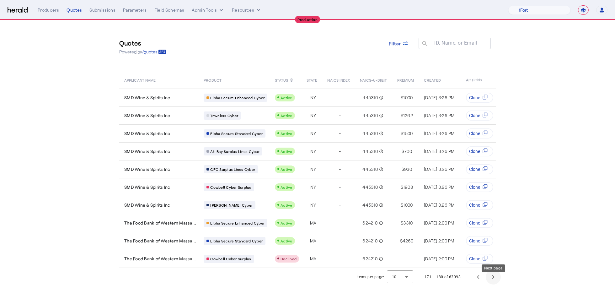
click at [493, 284] on span "Next page" at bounding box center [493, 276] width 15 height 15
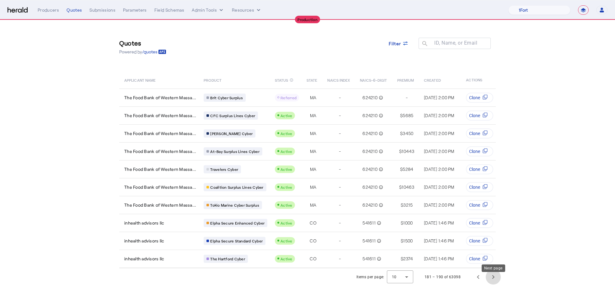
click at [493, 284] on span "Next page" at bounding box center [493, 276] width 15 height 15
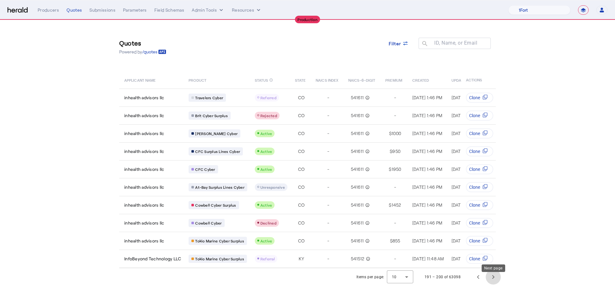
click at [493, 284] on span "Next page" at bounding box center [493, 276] width 15 height 15
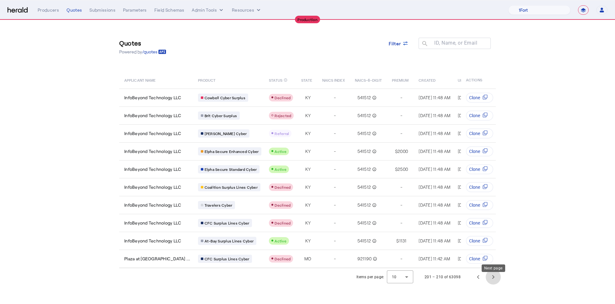
click at [493, 284] on span "Next page" at bounding box center [493, 276] width 15 height 15
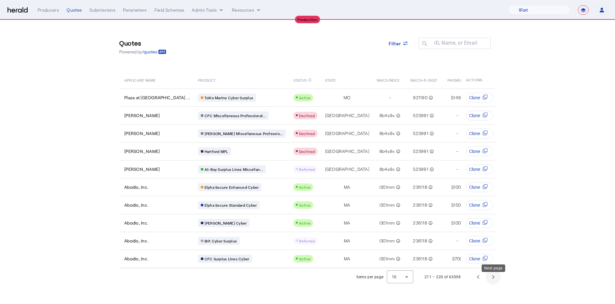
click at [493, 284] on span "Next page" at bounding box center [493, 276] width 15 height 15
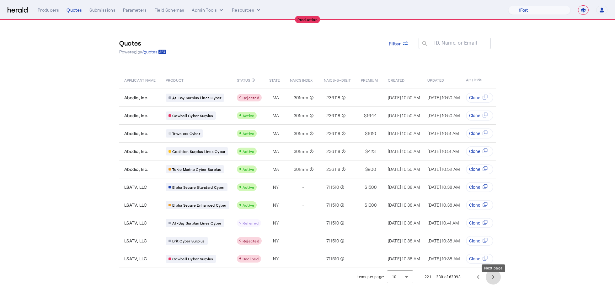
click at [493, 284] on span "Next page" at bounding box center [493, 276] width 15 height 15
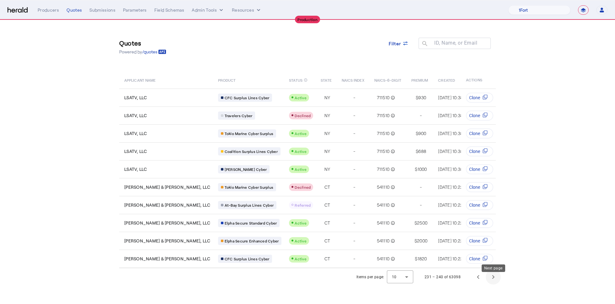
click at [493, 284] on span "Next page" at bounding box center [493, 276] width 15 height 15
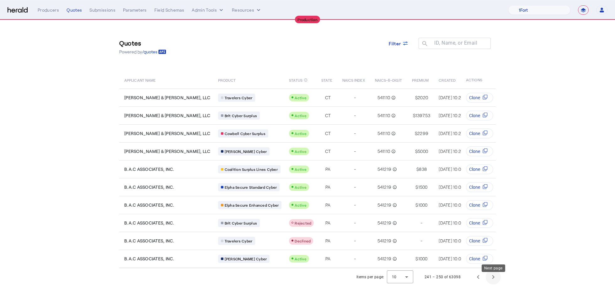
click at [493, 284] on span "Next page" at bounding box center [493, 276] width 15 height 15
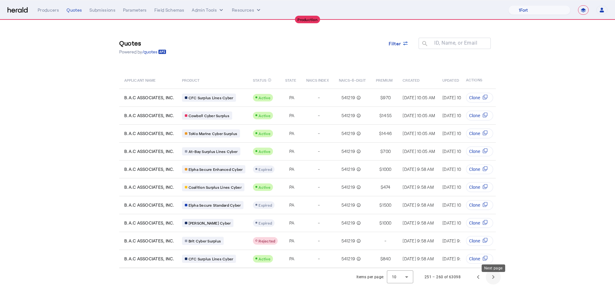
click at [493, 284] on span "Next page" at bounding box center [493, 276] width 15 height 15
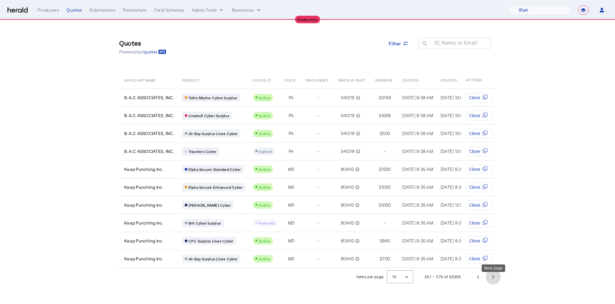
click at [493, 284] on span "Next page" at bounding box center [493, 276] width 15 height 15
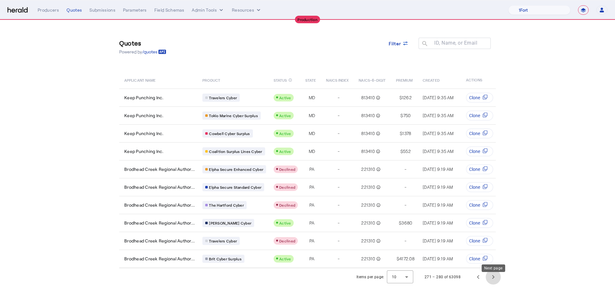
click at [493, 284] on span "Next page" at bounding box center [493, 276] width 15 height 15
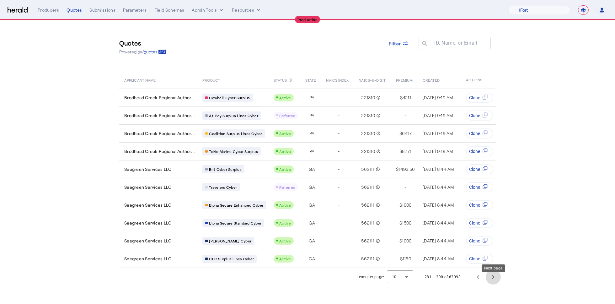
click at [493, 284] on span "Next page" at bounding box center [493, 276] width 15 height 15
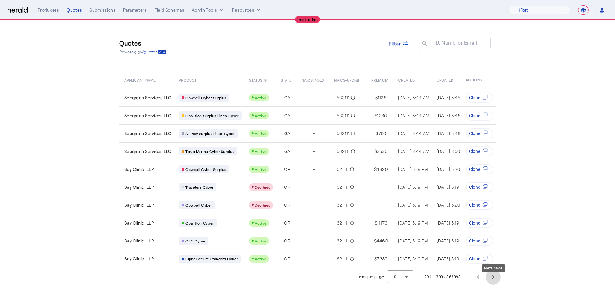
click at [493, 284] on span "Next page" at bounding box center [493, 276] width 15 height 15
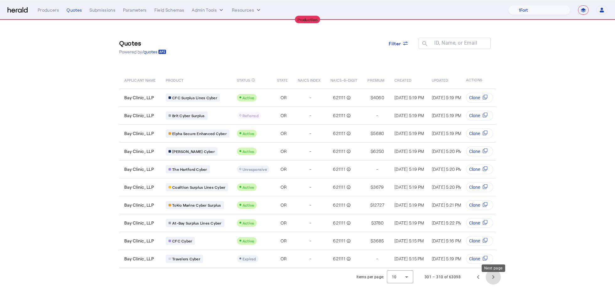
click at [493, 284] on span "Next page" at bounding box center [493, 276] width 15 height 15
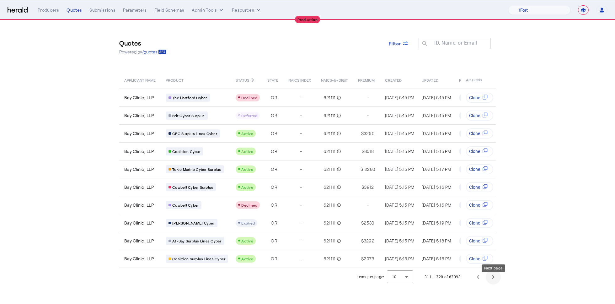
click at [493, 284] on span "Next page" at bounding box center [493, 276] width 15 height 15
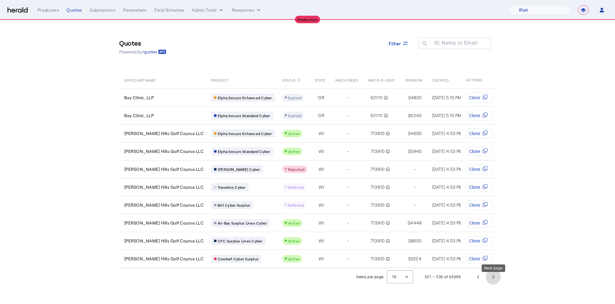
click at [493, 284] on span "Next page" at bounding box center [493, 276] width 15 height 15
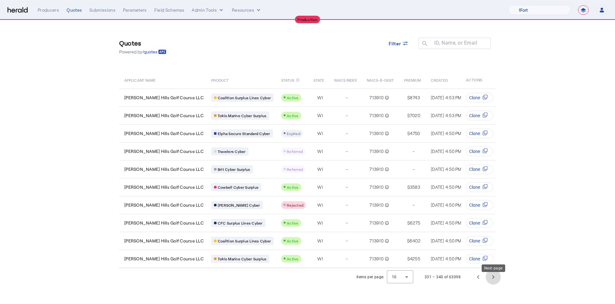
click at [493, 284] on span "Next page" at bounding box center [493, 276] width 15 height 15
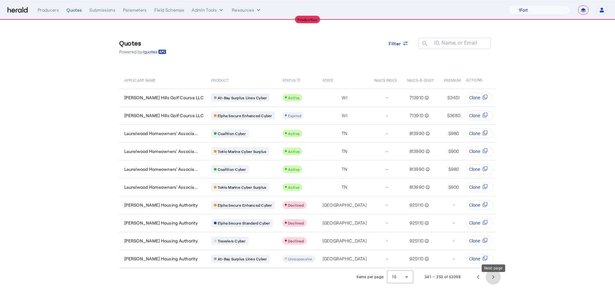
click at [492, 284] on span "Next page" at bounding box center [493, 276] width 15 height 15
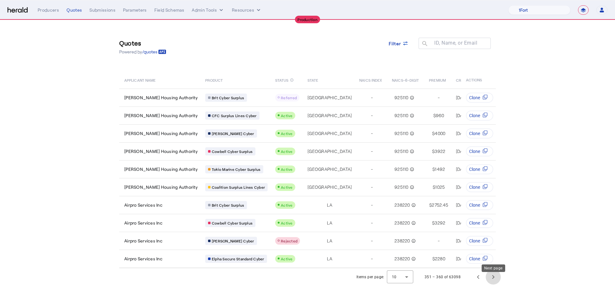
click at [492, 284] on span "Next page" at bounding box center [493, 276] width 15 height 15
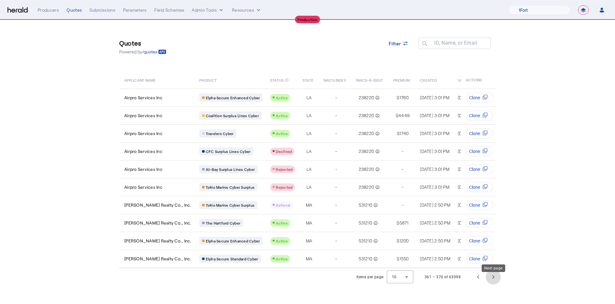
click at [491, 284] on span "Next page" at bounding box center [493, 276] width 15 height 15
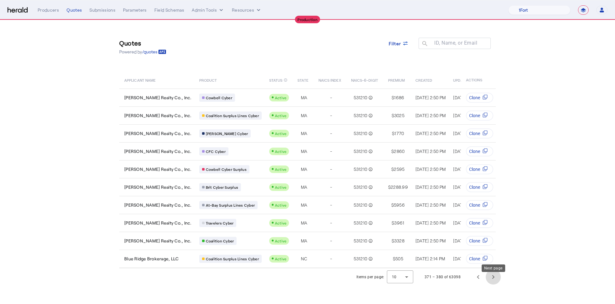
click at [491, 284] on span "Next page" at bounding box center [493, 276] width 15 height 15
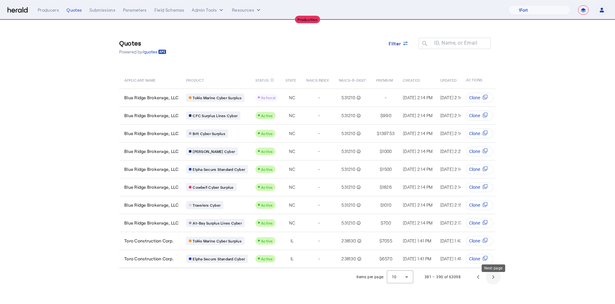
click at [491, 284] on span "Next page" at bounding box center [493, 276] width 15 height 15
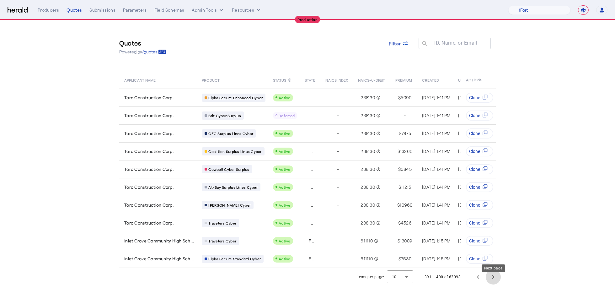
click at [491, 284] on span "Next page" at bounding box center [493, 276] width 15 height 15
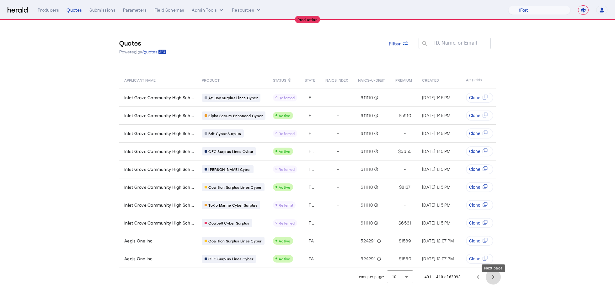
click at [491, 284] on span "Next page" at bounding box center [493, 276] width 15 height 15
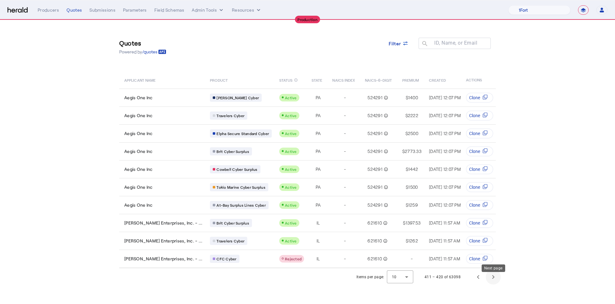
click at [491, 284] on span "Next page" at bounding box center [493, 276] width 15 height 15
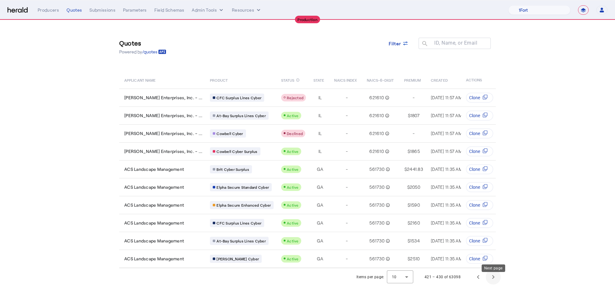
click at [491, 284] on span "Next page" at bounding box center [493, 276] width 15 height 15
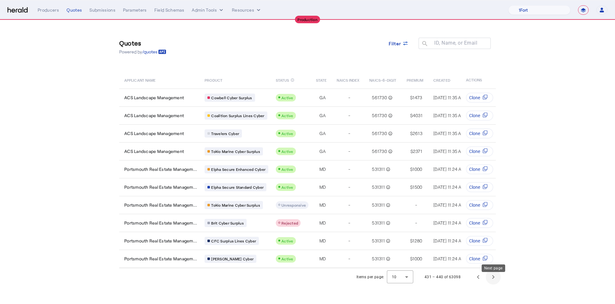
click at [491, 284] on span "Next page" at bounding box center [493, 276] width 15 height 15
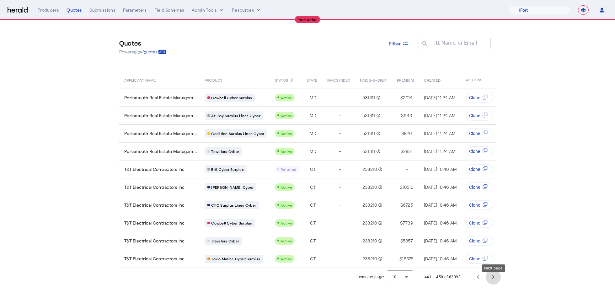
click at [491, 284] on span "Next page" at bounding box center [493, 276] width 15 height 15
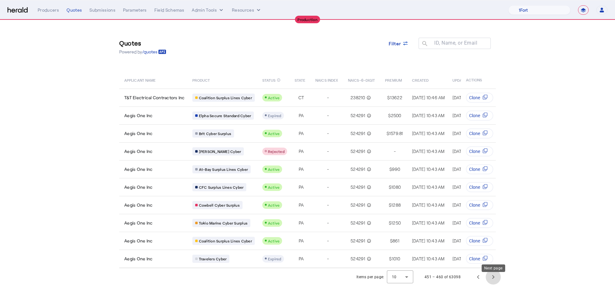
click at [491, 284] on span "Next page" at bounding box center [493, 276] width 15 height 15
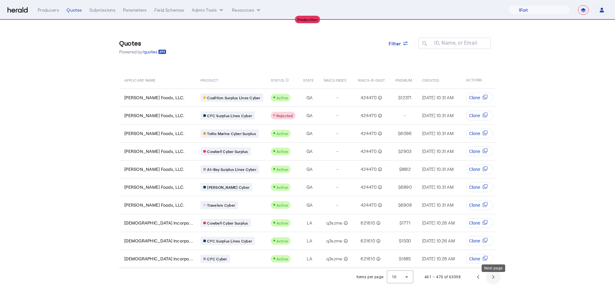
click at [491, 284] on span "Next page" at bounding box center [493, 276] width 15 height 15
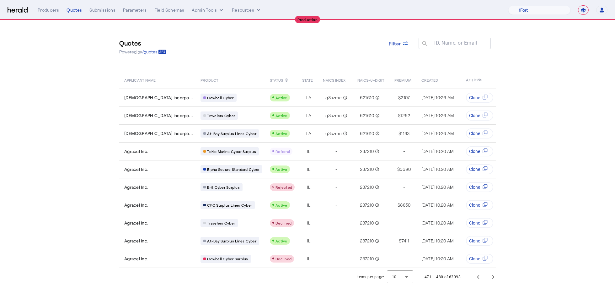
click at [83, 61] on section "Quotes Powered by /quotes Filter ID, Name, or Email search APPLICANT NAME PRODU…" at bounding box center [307, 152] width 615 height 265
click at [519, 144] on section "Quotes Powered by /quotes Filter ID, Name, or Email search APPLICANT NAME PRODU…" at bounding box center [307, 152] width 615 height 265
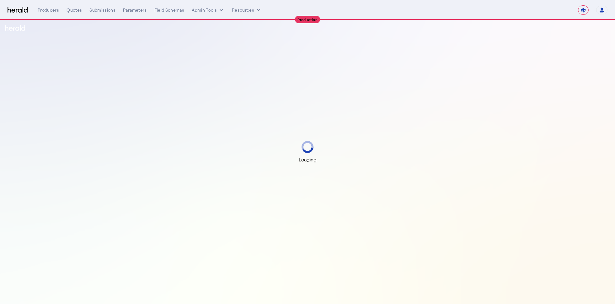
select select "**********"
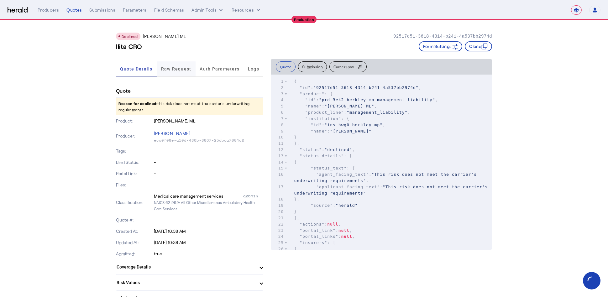
click at [176, 64] on span "Raw Request" at bounding box center [176, 68] width 30 height 15
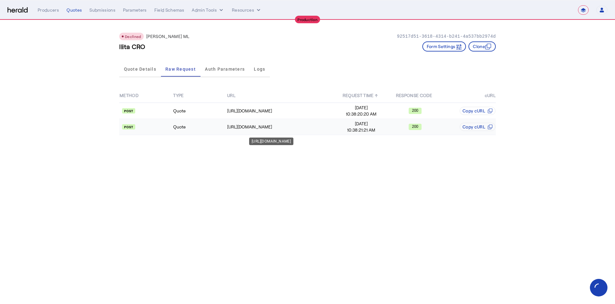
click at [315, 125] on div "[URL][DOMAIN_NAME]" at bounding box center [280, 127] width 107 height 6
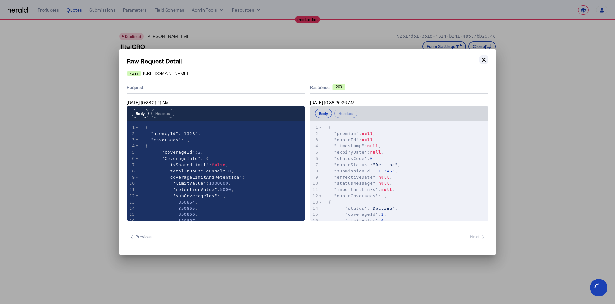
click at [485, 58] on icon "button" at bounding box center [484, 60] width 4 height 4
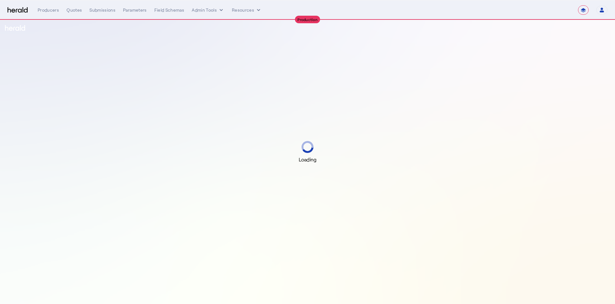
select select "**********"
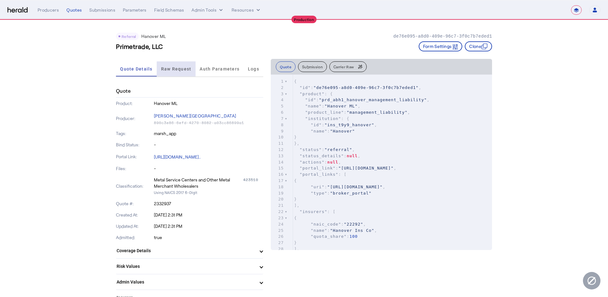
click at [181, 71] on span "Raw Request" at bounding box center [176, 69] width 30 height 4
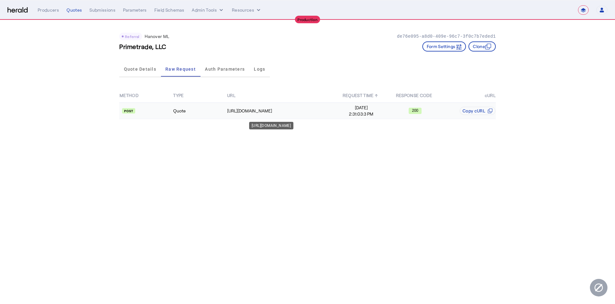
click at [293, 112] on div "[URL][DOMAIN_NAME]" at bounding box center [280, 111] width 107 height 6
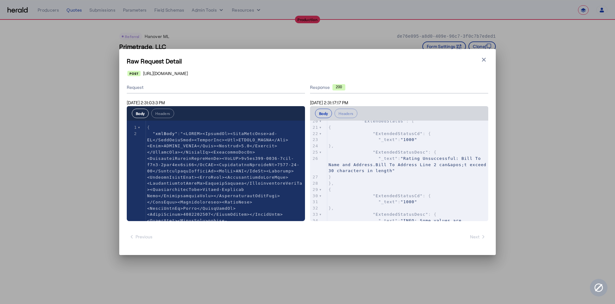
scroll to position [340, 0]
click at [485, 62] on icon "button" at bounding box center [483, 59] width 6 height 6
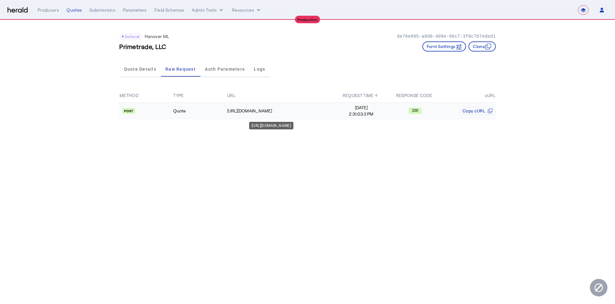
click at [286, 113] on div "[URL][DOMAIN_NAME]" at bounding box center [280, 111] width 107 height 6
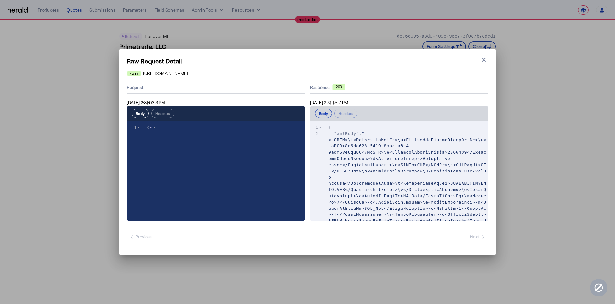
type textarea "**********"
drag, startPoint x: 163, startPoint y: 127, endPoint x: 138, endPoint y: 127, distance: 25.4
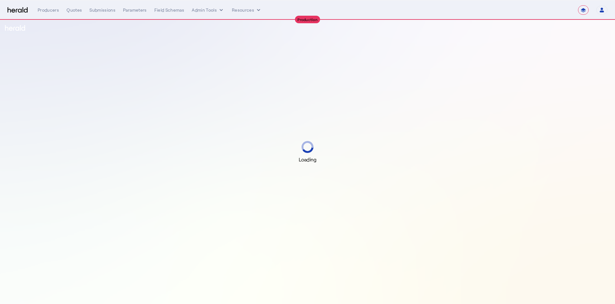
select select "**********"
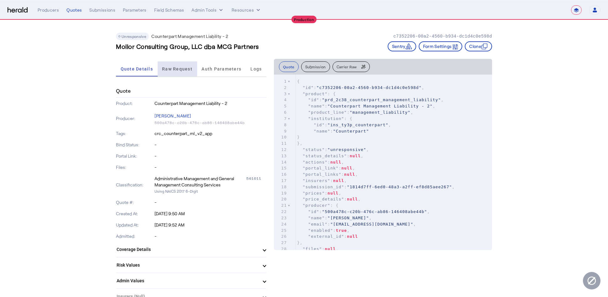
click at [187, 70] on span "Raw Request" at bounding box center [177, 69] width 30 height 4
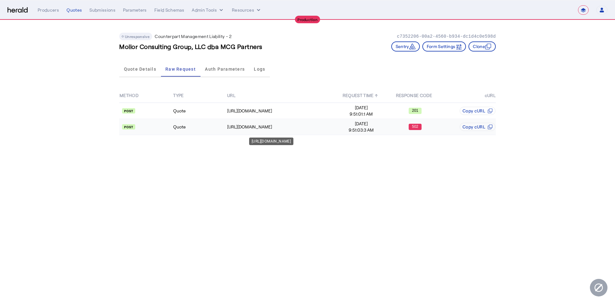
click at [279, 133] on td "[URL][DOMAIN_NAME]" at bounding box center [281, 127] width 108 height 16
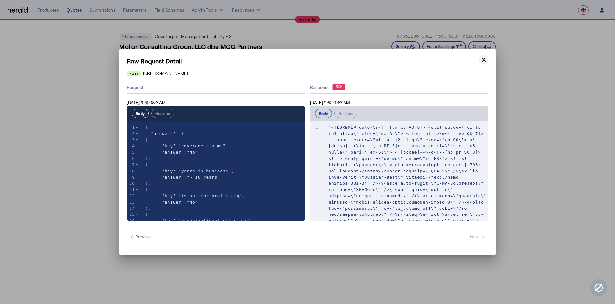
click at [485, 64] on button "Close modal" at bounding box center [483, 59] width 9 height 9
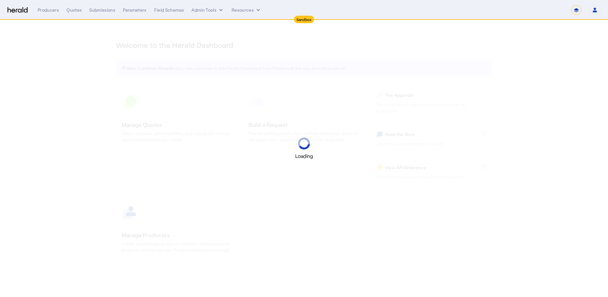
select select "*******"
select select "pfm_2v8p_herald_api"
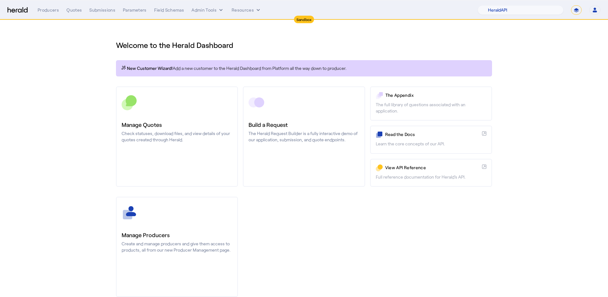
click at [581, 8] on select "**********" at bounding box center [576, 9] width 11 height 9
select select "**********"
click at [572, 5] on select "**********" at bounding box center [576, 9] width 11 height 9
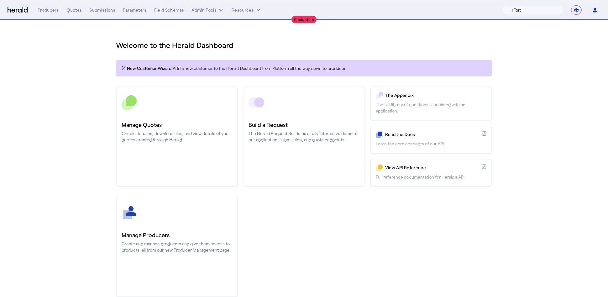
click at [532, 10] on select "1Fort Affinity Risk [PERSON_NAME] [PERSON_NAME] CRC Campus Coverage Citadel Fif…" at bounding box center [533, 9] width 62 height 9
click at [502, 5] on select "1Fort Affinity Risk Billy BindHQ Bunker CRC Campus Coverage Citadel Fifthwall F…" at bounding box center [533, 9] width 62 height 9
click at [112, 70] on div "You are now impersonating the Zywave platform." at bounding box center [304, 148] width 608 height 297
click at [75, 9] on div "You are now impersonating the Zywave platform." at bounding box center [304, 148] width 608 height 297
click at [74, 9] on div "Quotes" at bounding box center [73, 10] width 15 height 6
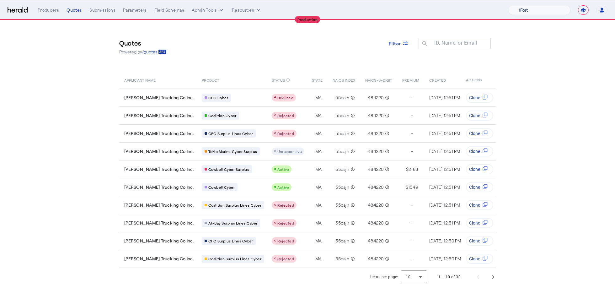
click at [546, 12] on select "1Fort Affinity Risk Billy BindHQ Bunker CRC Campus Coverage Citadel Fifthwall F…" at bounding box center [539, 9] width 62 height 9
click at [508, 5] on select "1Fort Affinity Risk Billy BindHQ Bunker CRC Campus Coverage Citadel Fifthwall F…" at bounding box center [539, 9] width 62 height 9
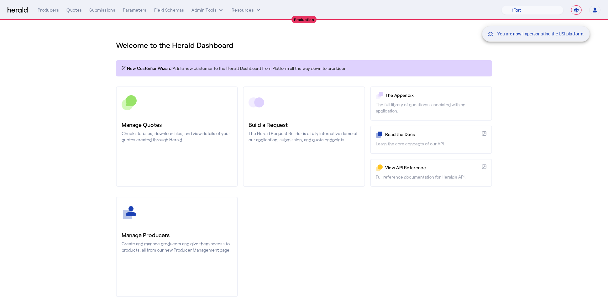
click at [70, 11] on div "You are now impersonating the USI platform." at bounding box center [304, 148] width 608 height 297
click at [76, 11] on div "You are now impersonating the USI platform." at bounding box center [304, 148] width 608 height 297
click at [72, 11] on div "Quotes" at bounding box center [73, 10] width 15 height 6
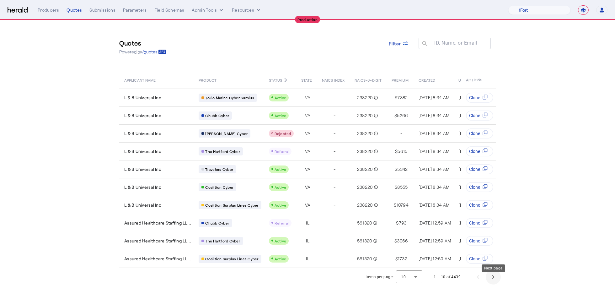
click at [496, 284] on span "Next page" at bounding box center [493, 276] width 15 height 15
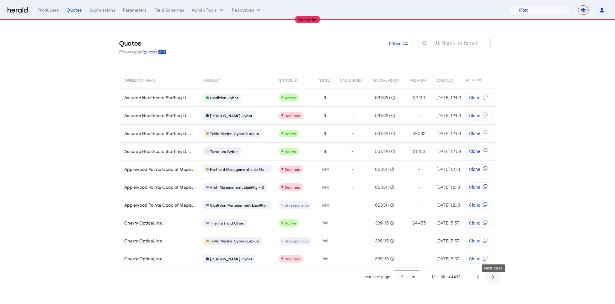
click at [495, 283] on span "Next page" at bounding box center [493, 276] width 15 height 15
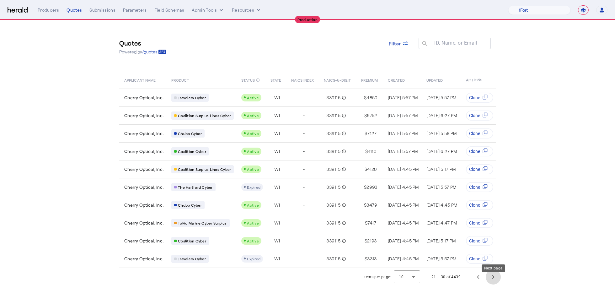
click at [494, 284] on span "Next page" at bounding box center [493, 276] width 15 height 15
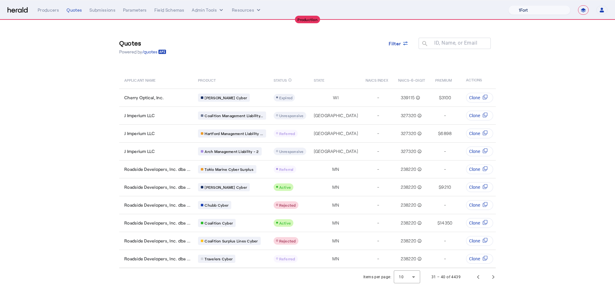
click at [538, 10] on select "1Fort Affinity Risk Billy BindHQ Bunker CRC Campus Coverage Citadel Fifthwall F…" at bounding box center [539, 9] width 62 height 9
select select "pfm_md8s_semsee"
click at [508, 5] on select "1Fort Affinity Risk Billy BindHQ Bunker CRC Campus Coverage Citadel Fifthwall F…" at bounding box center [539, 9] width 62 height 9
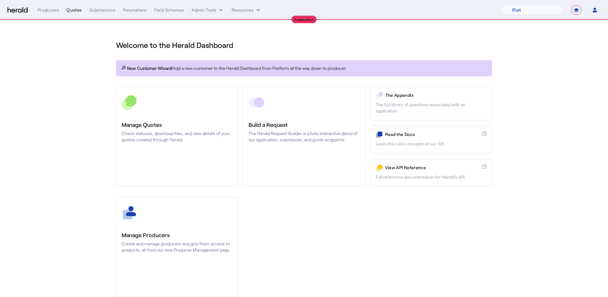
click at [77, 10] on div "Quotes" at bounding box center [73, 10] width 15 height 6
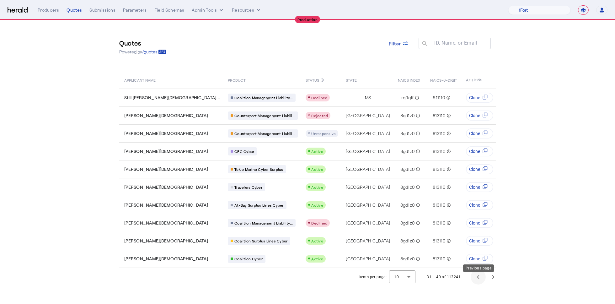
click at [478, 281] on span "Previous page" at bounding box center [477, 276] width 15 height 15
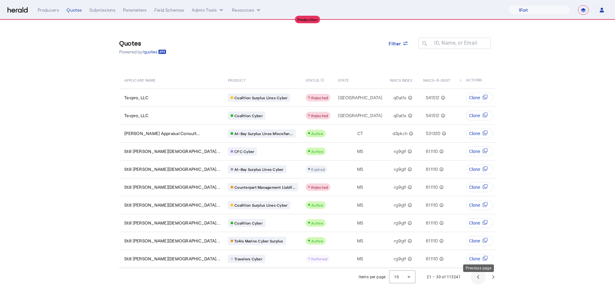
click at [478, 281] on span "Previous page" at bounding box center [477, 276] width 15 height 15
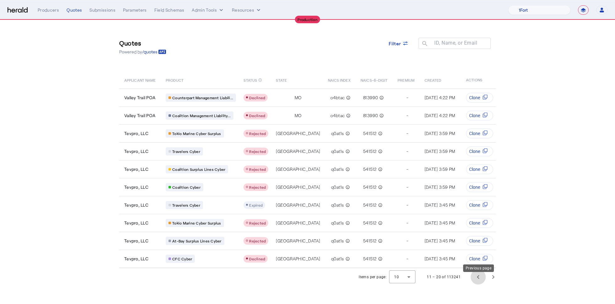
click at [480, 282] on span "Previous page" at bounding box center [477, 276] width 15 height 15
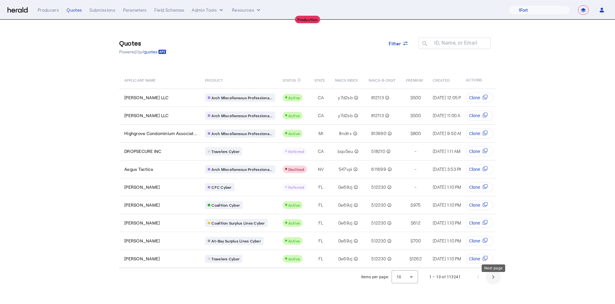
click at [492, 280] on span "Next page" at bounding box center [493, 276] width 15 height 15
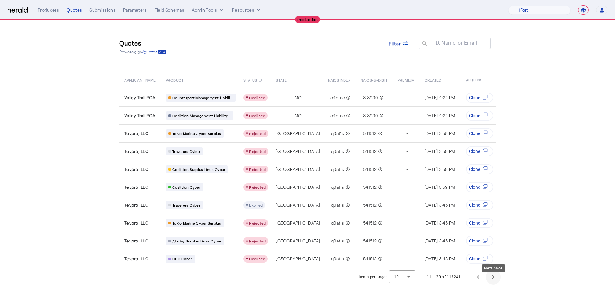
click at [493, 280] on span "Next page" at bounding box center [493, 276] width 15 height 15
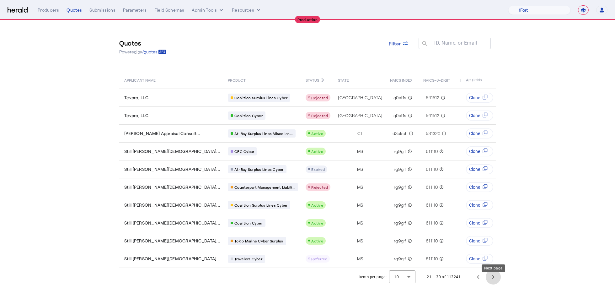
click at [491, 279] on span "Next page" at bounding box center [493, 276] width 15 height 15
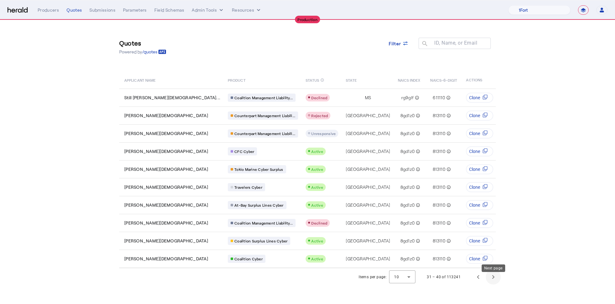
click at [488, 280] on span "Next page" at bounding box center [493, 276] width 15 height 15
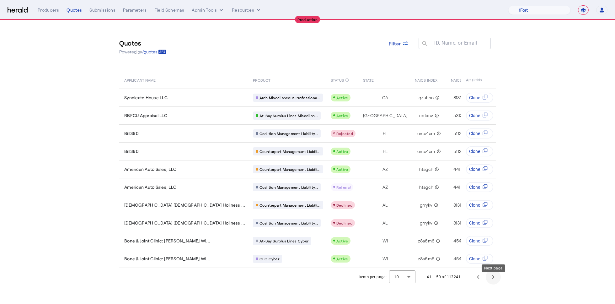
click at [497, 282] on span "Next page" at bounding box center [493, 276] width 15 height 15
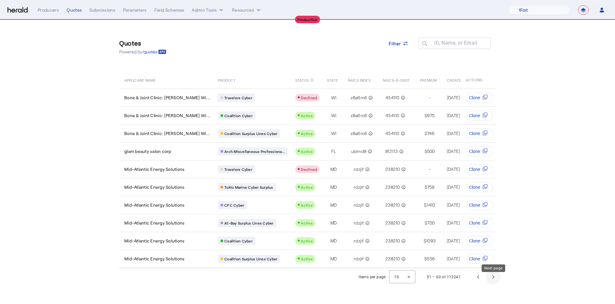
click at [496, 282] on span "Next page" at bounding box center [493, 276] width 15 height 15
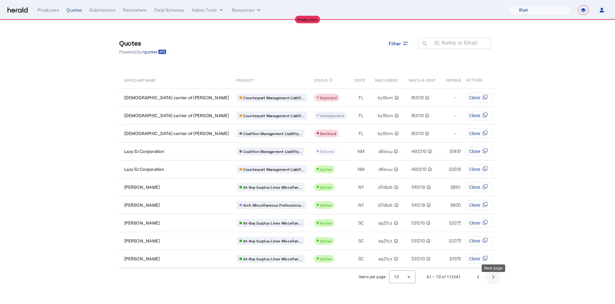
click at [493, 281] on span "Next page" at bounding box center [493, 276] width 15 height 15
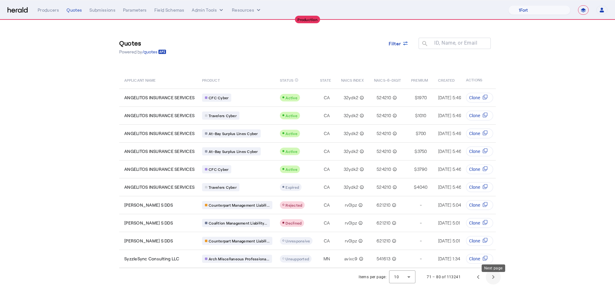
click at [493, 281] on span "Next page" at bounding box center [493, 276] width 15 height 15
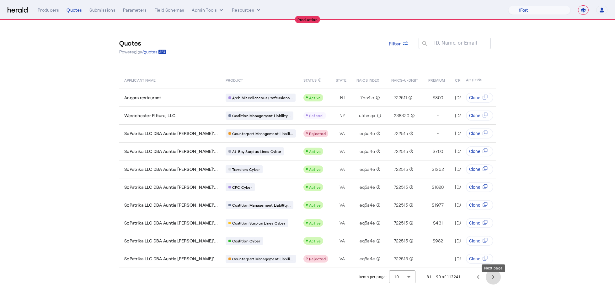
click at [490, 284] on span "Next page" at bounding box center [493, 276] width 15 height 15
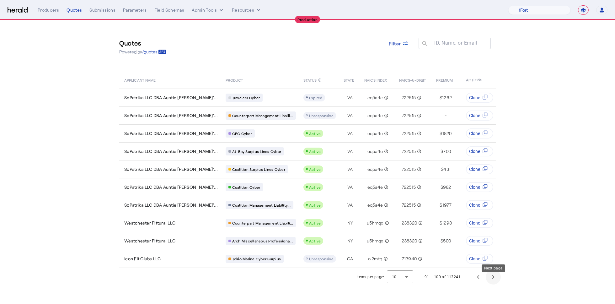
click at [490, 284] on span "Next page" at bounding box center [493, 276] width 15 height 15
